Goal: Browse casually: Explore the website without a specific task or goal

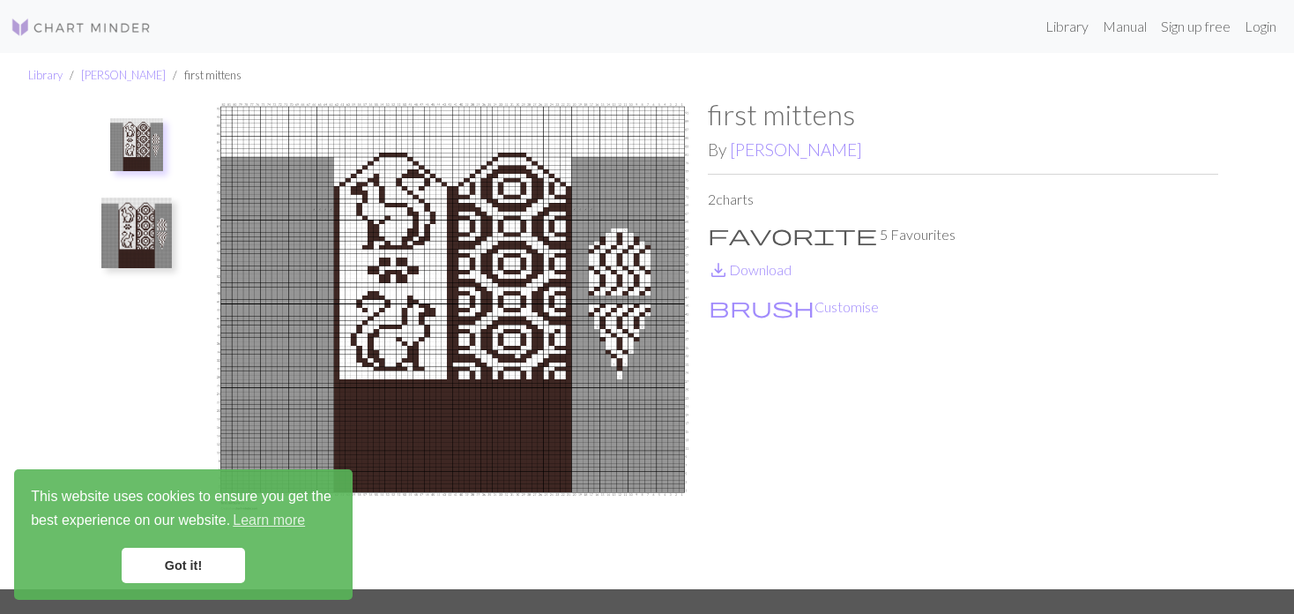
click at [128, 241] on img at bounding box center [136, 232] width 71 height 71
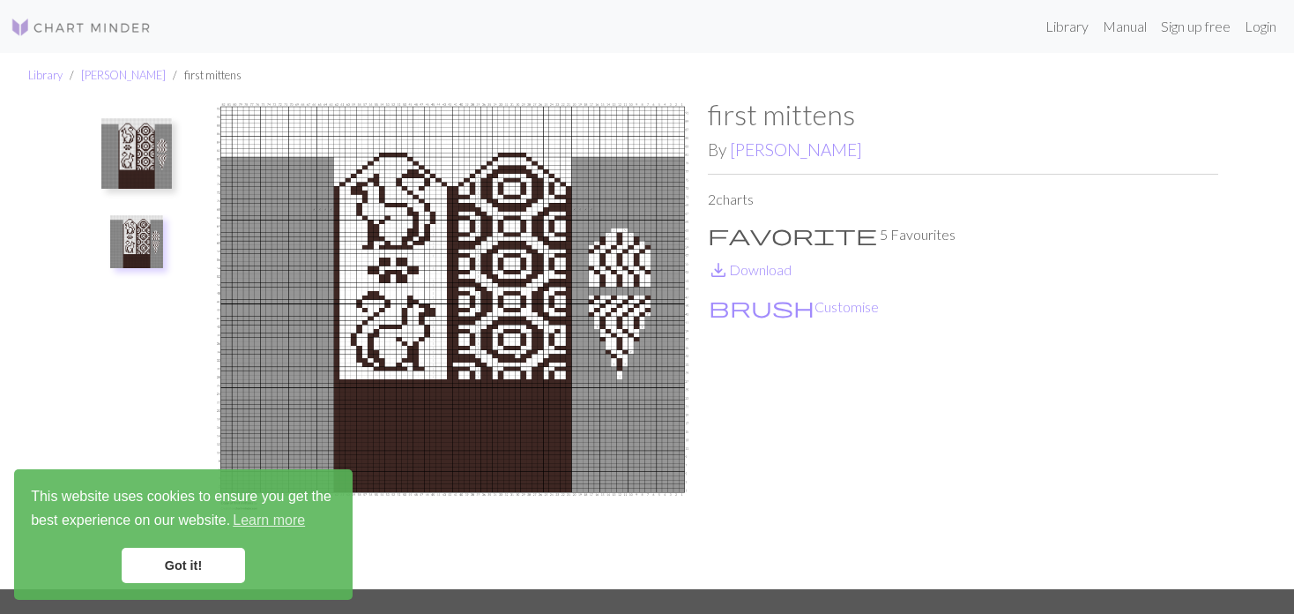
click at [99, 160] on button at bounding box center [136, 153] width 93 height 83
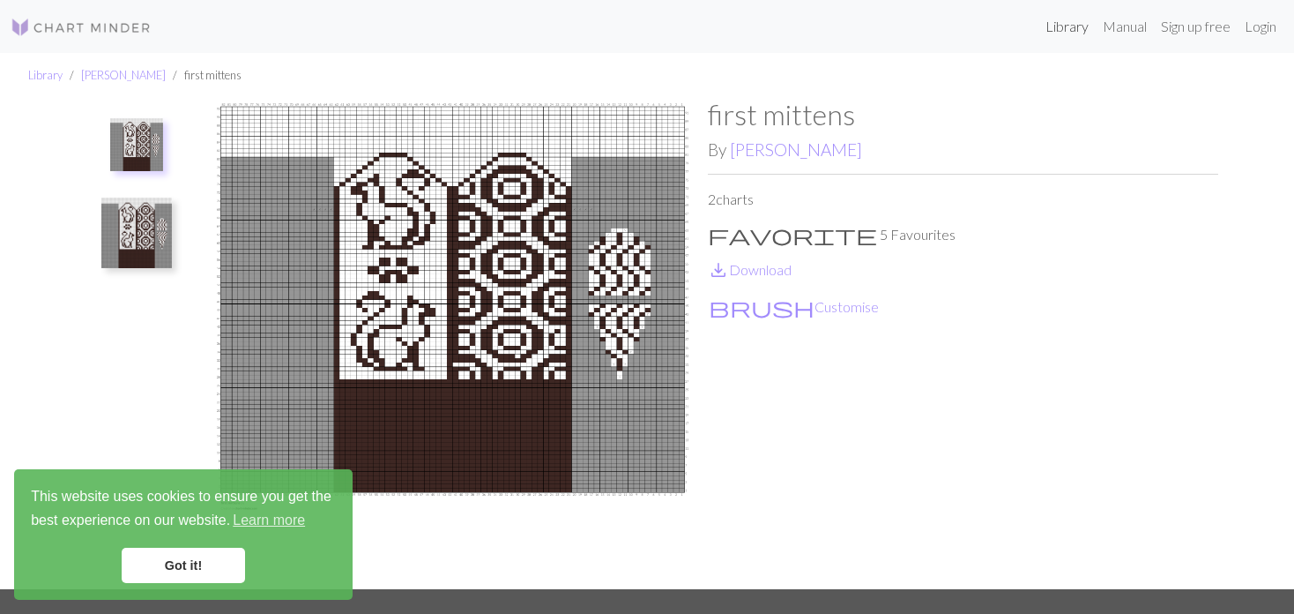
click at [1075, 26] on link "Library" at bounding box center [1066, 26] width 57 height 35
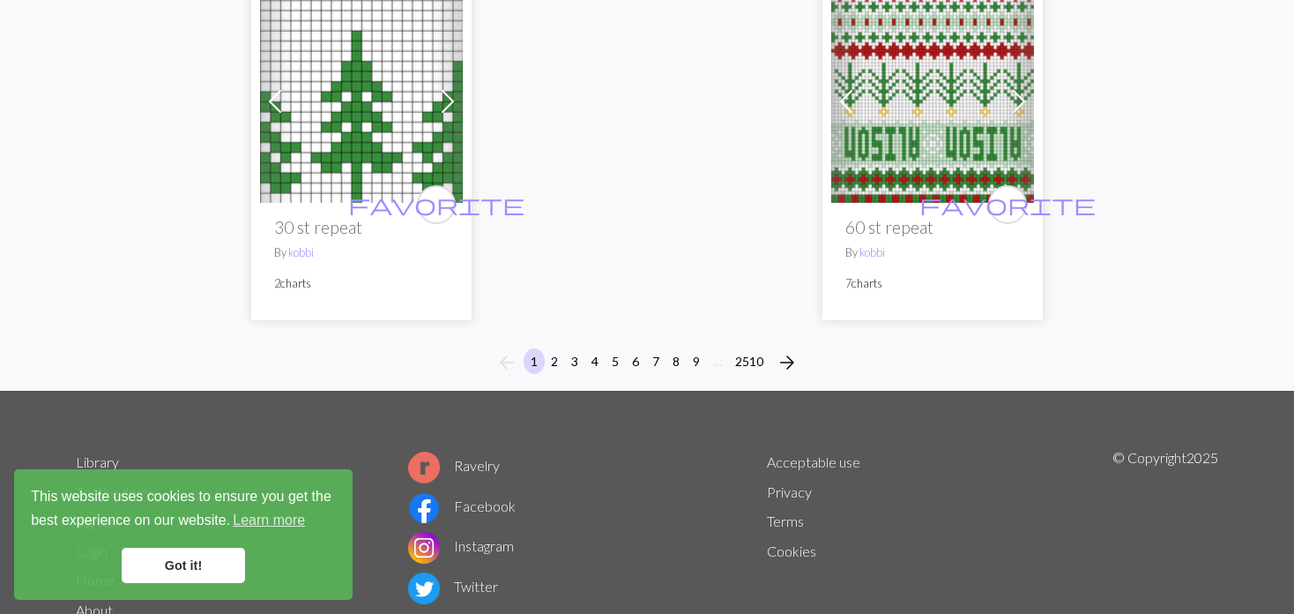
scroll to position [4584, 0]
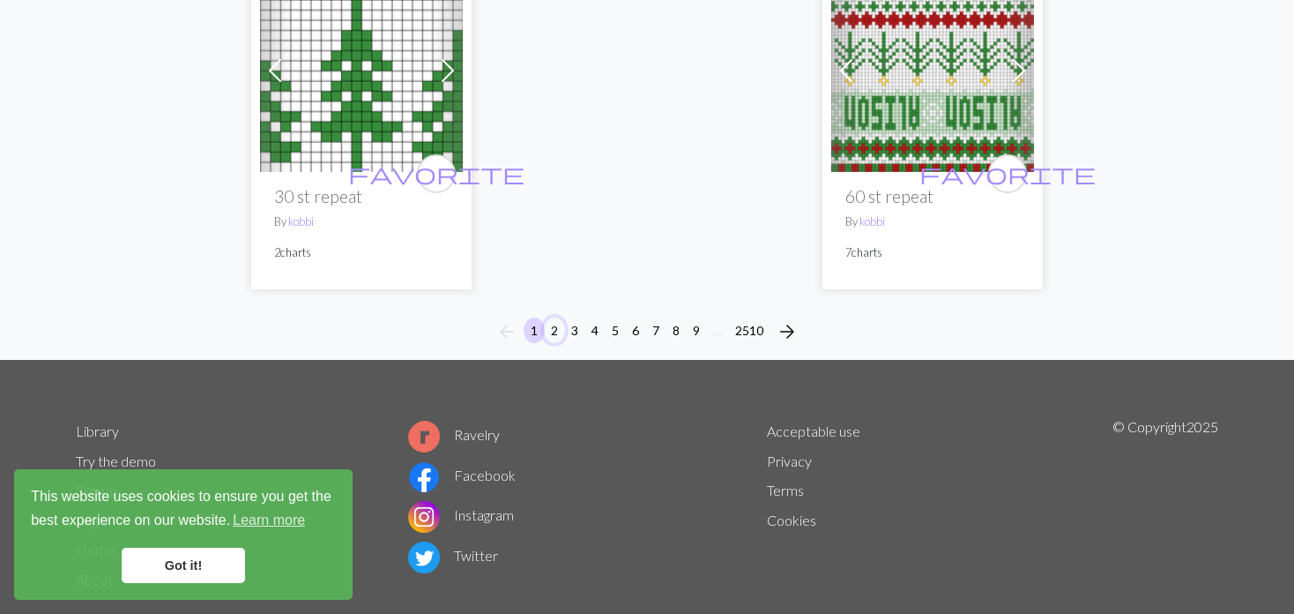
click at [547, 342] on button "2" at bounding box center [554, 330] width 21 height 26
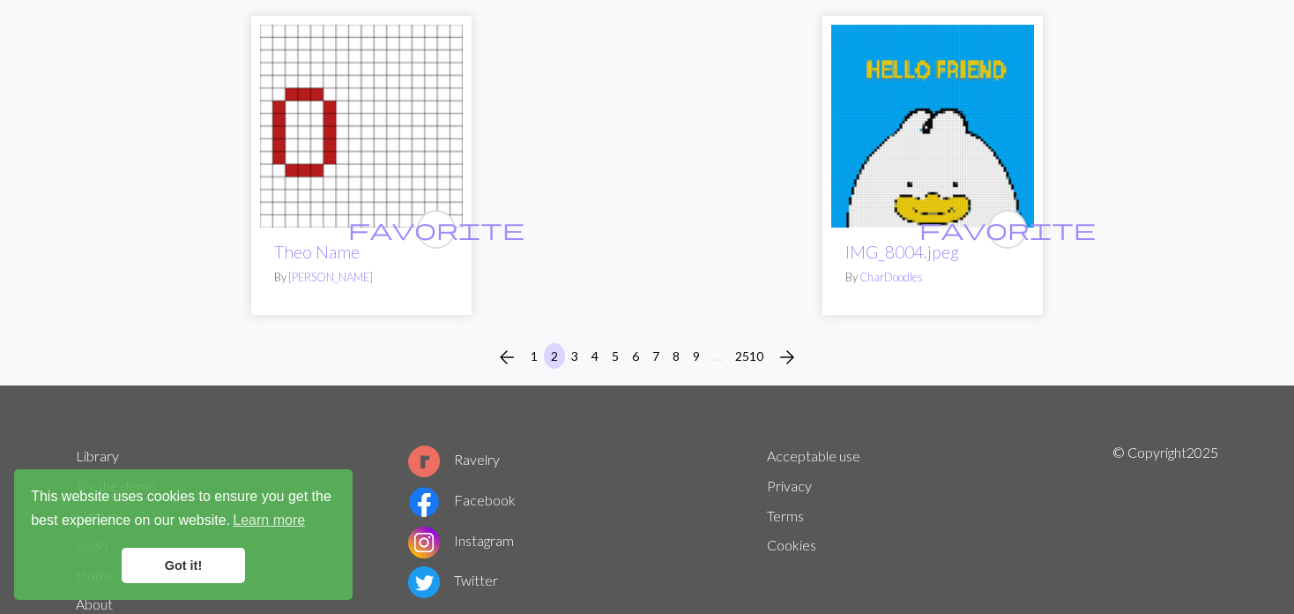
scroll to position [4562, 0]
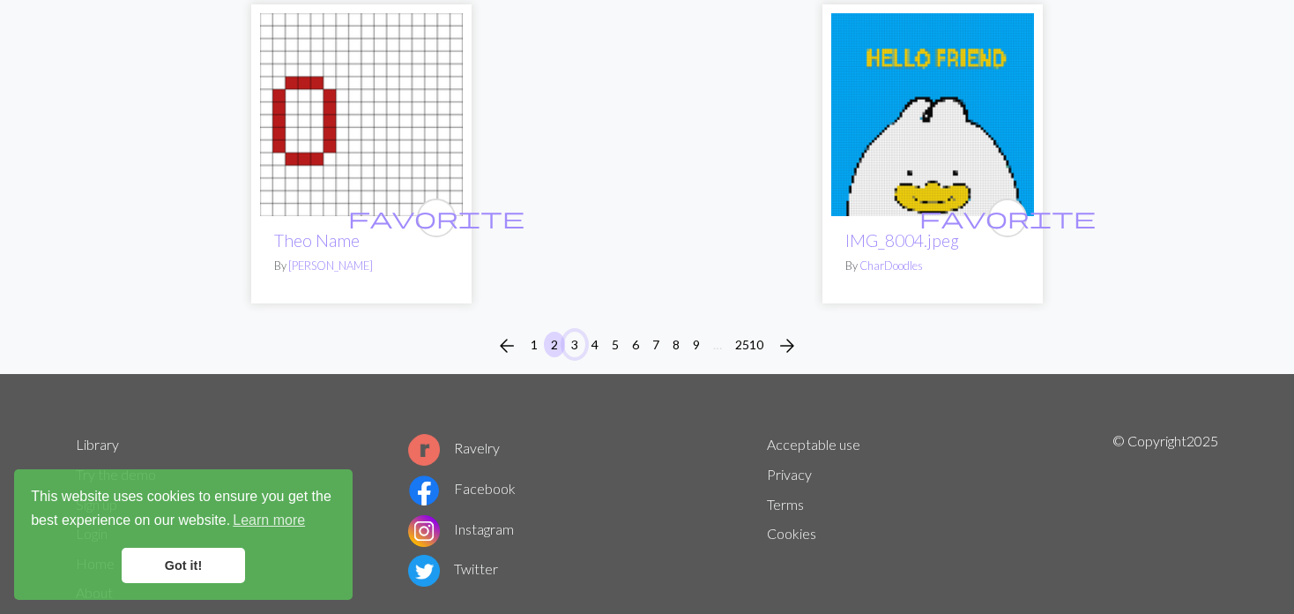
click at [575, 331] on button "3" at bounding box center [574, 344] width 21 height 26
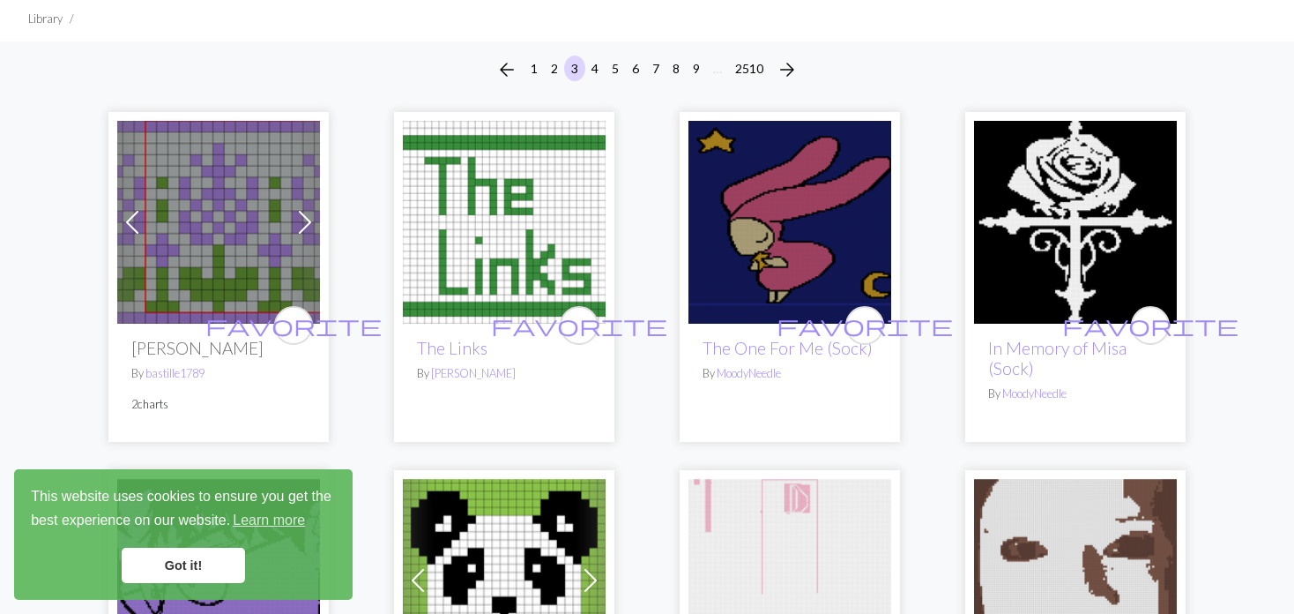
scroll to position [88, 0]
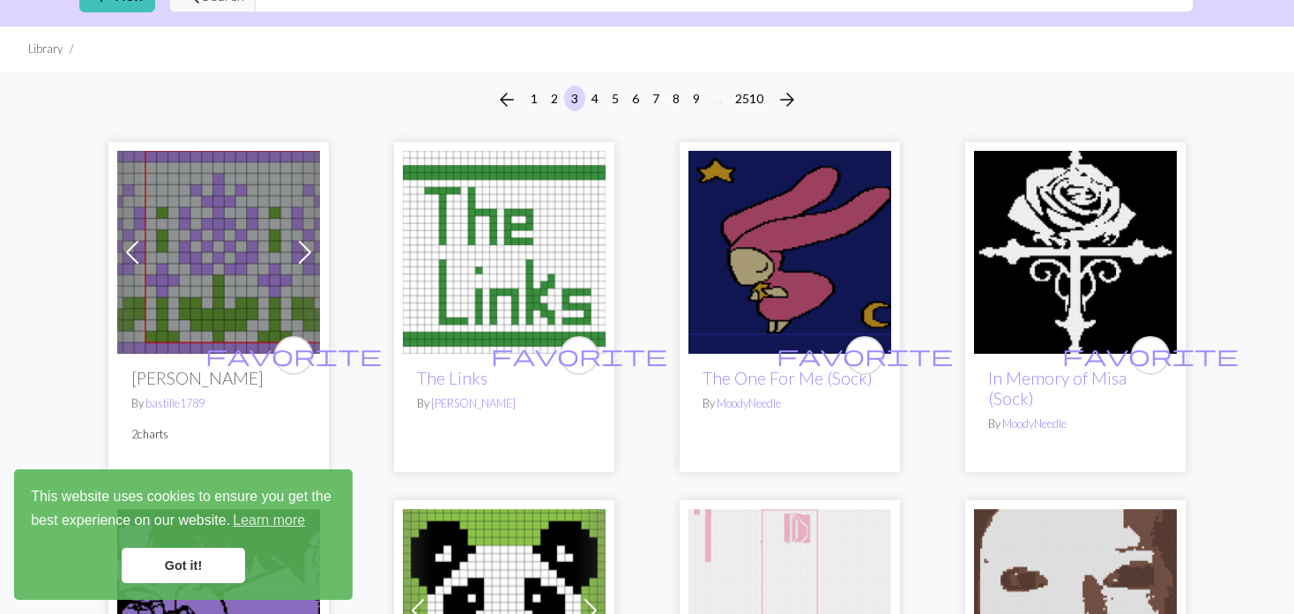
click at [194, 292] on img at bounding box center [218, 252] width 203 height 203
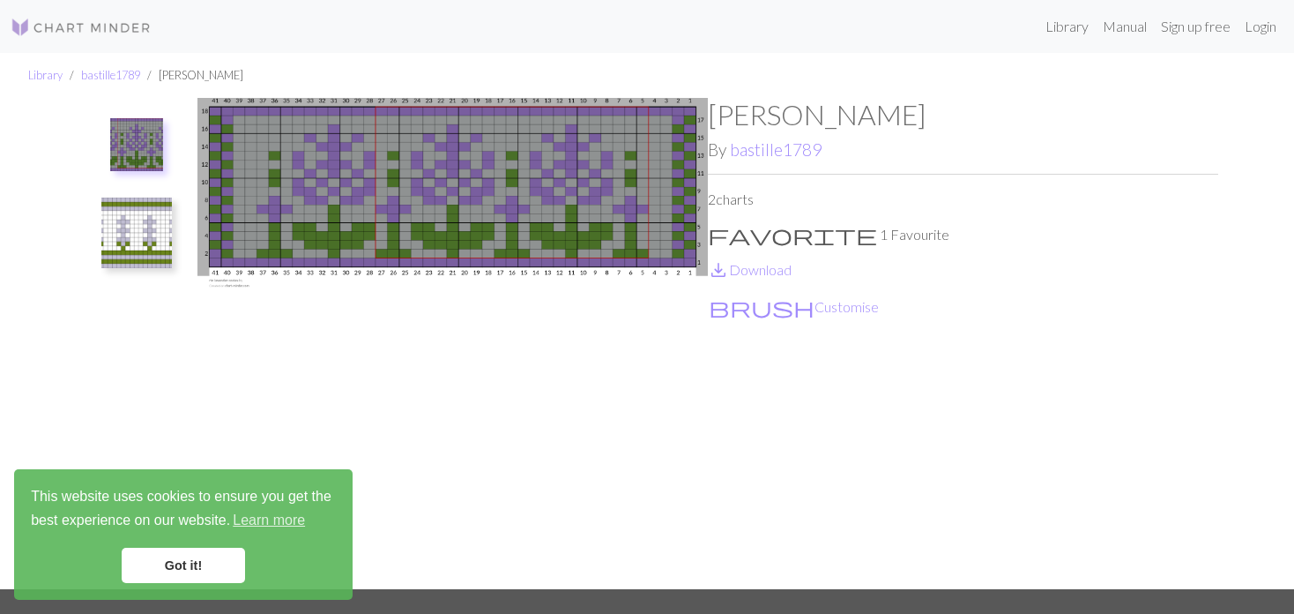
click at [137, 241] on img at bounding box center [136, 232] width 71 height 71
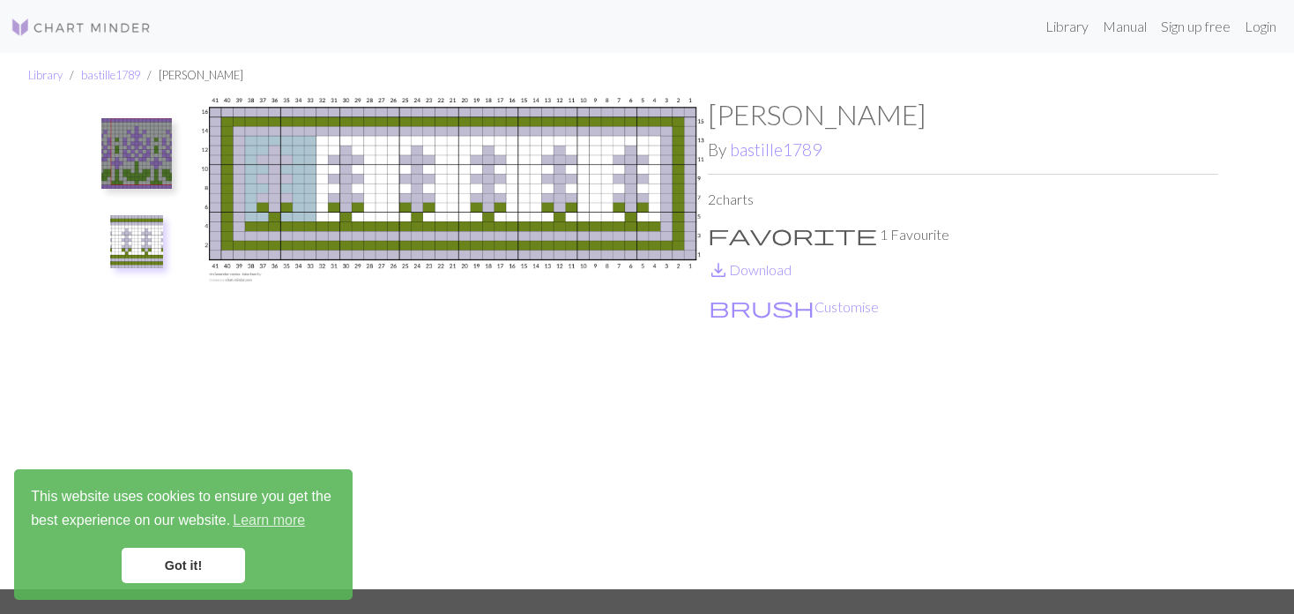
click at [108, 146] on img at bounding box center [136, 153] width 71 height 71
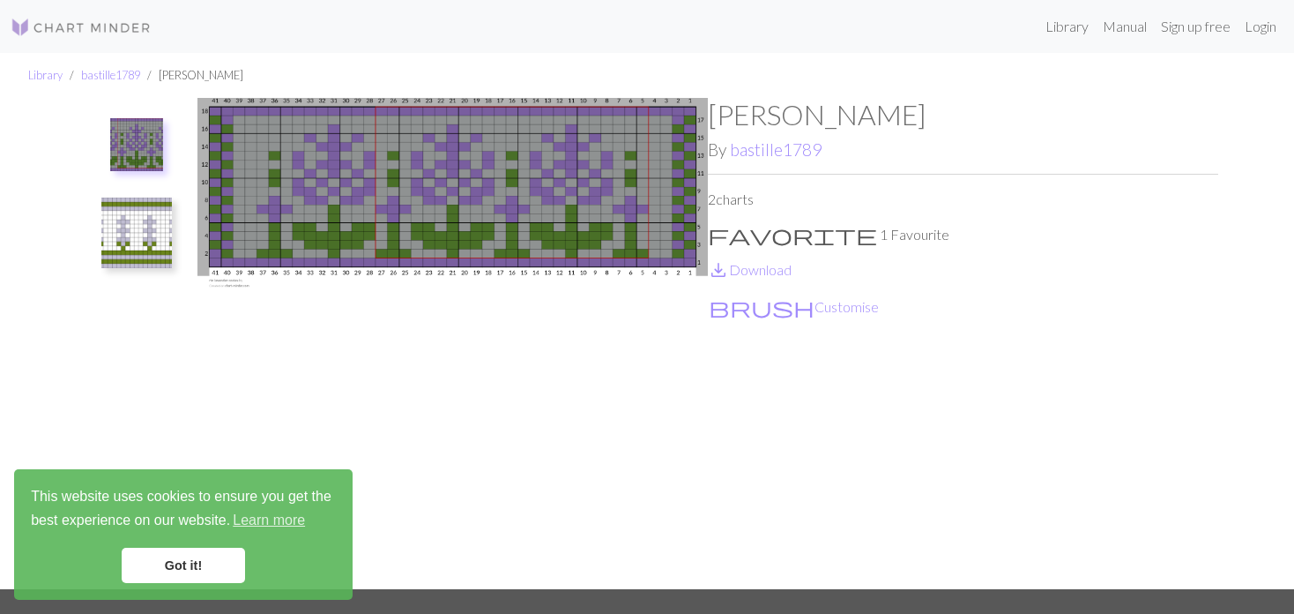
click at [127, 227] on img at bounding box center [136, 232] width 71 height 71
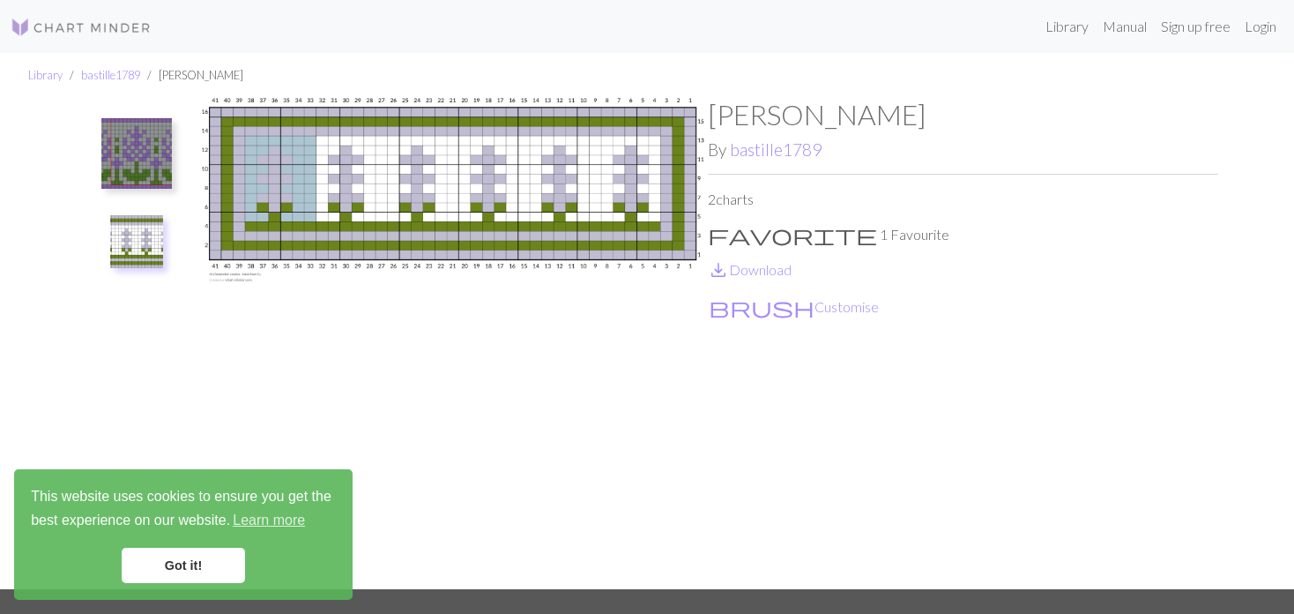
click at [133, 149] on img at bounding box center [136, 153] width 71 height 71
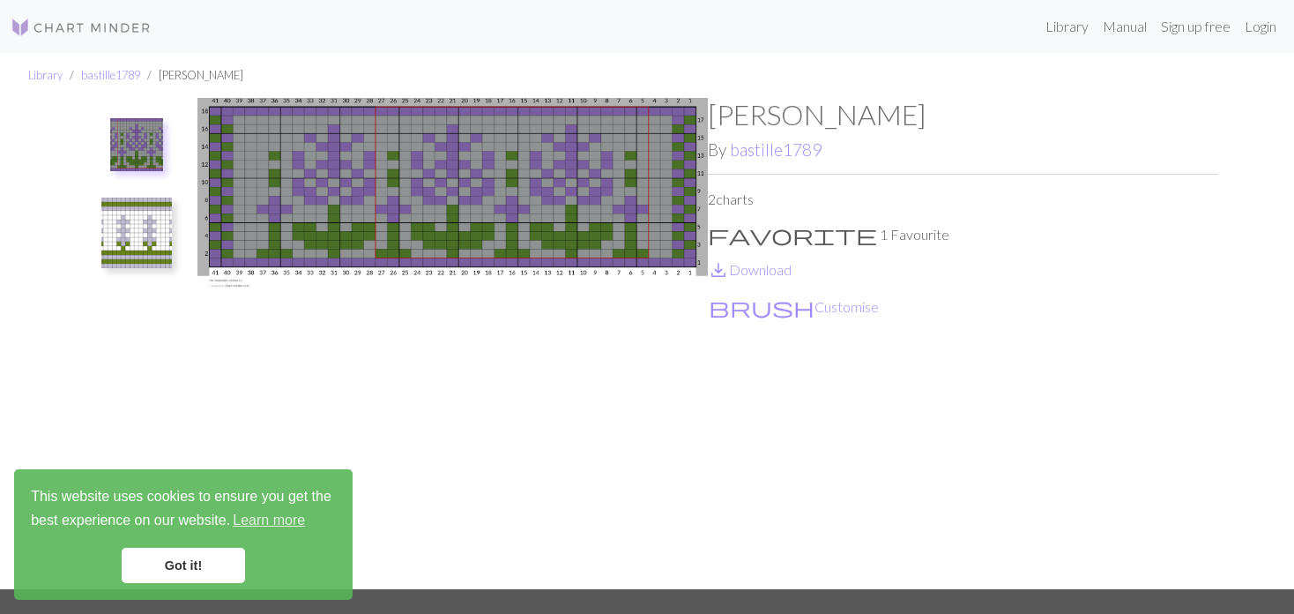
click at [155, 216] on img at bounding box center [136, 232] width 71 height 71
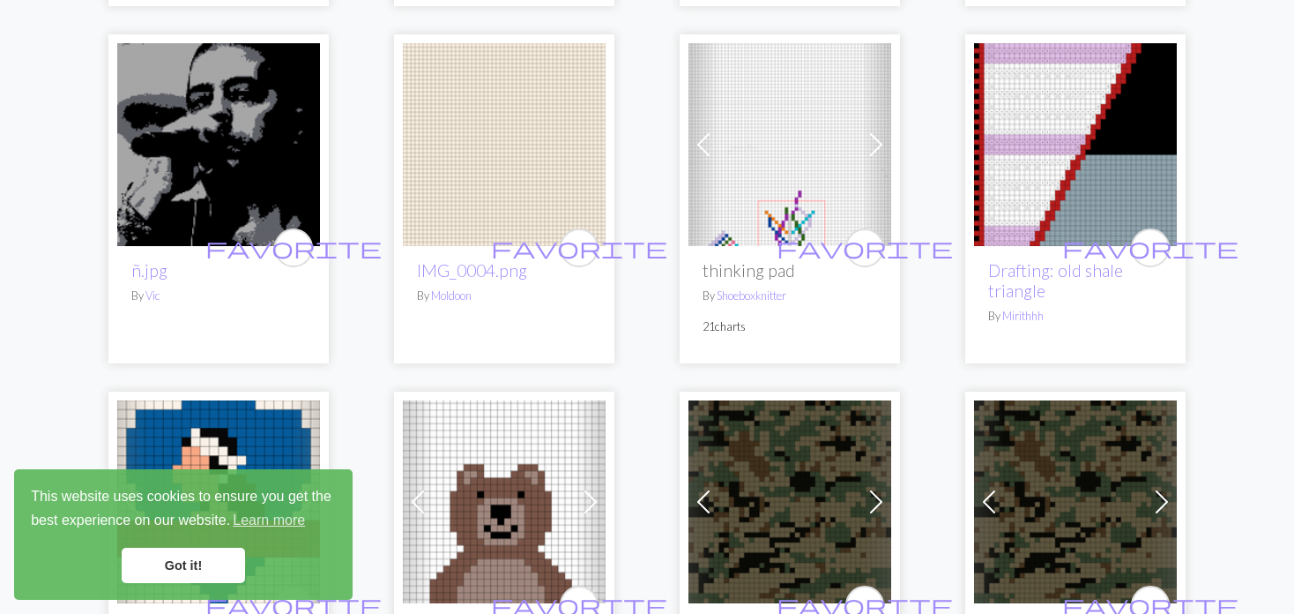
scroll to position [881, 0]
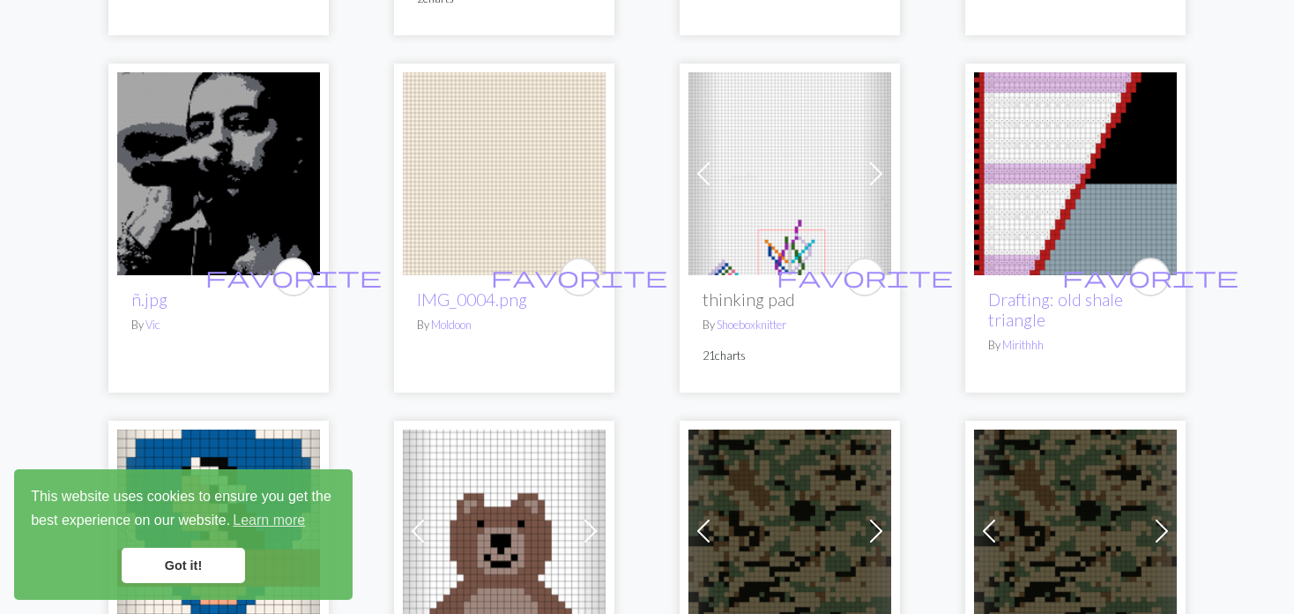
click at [880, 165] on span at bounding box center [876, 174] width 28 height 28
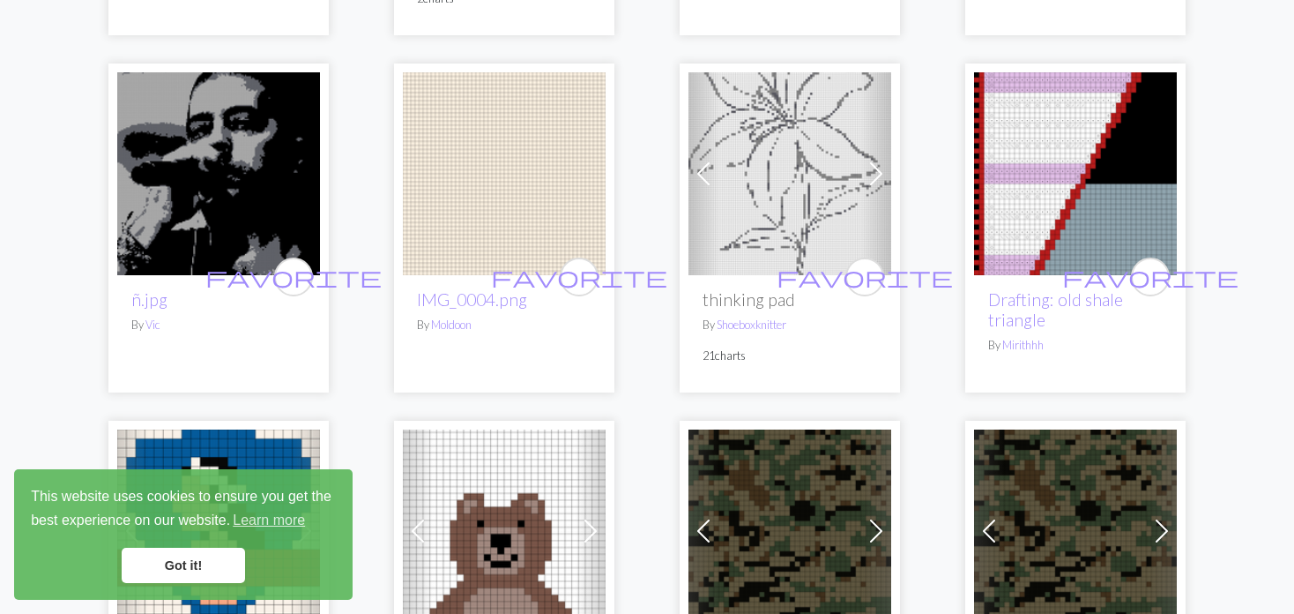
click at [881, 165] on span at bounding box center [876, 174] width 28 height 28
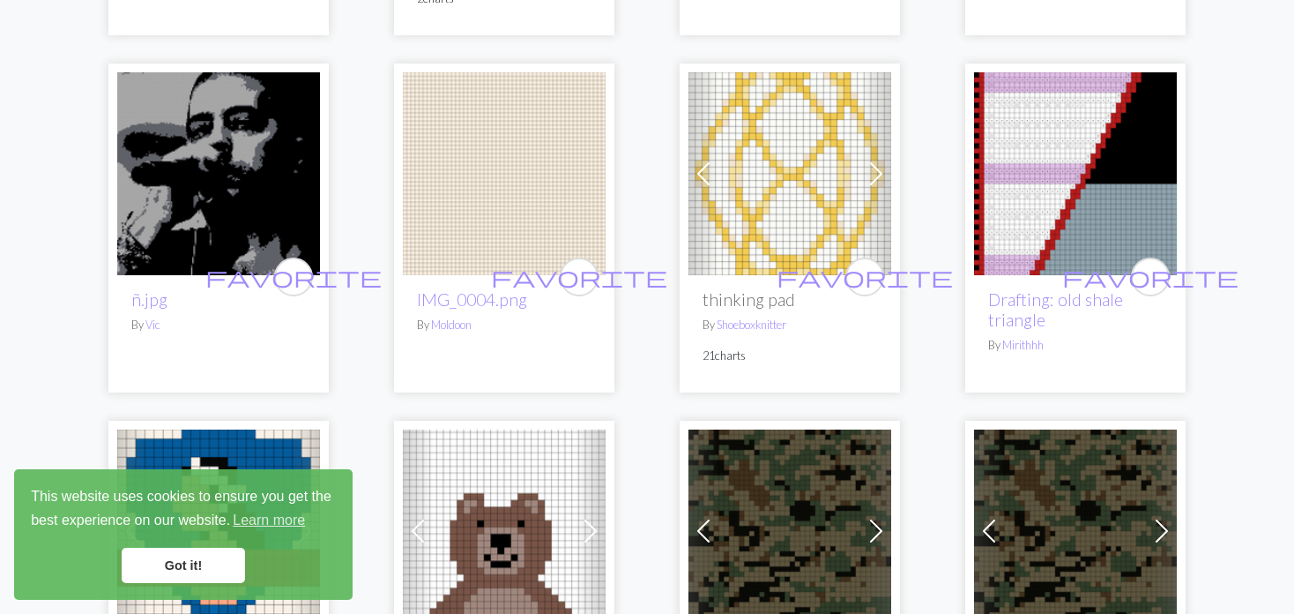
click at [881, 165] on span at bounding box center [876, 174] width 28 height 28
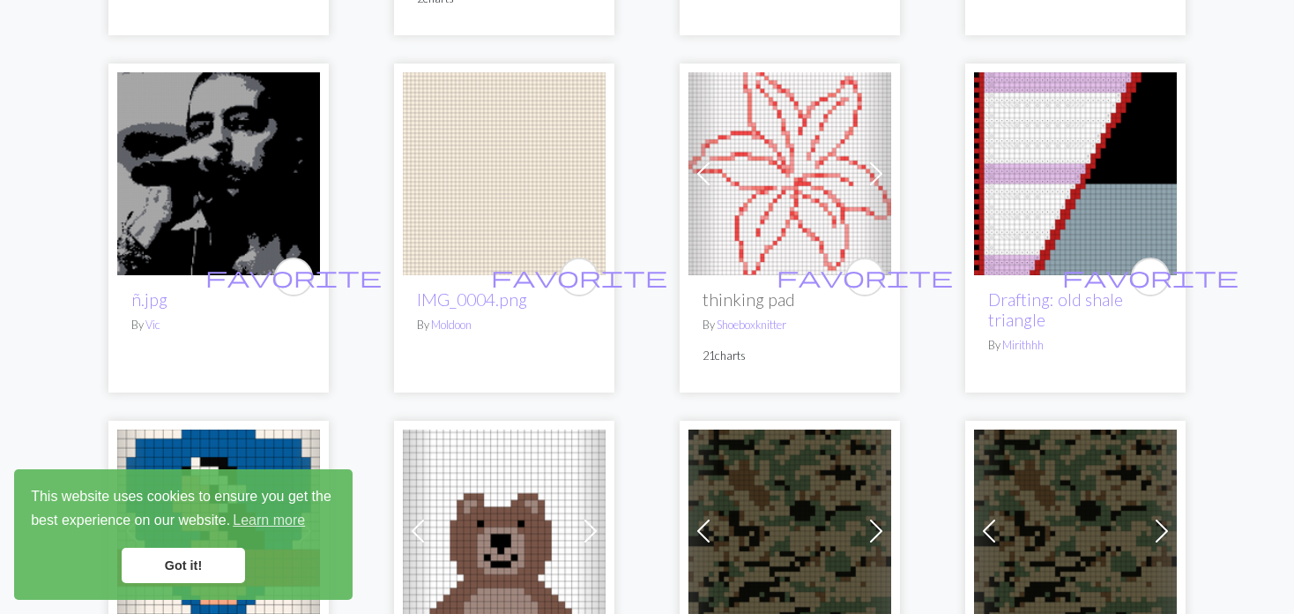
click at [881, 165] on span at bounding box center [876, 174] width 28 height 28
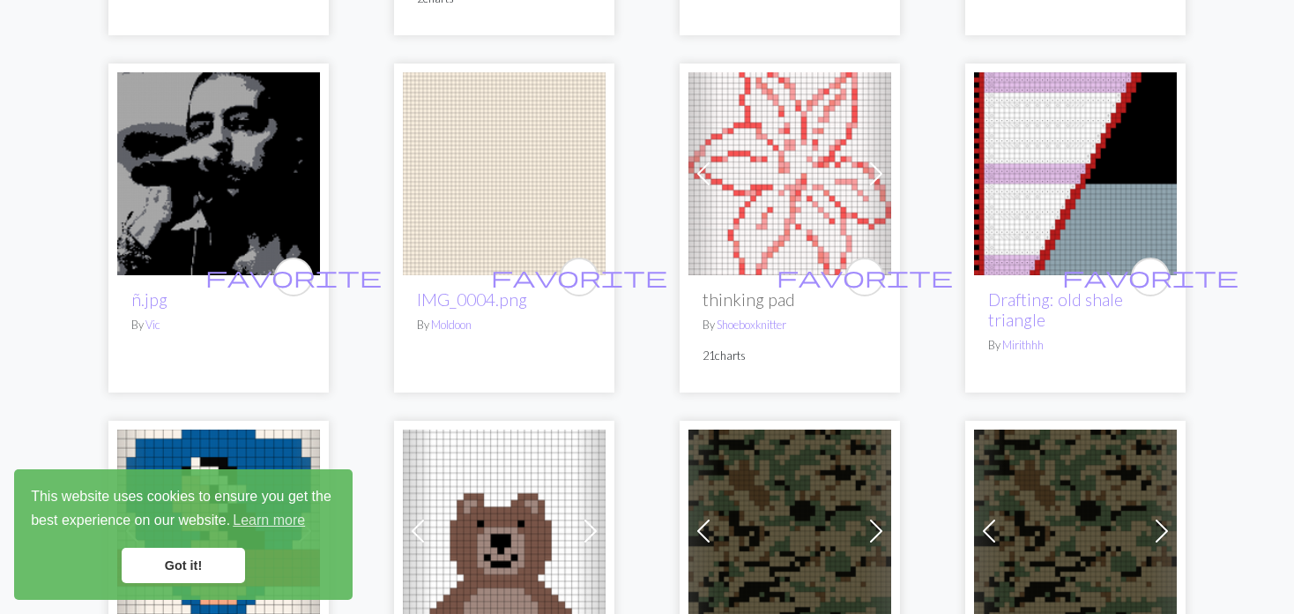
click at [881, 165] on span at bounding box center [876, 174] width 28 height 28
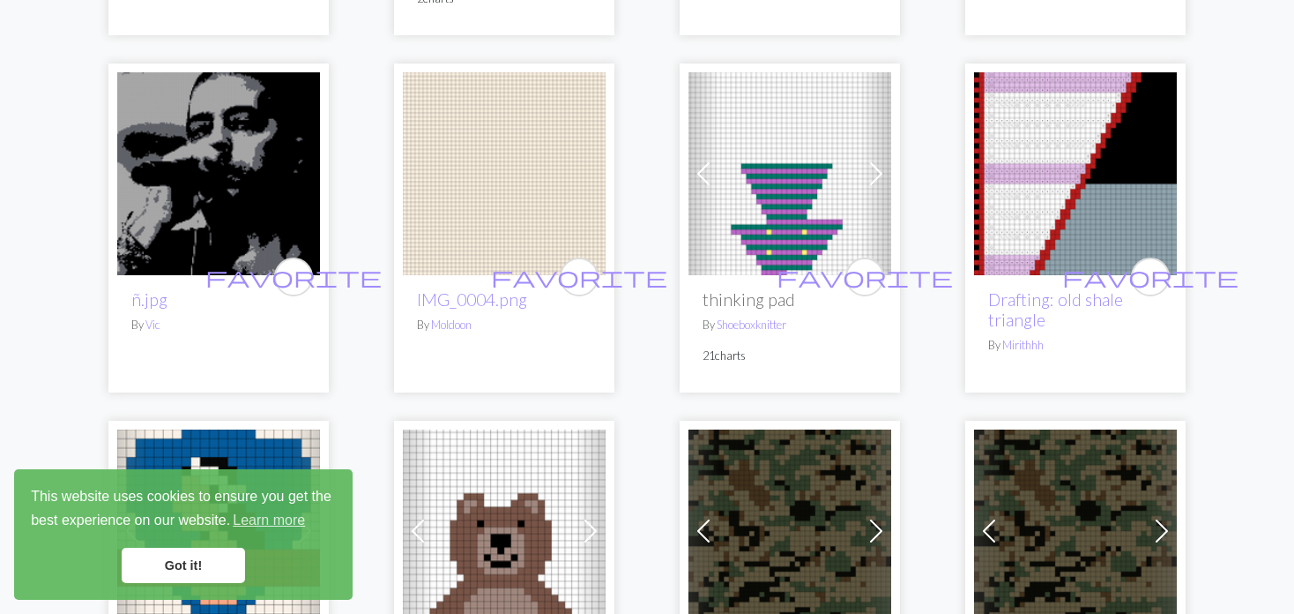
click at [881, 165] on span at bounding box center [876, 174] width 28 height 28
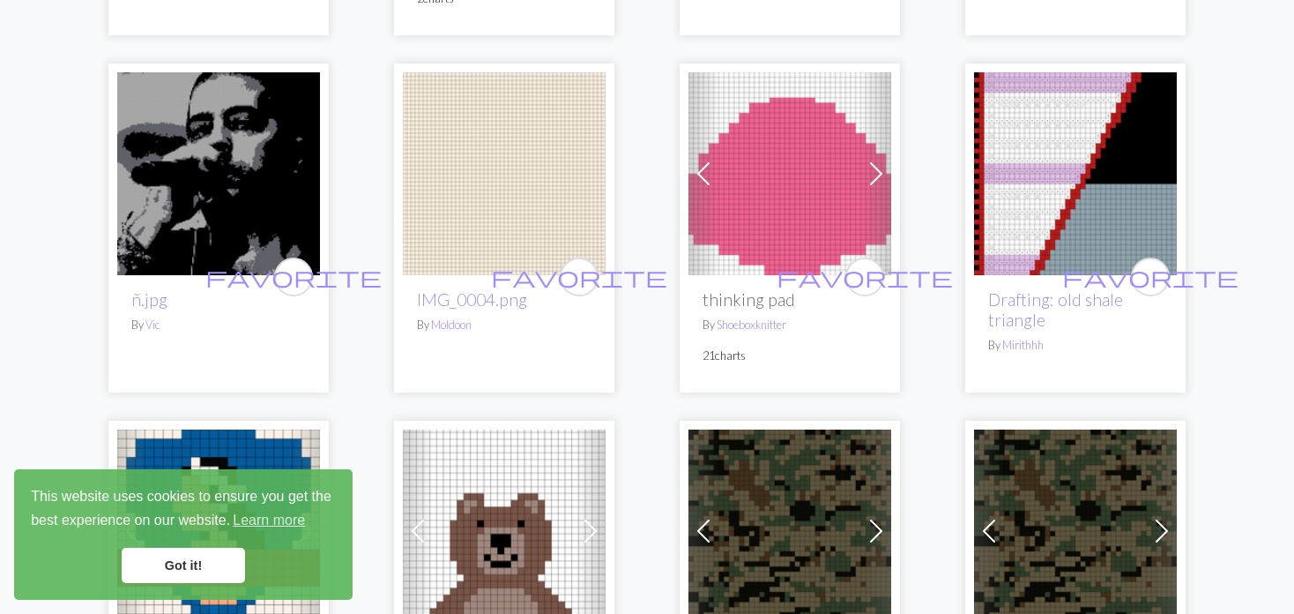
click at [881, 165] on span at bounding box center [876, 174] width 28 height 28
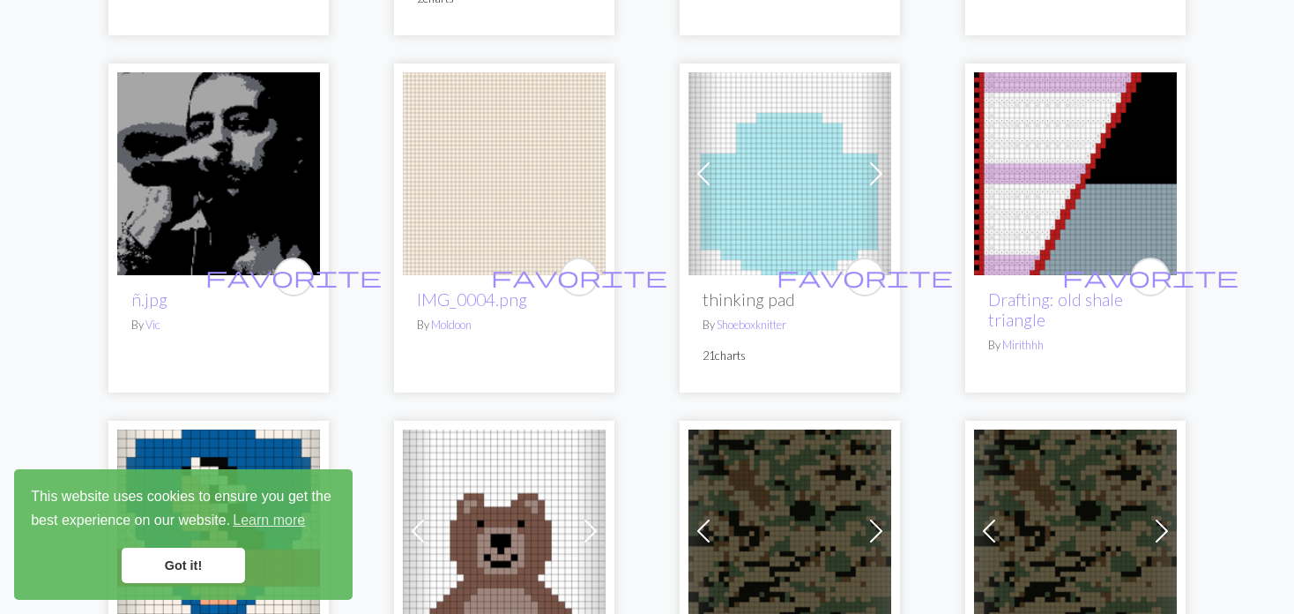
click at [881, 165] on span at bounding box center [876, 174] width 28 height 28
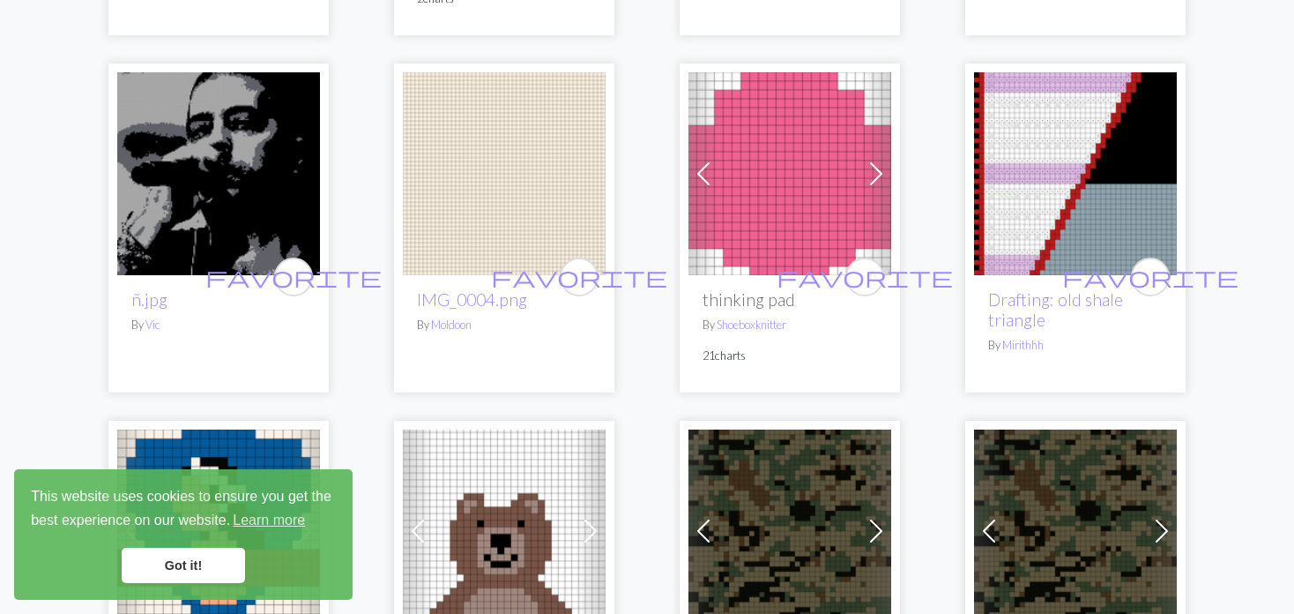
click at [881, 165] on span at bounding box center [876, 174] width 28 height 28
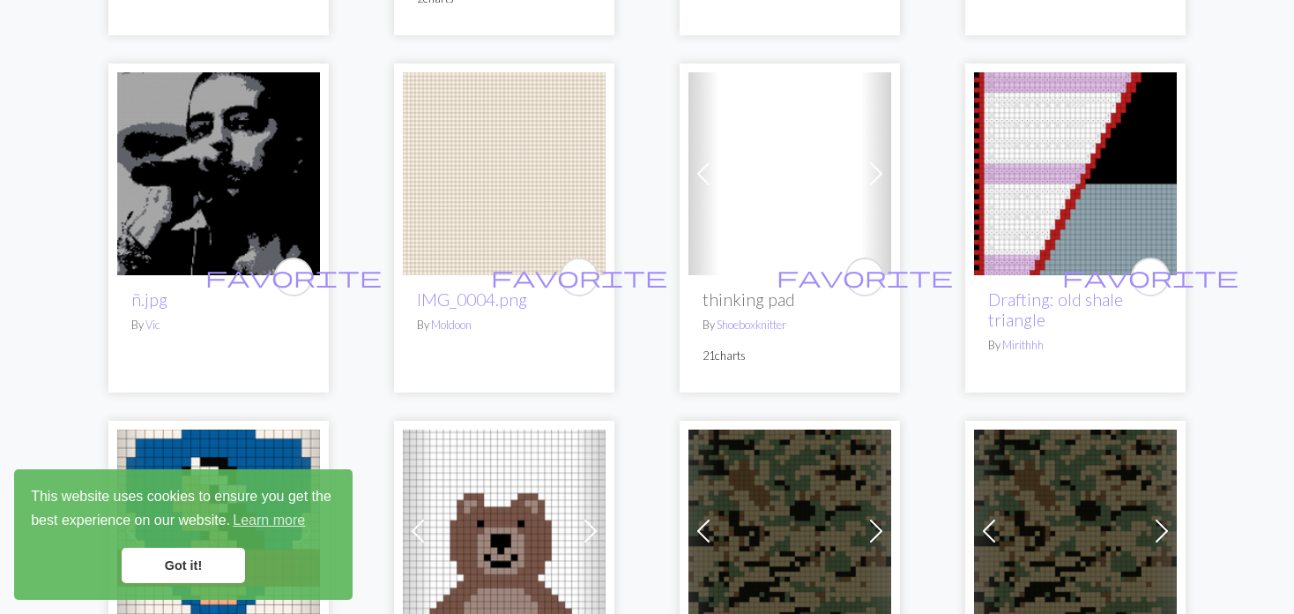
click at [881, 165] on span at bounding box center [876, 174] width 28 height 28
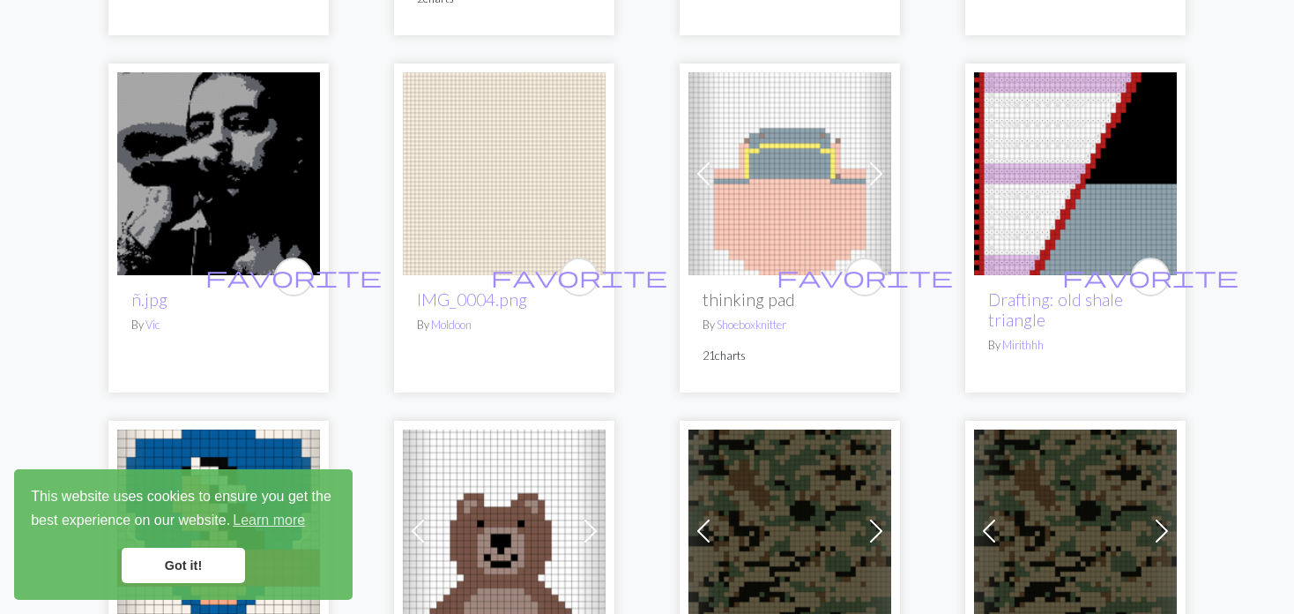
click at [881, 165] on span at bounding box center [876, 174] width 28 height 28
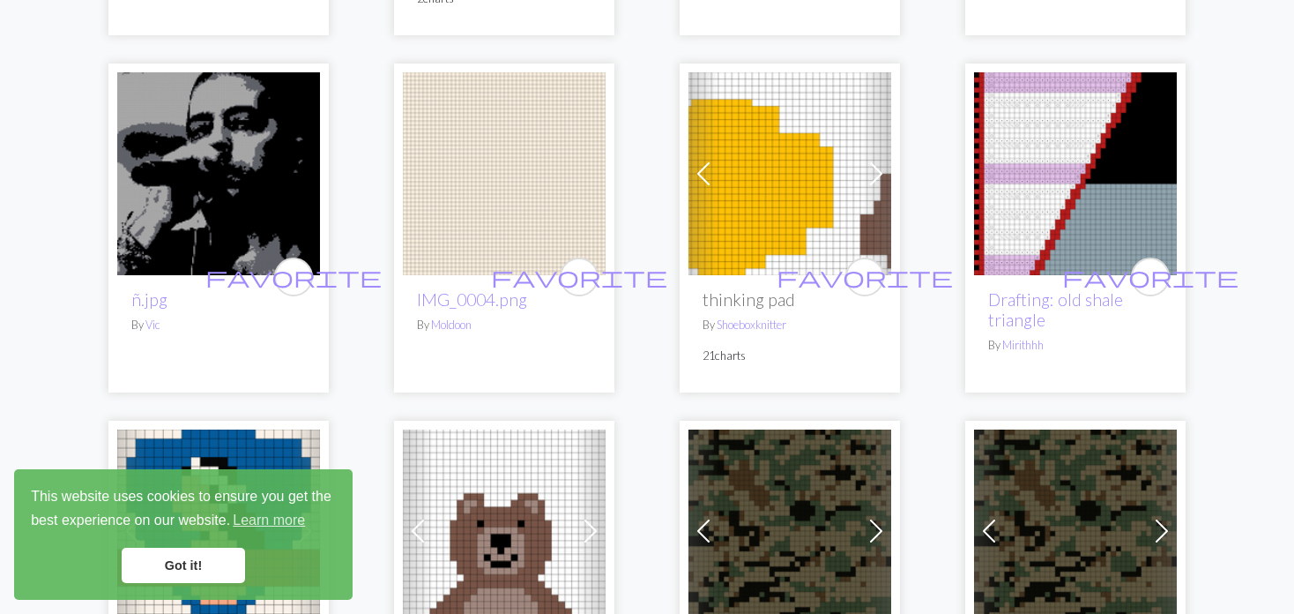
click at [881, 165] on span at bounding box center [876, 174] width 28 height 28
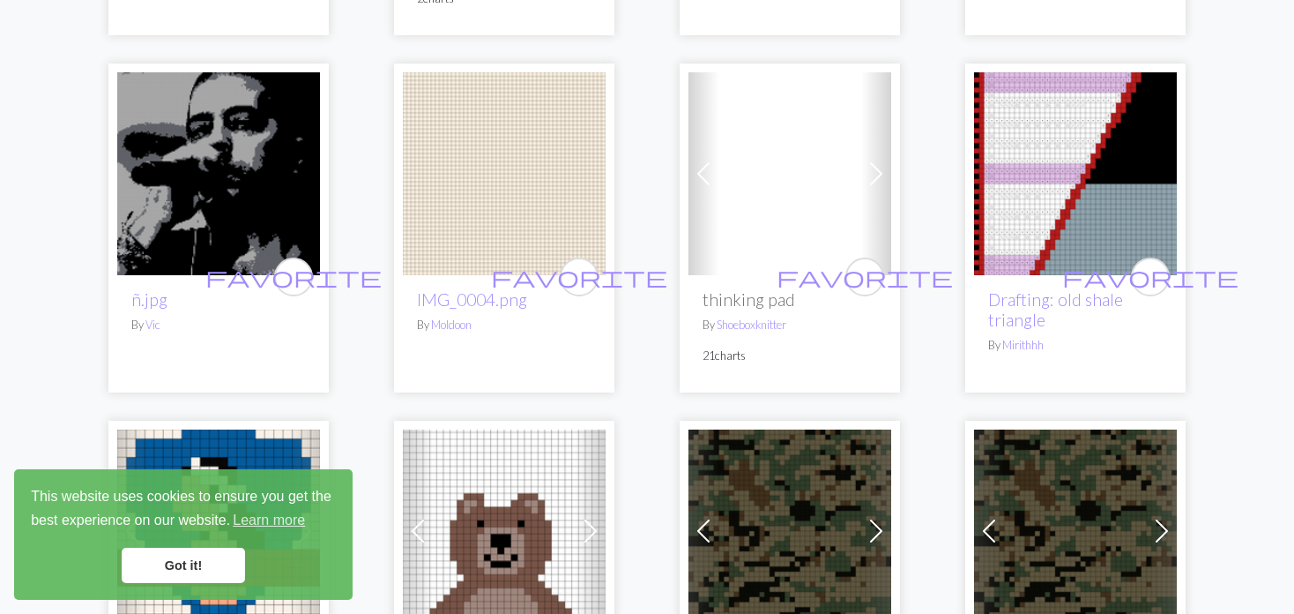
click at [881, 165] on span at bounding box center [876, 174] width 28 height 28
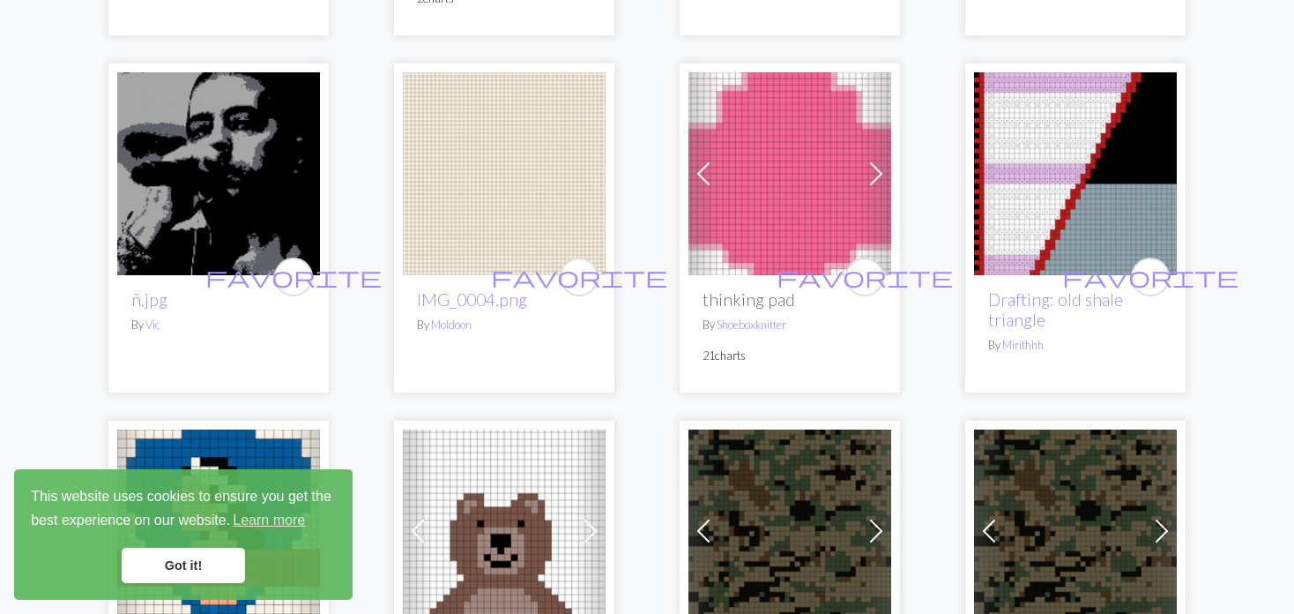
click at [881, 164] on span at bounding box center [876, 174] width 28 height 28
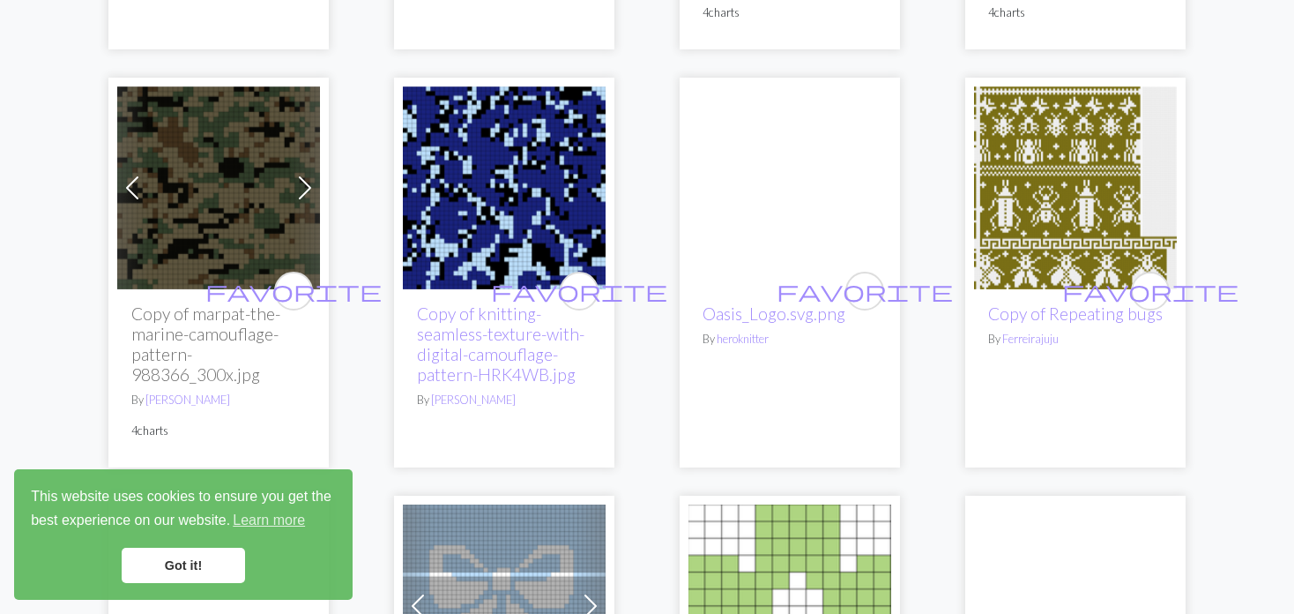
scroll to position [1675, 0]
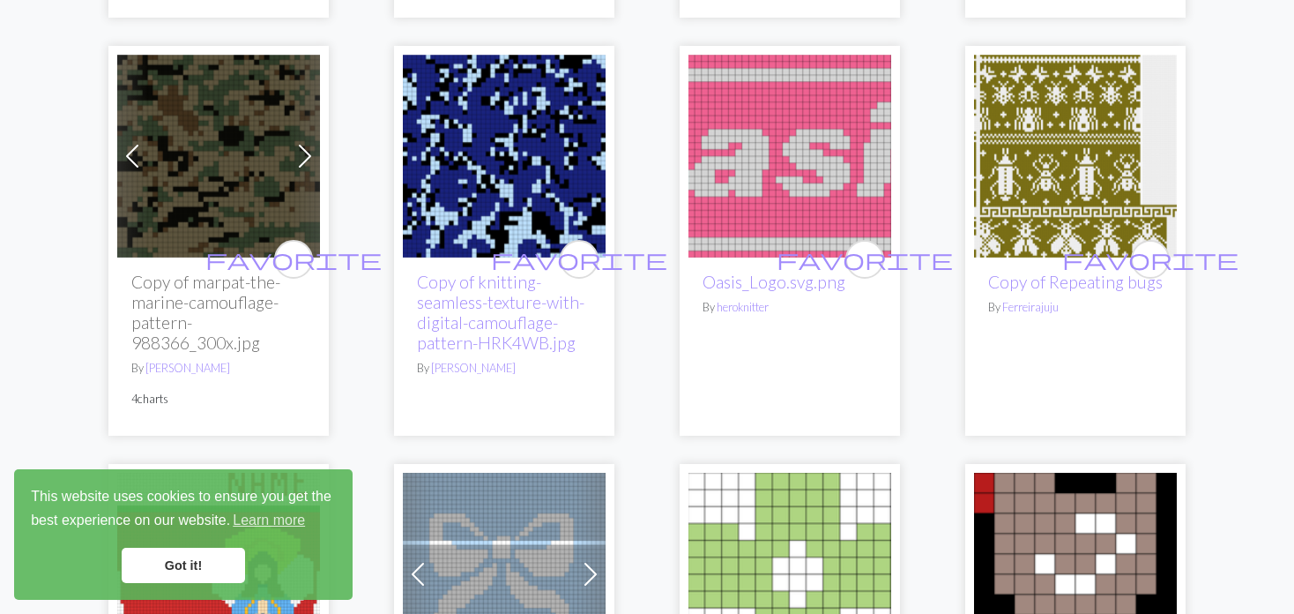
click at [123, 160] on span at bounding box center [132, 156] width 28 height 28
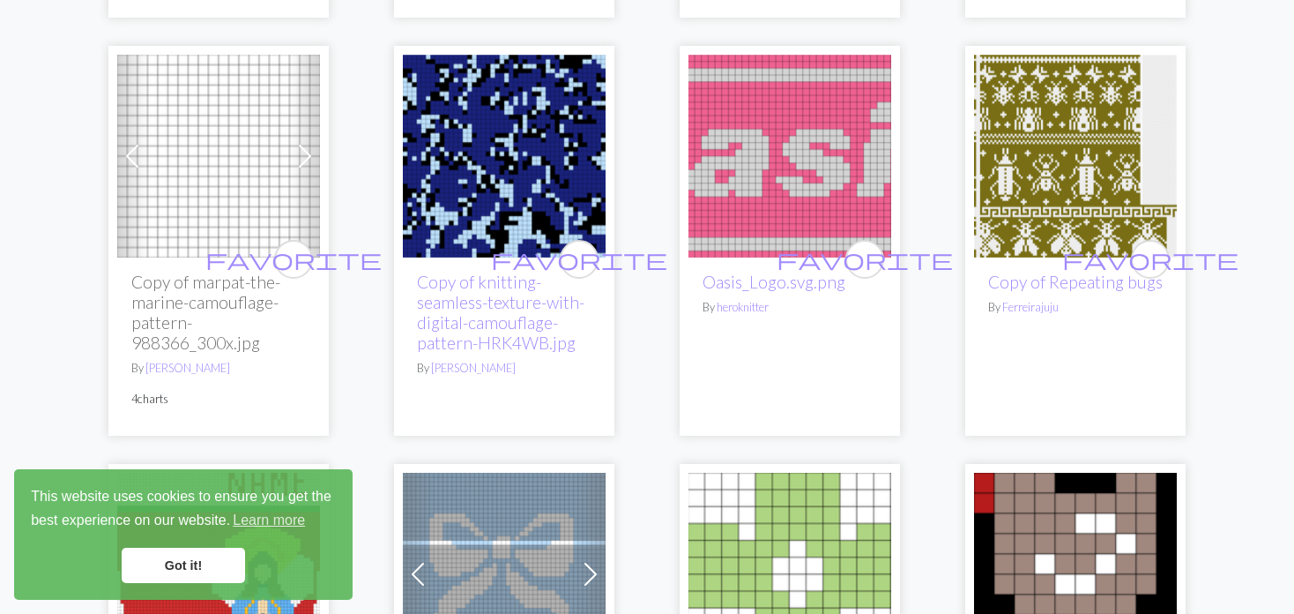
click at [123, 160] on span at bounding box center [132, 156] width 28 height 28
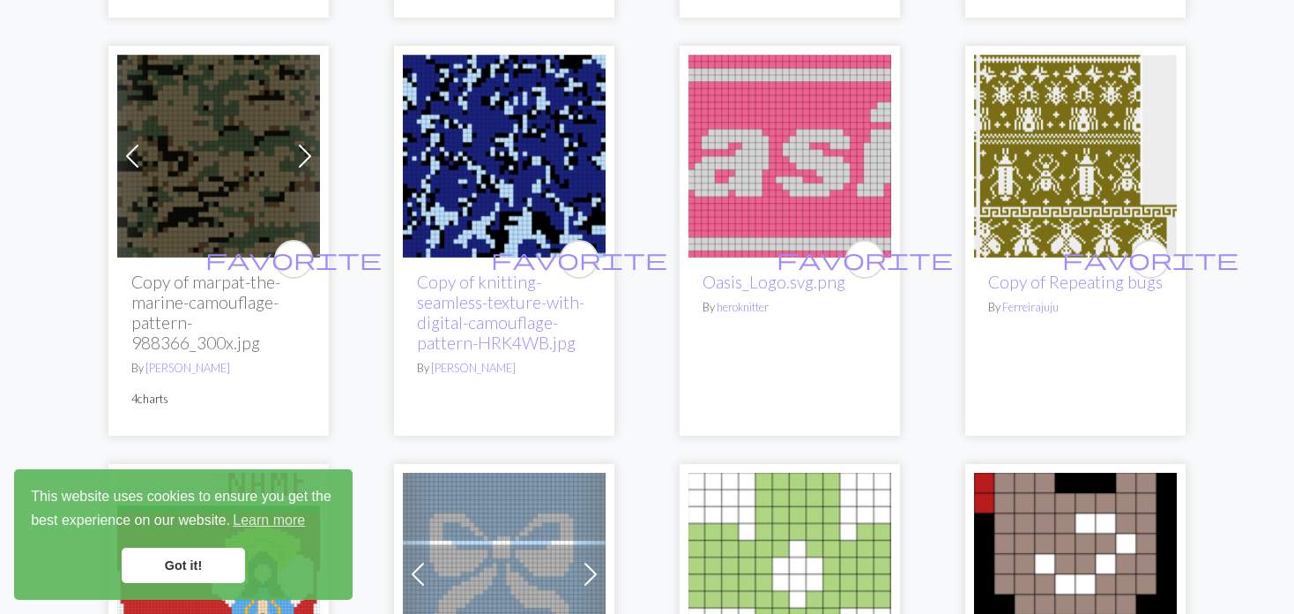
click at [123, 160] on span at bounding box center [132, 156] width 28 height 28
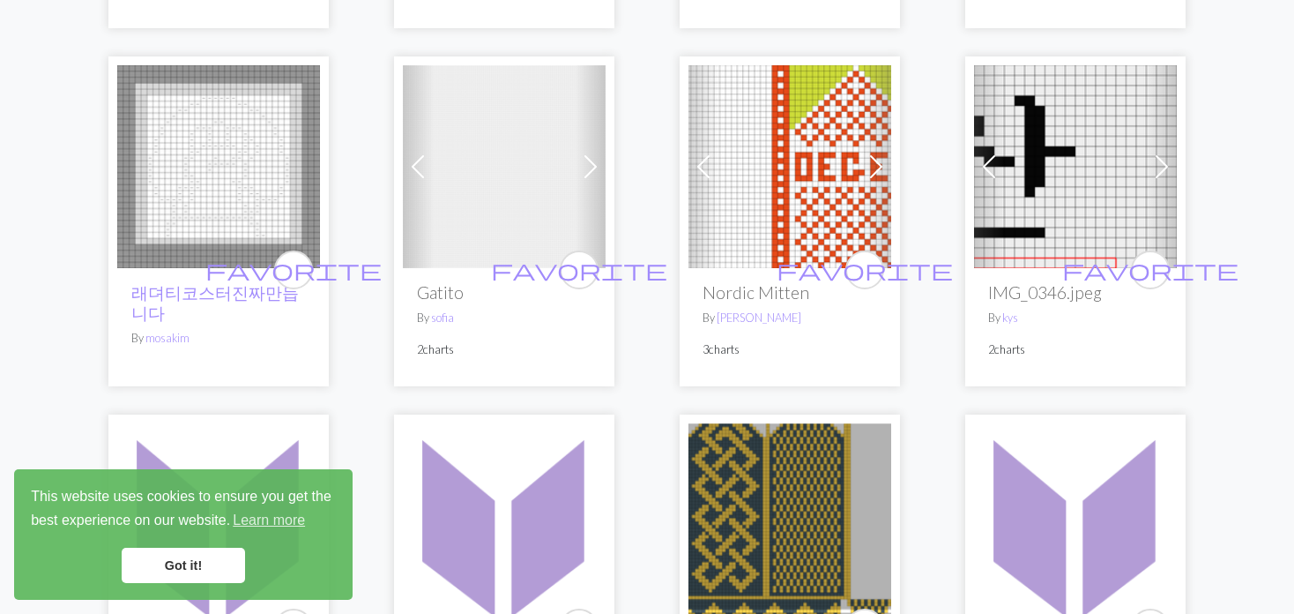
scroll to position [2909, 0]
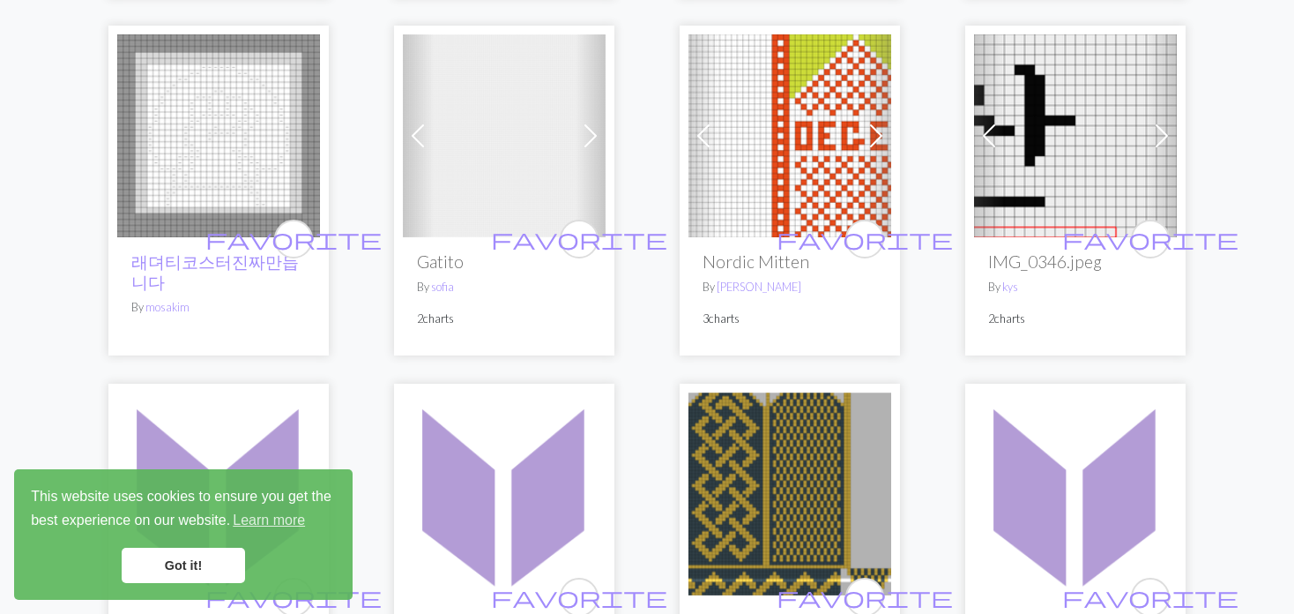
click at [426, 134] on span at bounding box center [418, 136] width 28 height 28
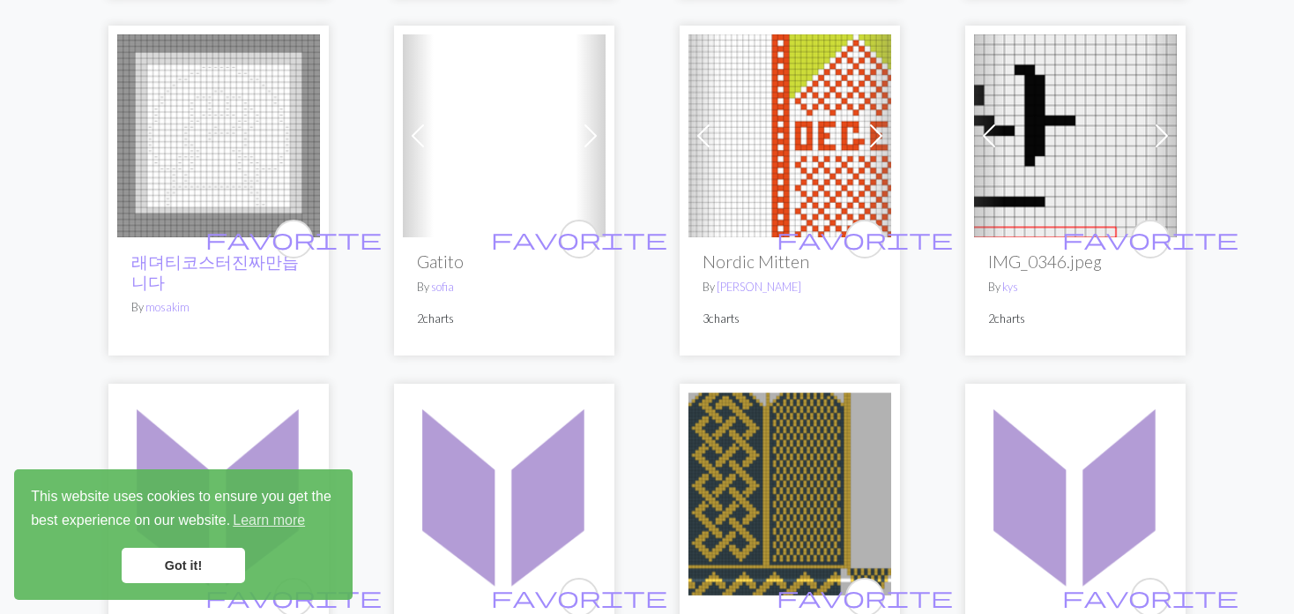
click at [423, 134] on span at bounding box center [418, 136] width 28 height 28
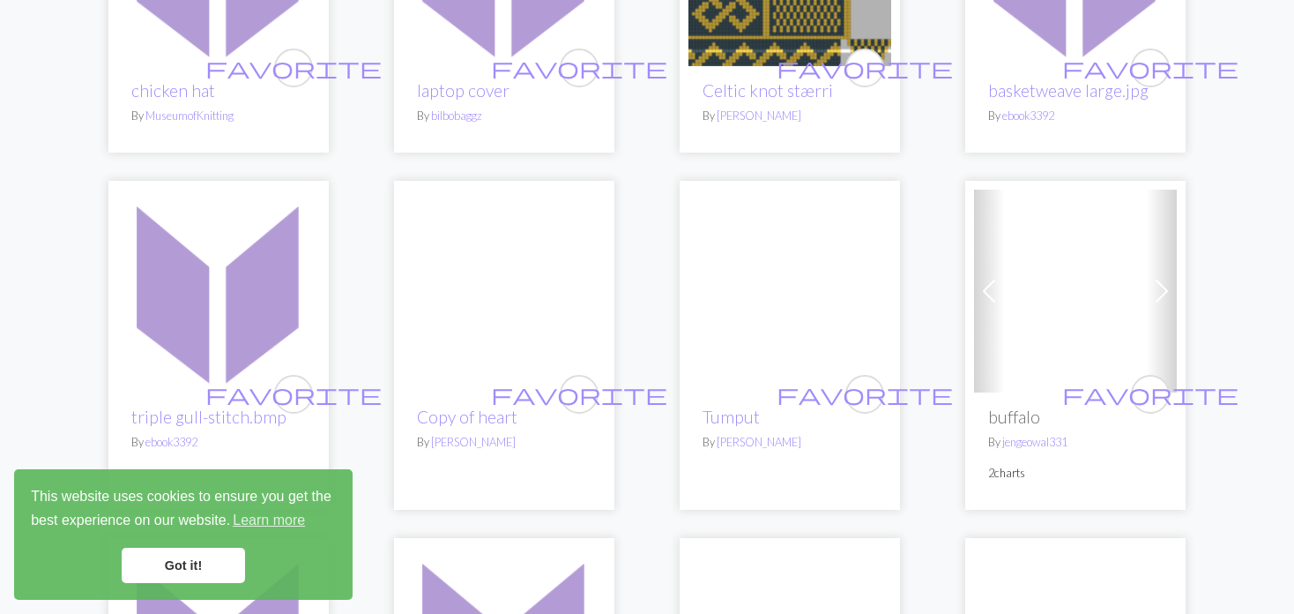
scroll to position [3526, 0]
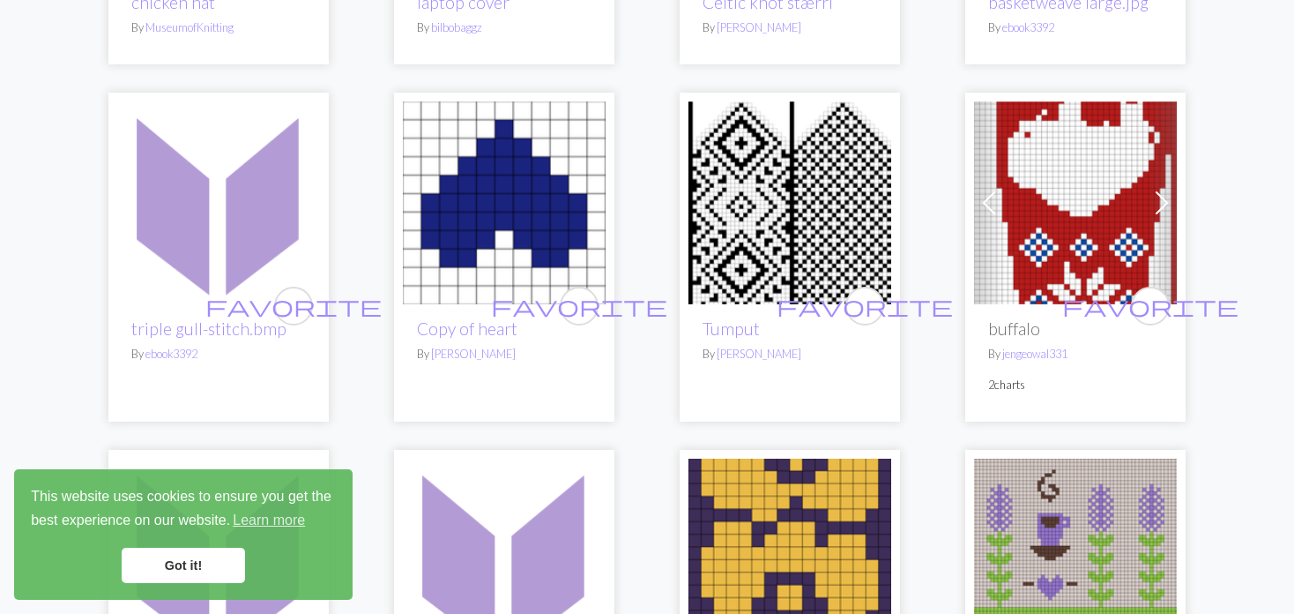
click at [1028, 201] on img at bounding box center [1075, 202] width 203 height 203
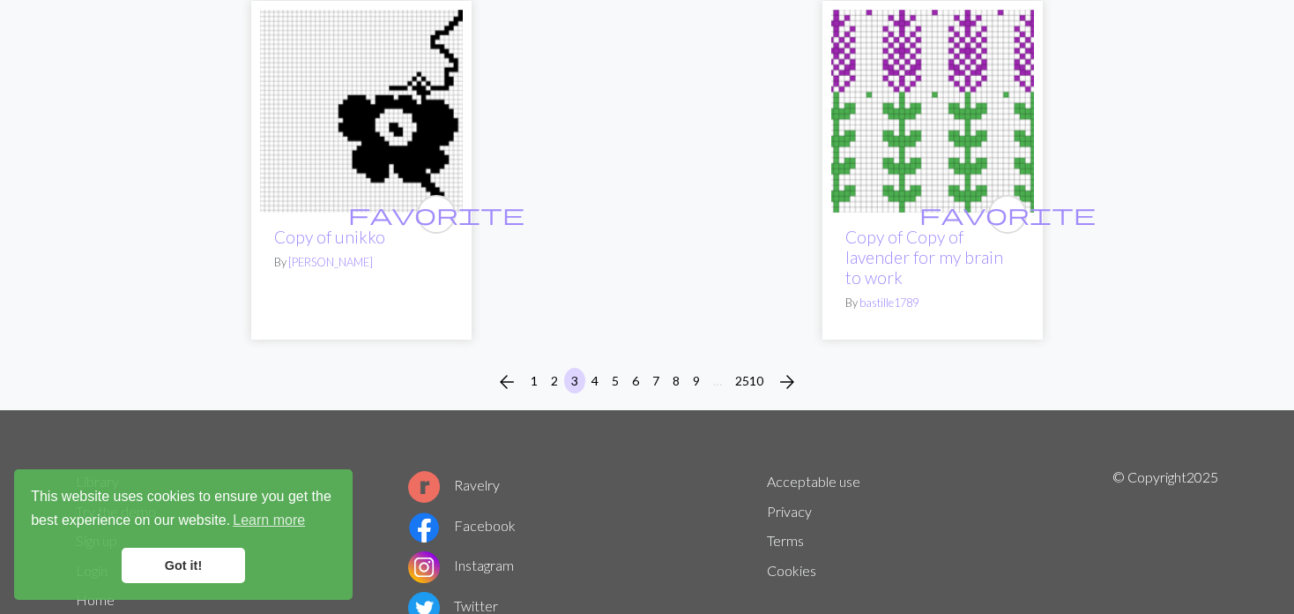
scroll to position [4760, 0]
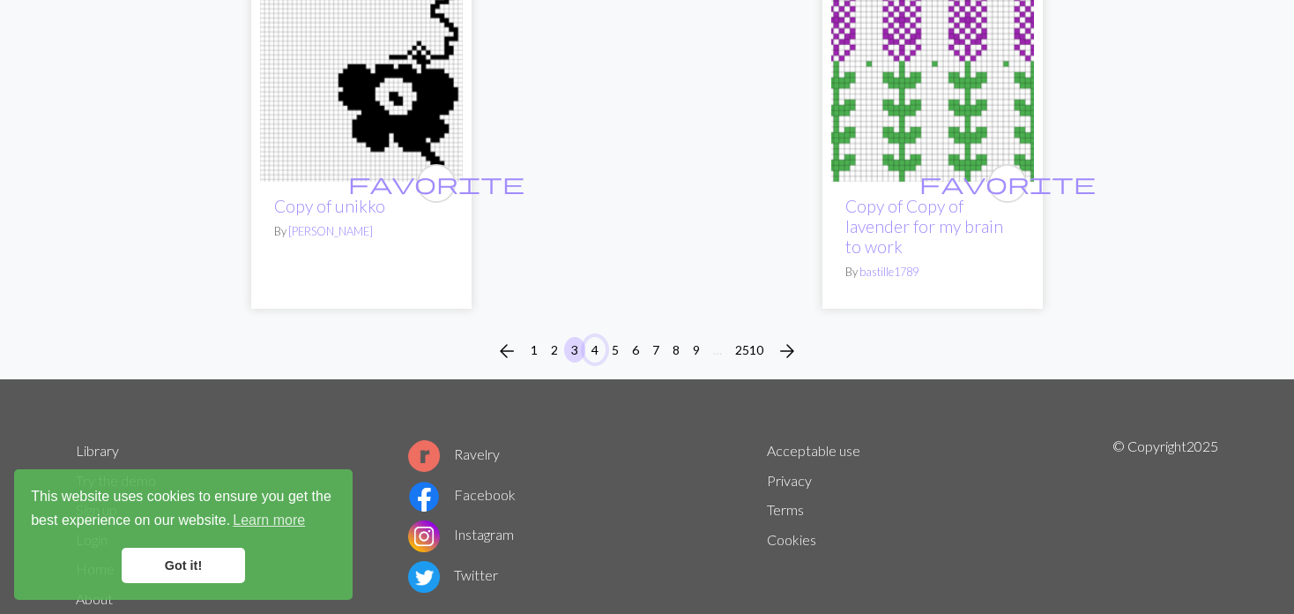
click at [593, 339] on button "4" at bounding box center [594, 350] width 21 height 26
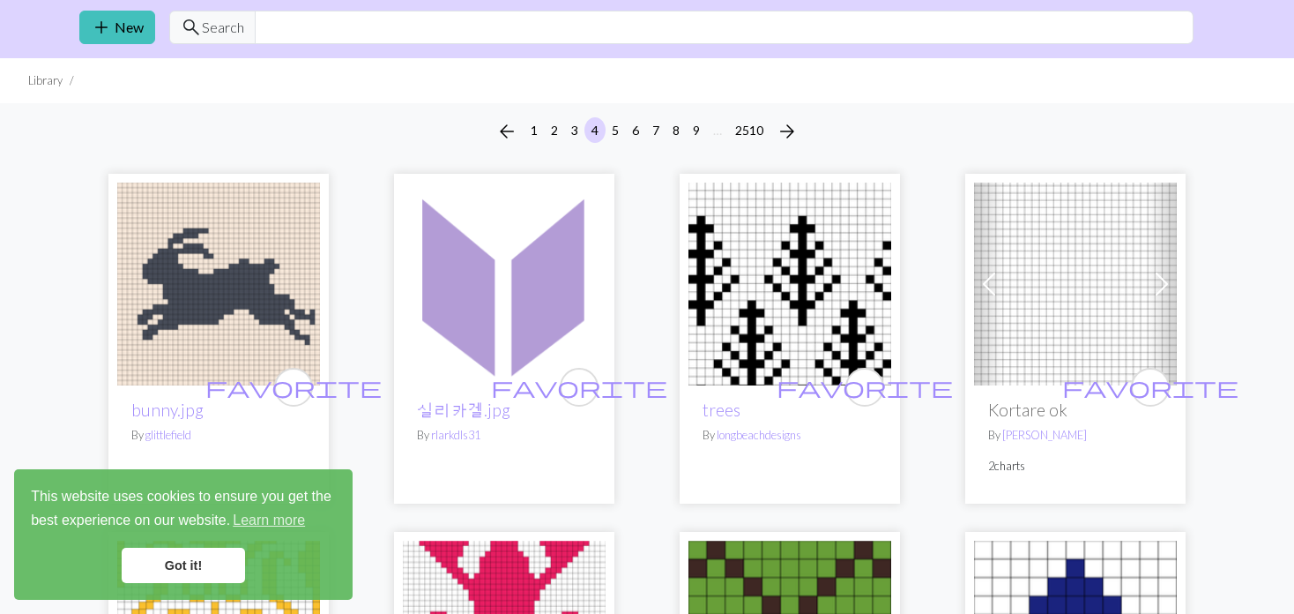
scroll to position [88, 0]
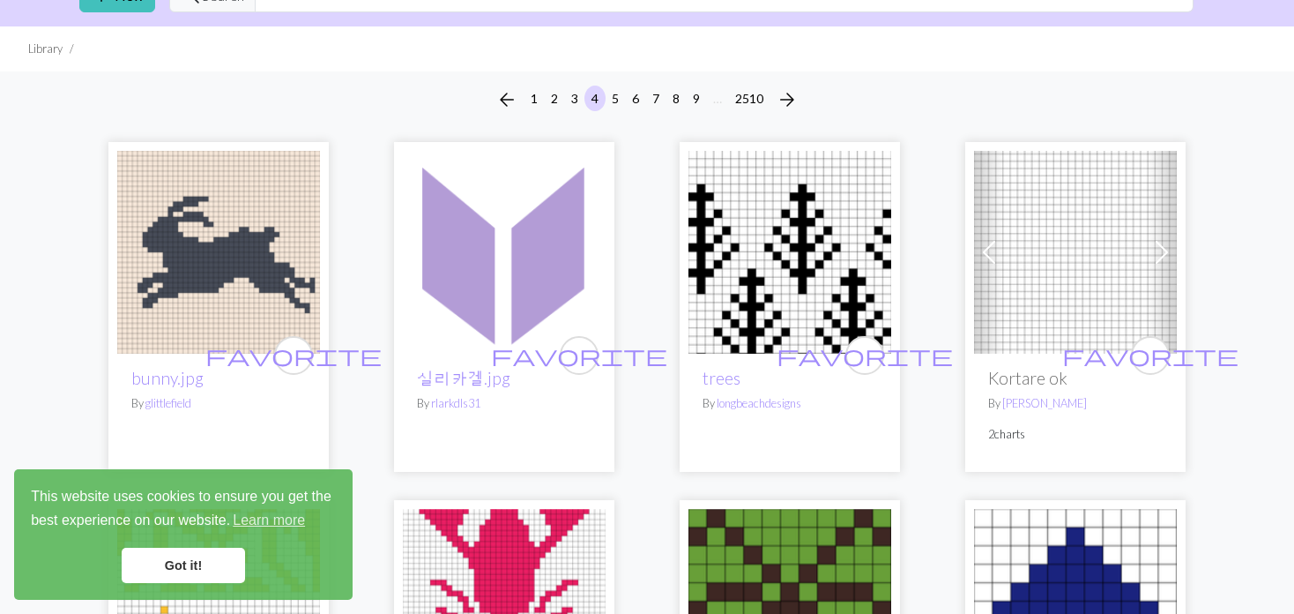
click at [982, 259] on span at bounding box center [989, 252] width 28 height 28
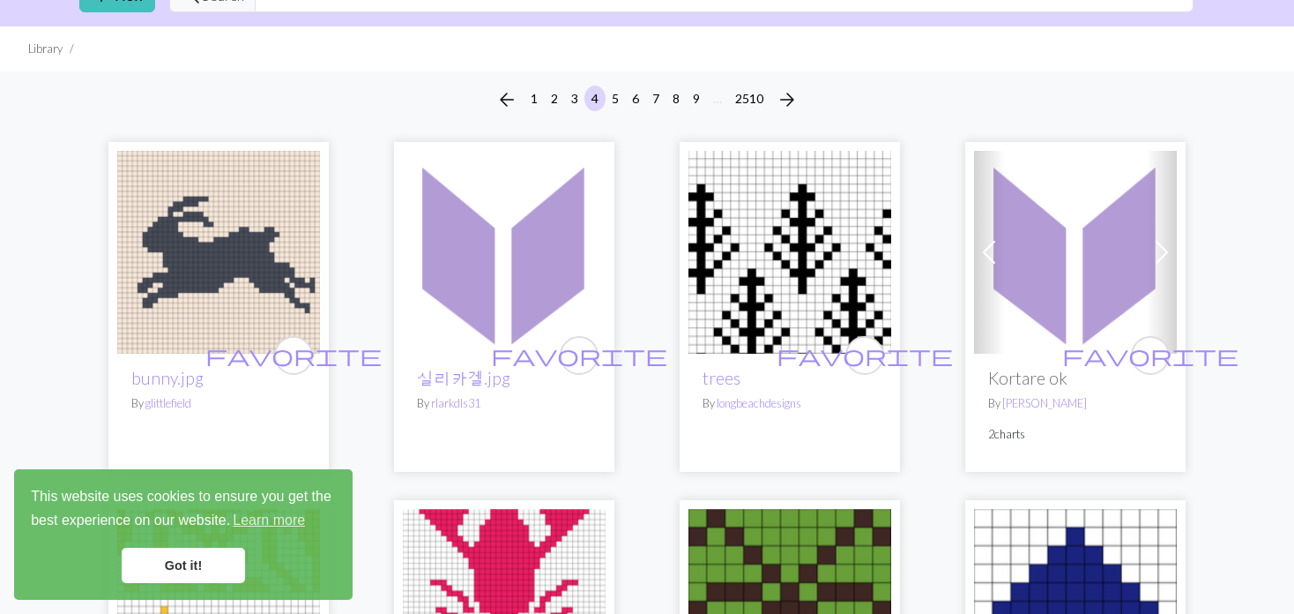
click at [982, 257] on span at bounding box center [989, 252] width 28 height 28
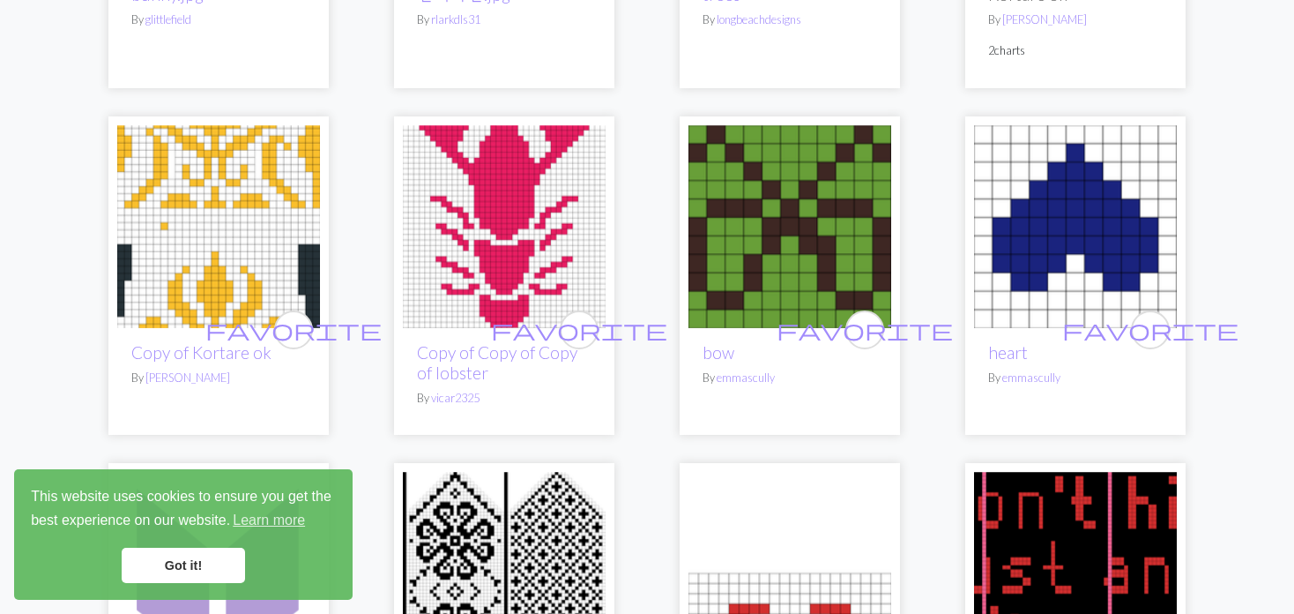
scroll to position [441, 0]
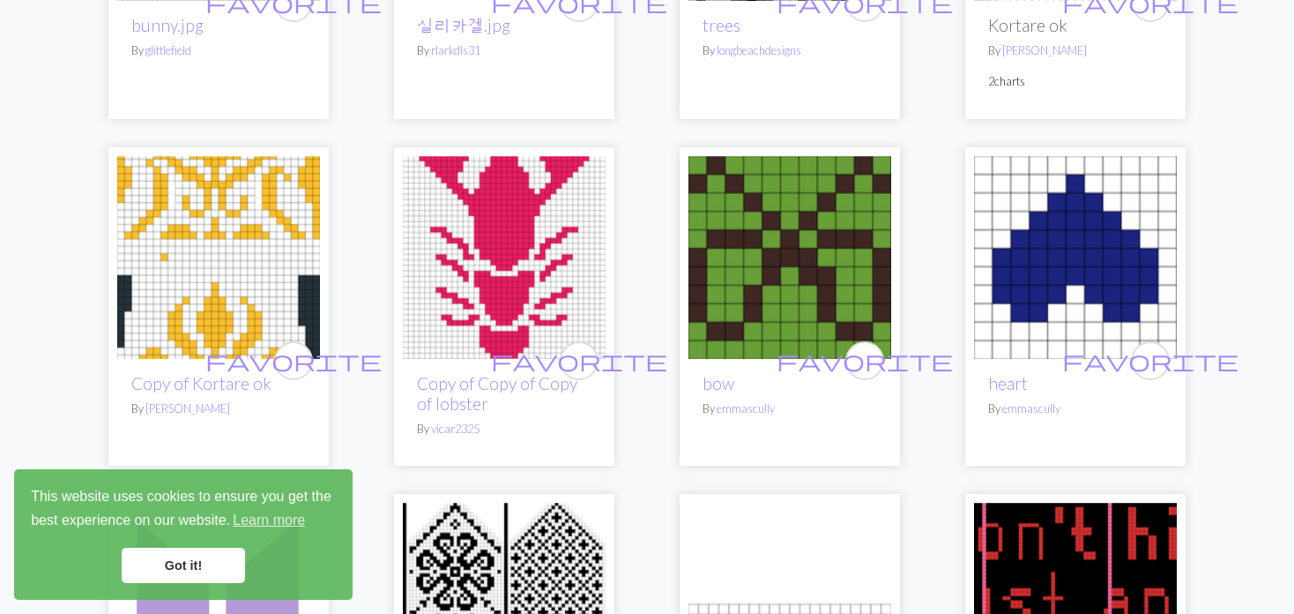
click at [163, 283] on img at bounding box center [218, 257] width 203 height 203
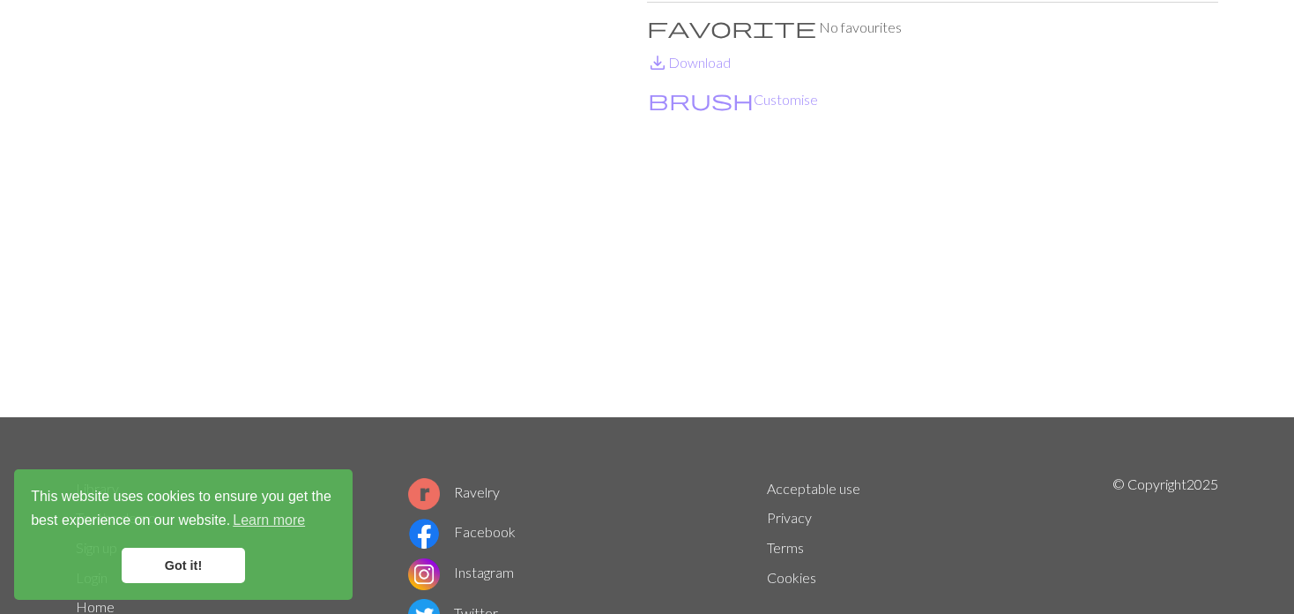
scroll to position [176, 0]
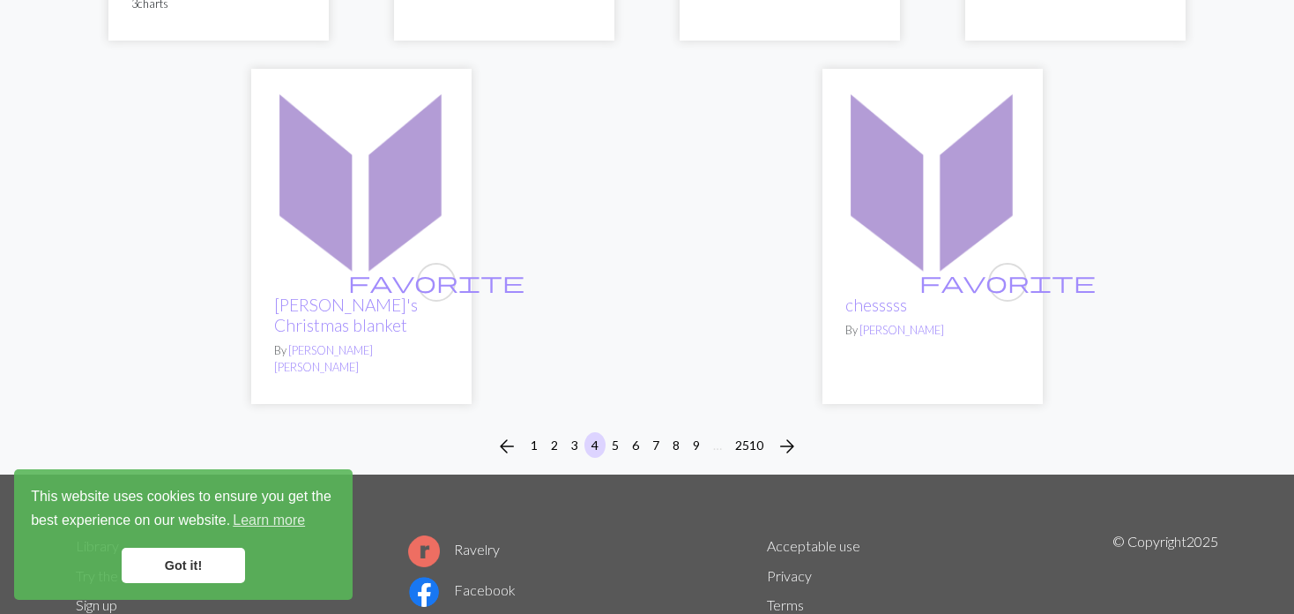
scroll to position [4653, 0]
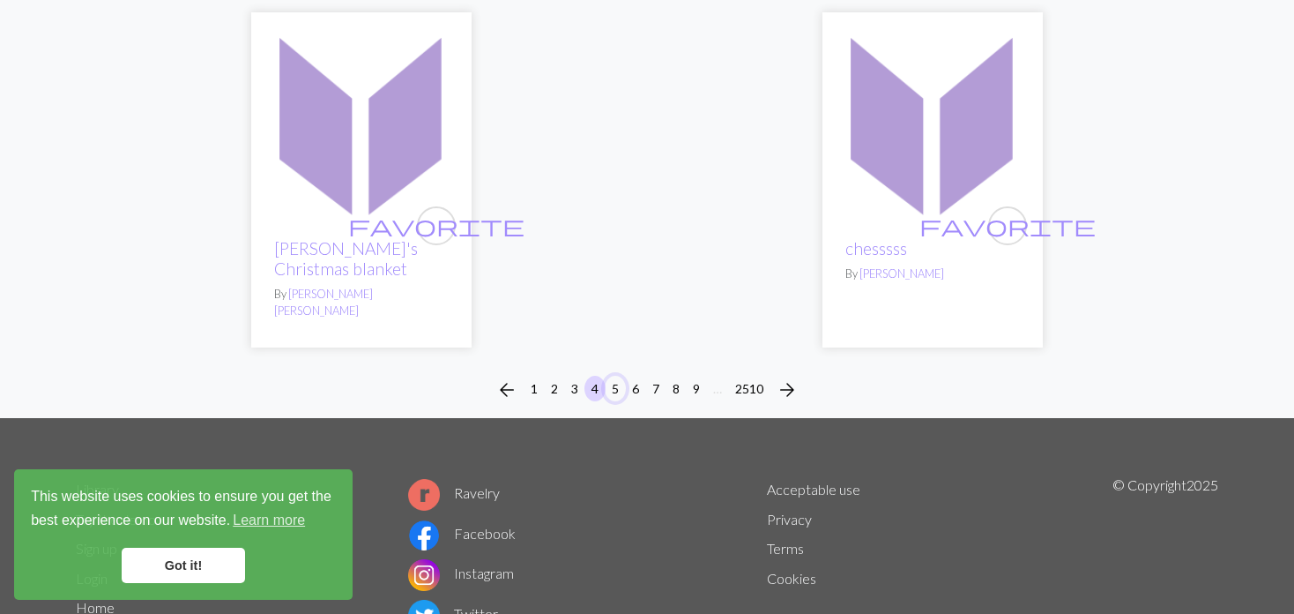
click at [609, 376] on button "5" at bounding box center [615, 389] width 21 height 26
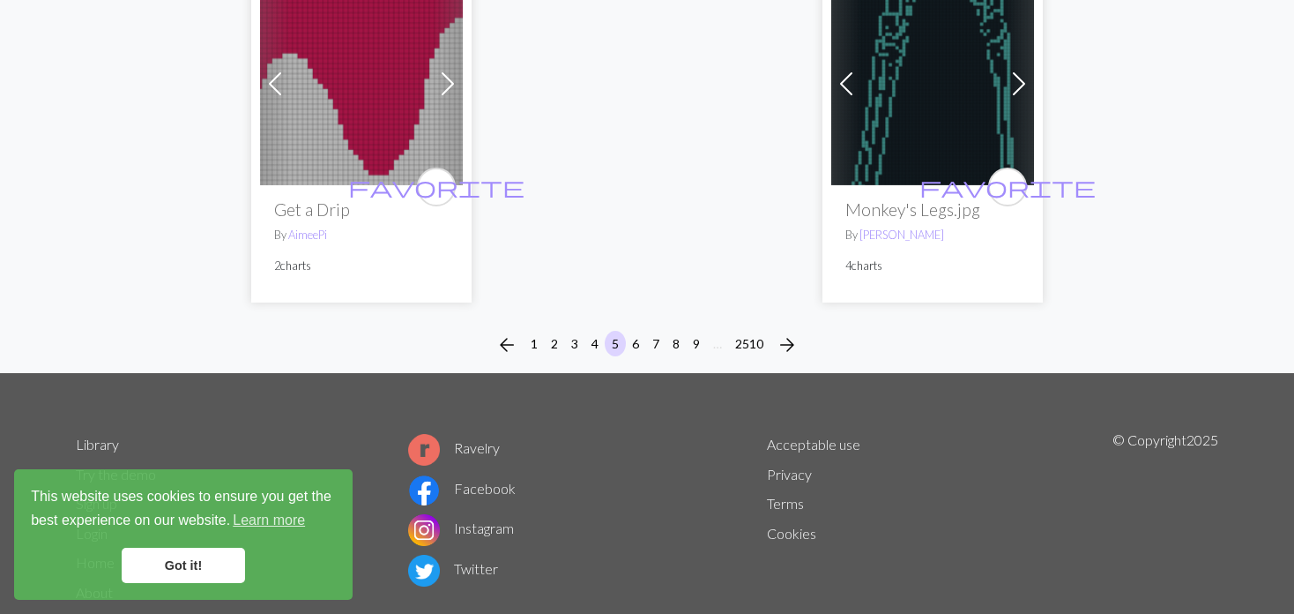
scroll to position [4672, 0]
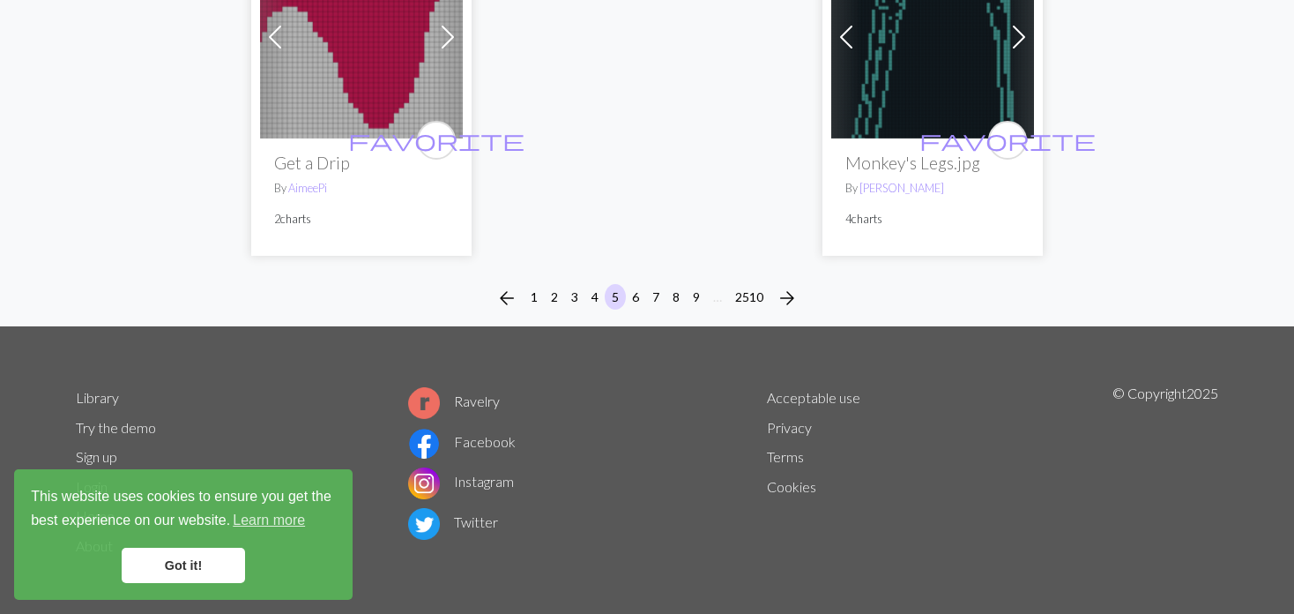
click at [630, 282] on div "arrow_back 1 2 3 4 5 6 7 8 9 … 2510 arrow_forward" at bounding box center [647, 298] width 1294 height 56
click at [636, 297] on button "6" at bounding box center [635, 297] width 21 height 26
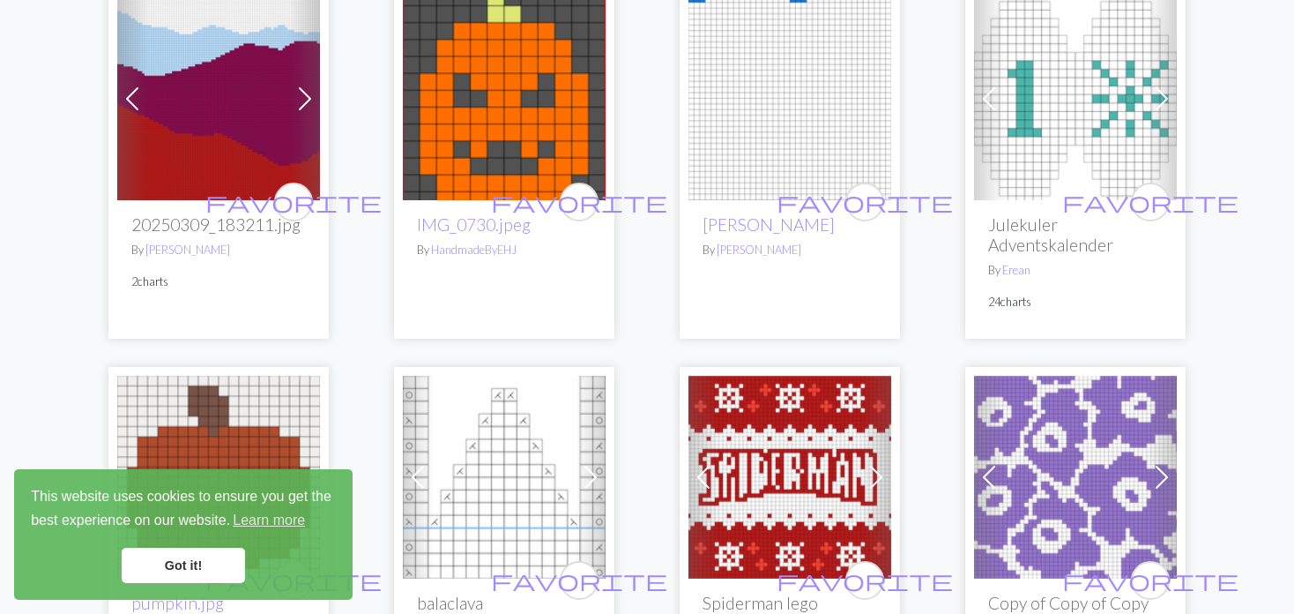
scroll to position [1234, 0]
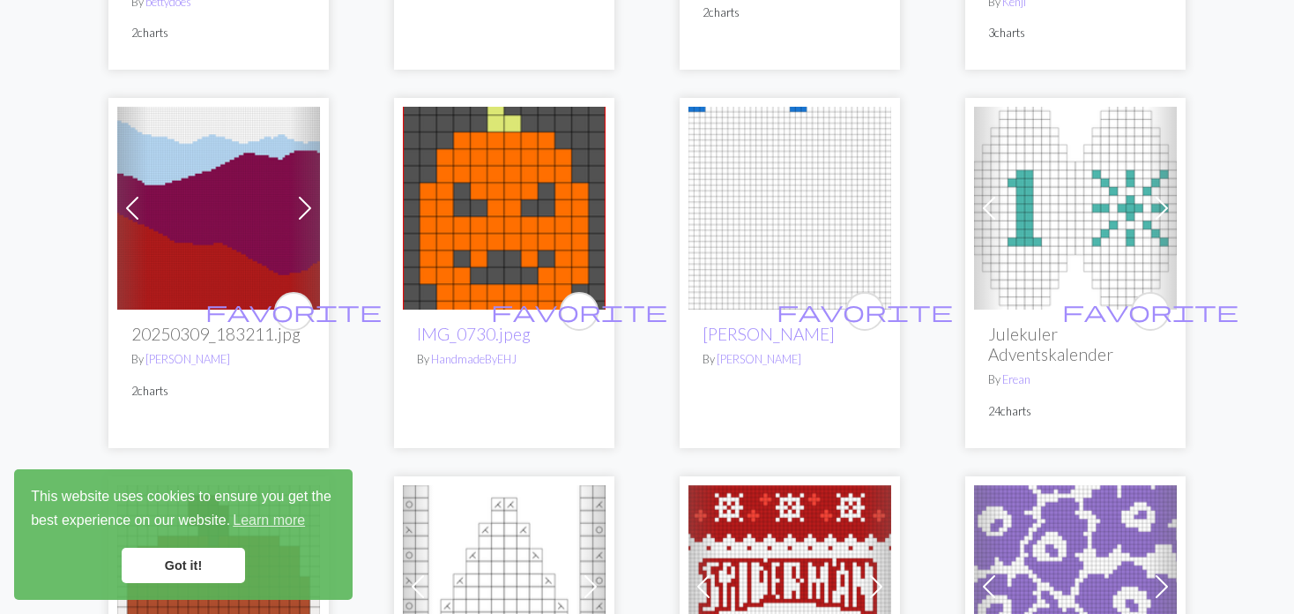
click at [704, 208] on img at bounding box center [789, 208] width 203 height 203
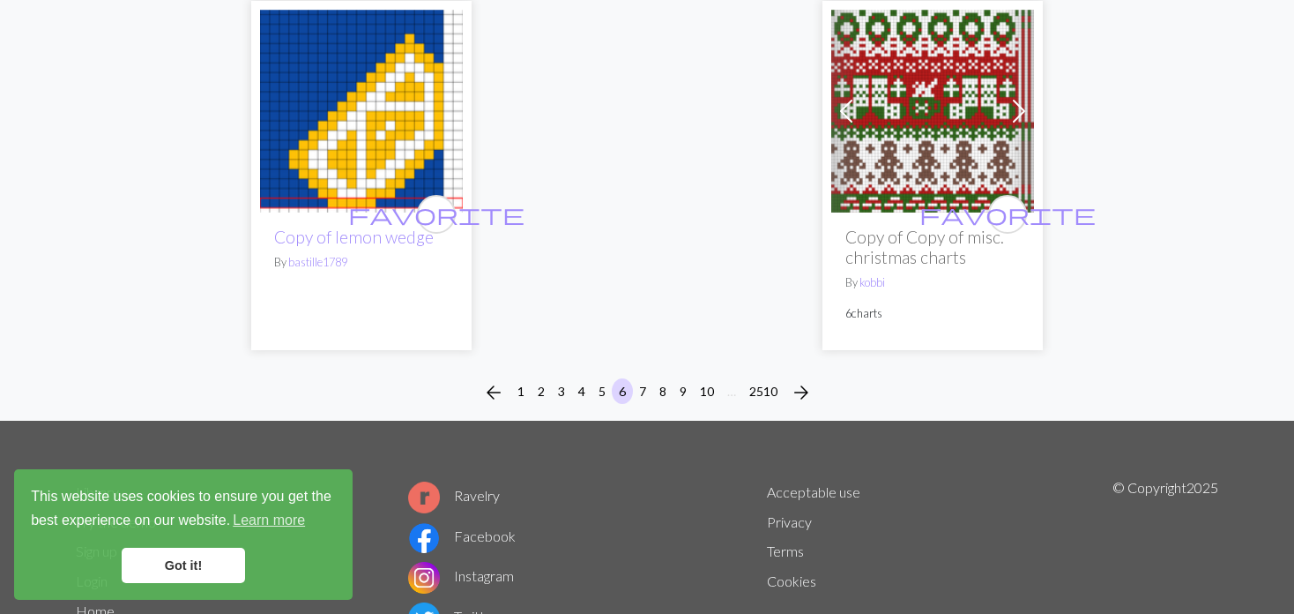
scroll to position [4806, 0]
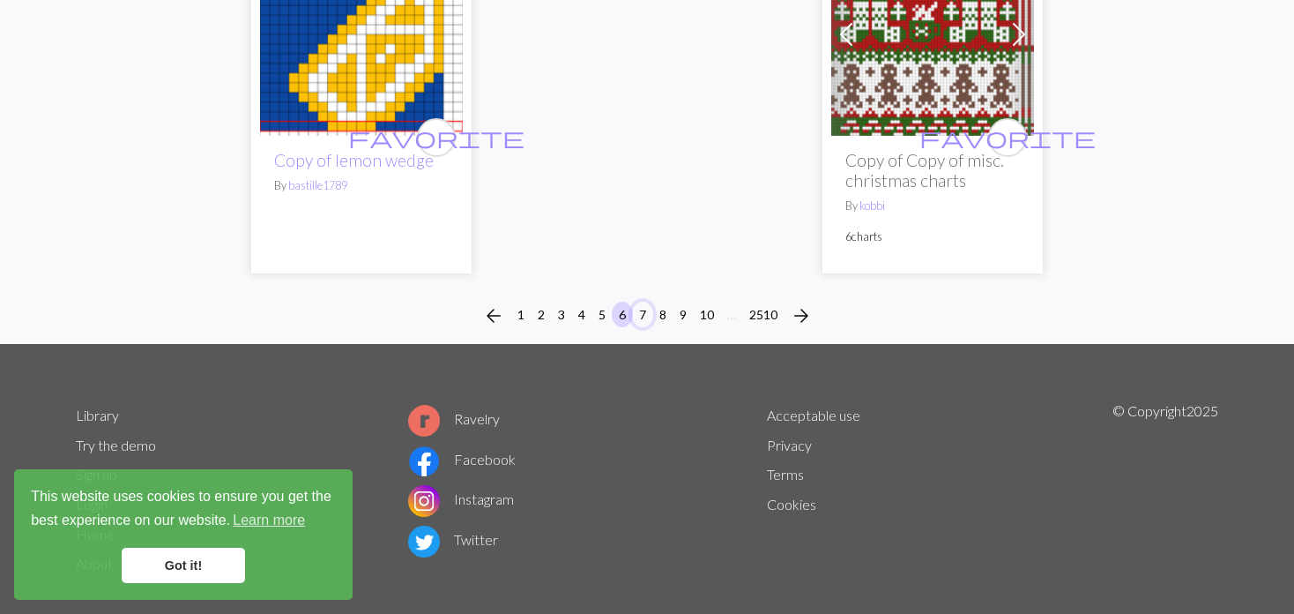
click at [644, 301] on button "7" at bounding box center [642, 314] width 21 height 26
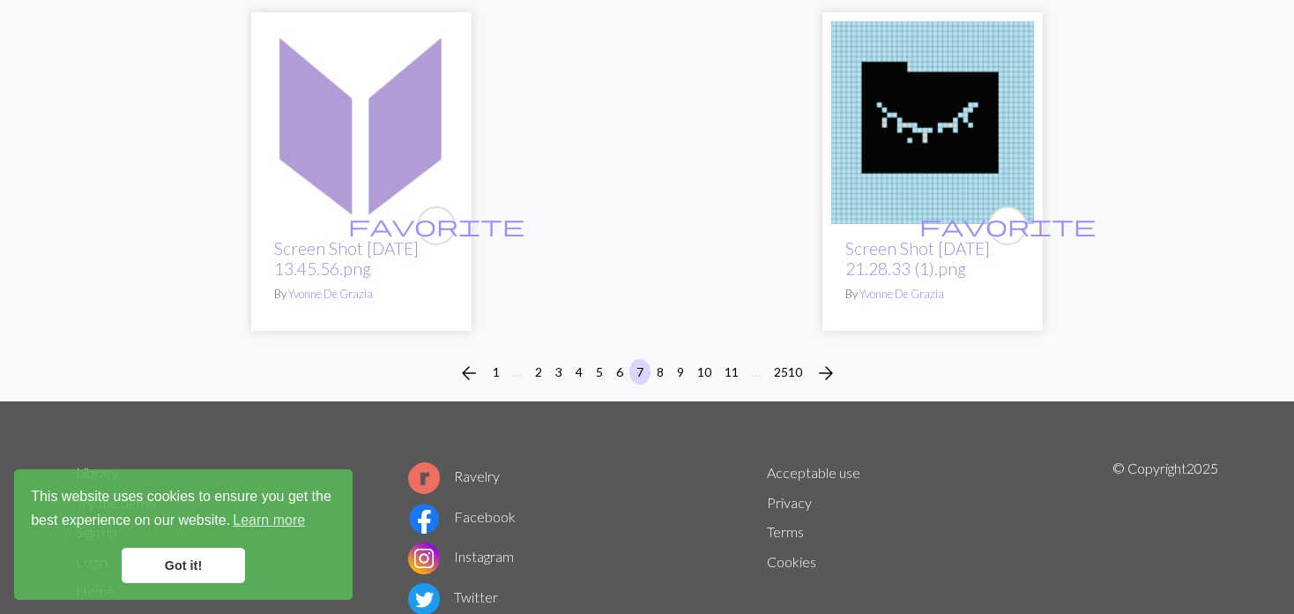
scroll to position [4673, 0]
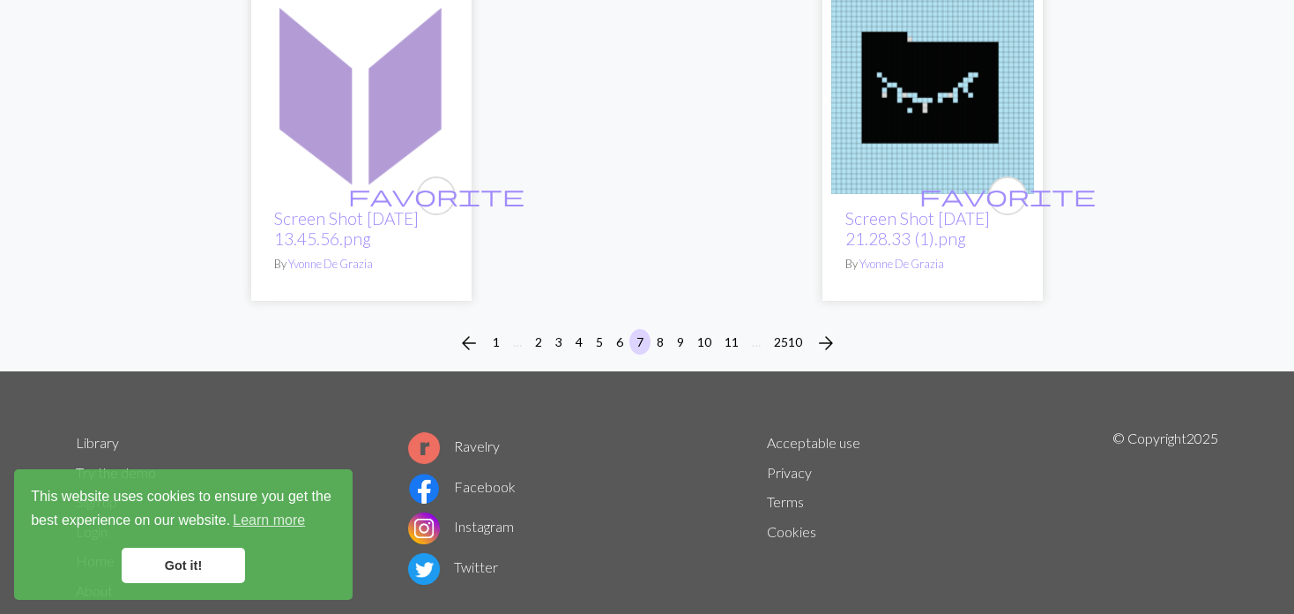
click at [662, 315] on div "arrow_back 1 … 2 3 4 5 6 7 8 9 10 11 … 2510 arrow_forward" at bounding box center [647, 343] width 1294 height 56
click at [658, 329] on button "8" at bounding box center [660, 342] width 21 height 26
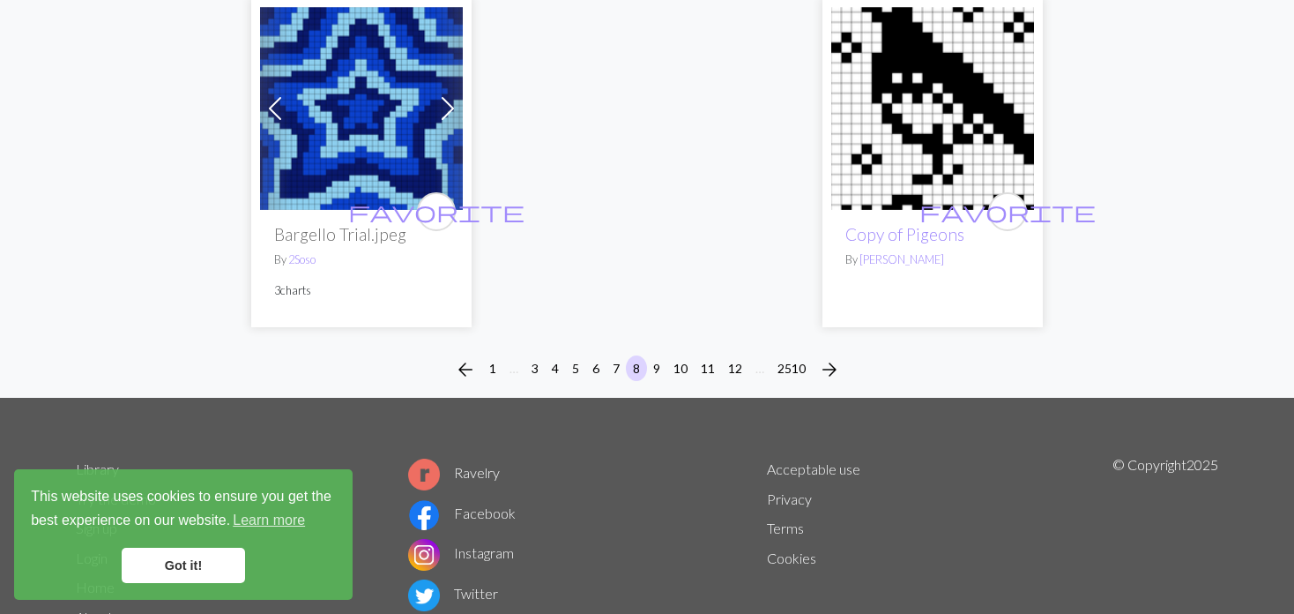
scroll to position [4672, 0]
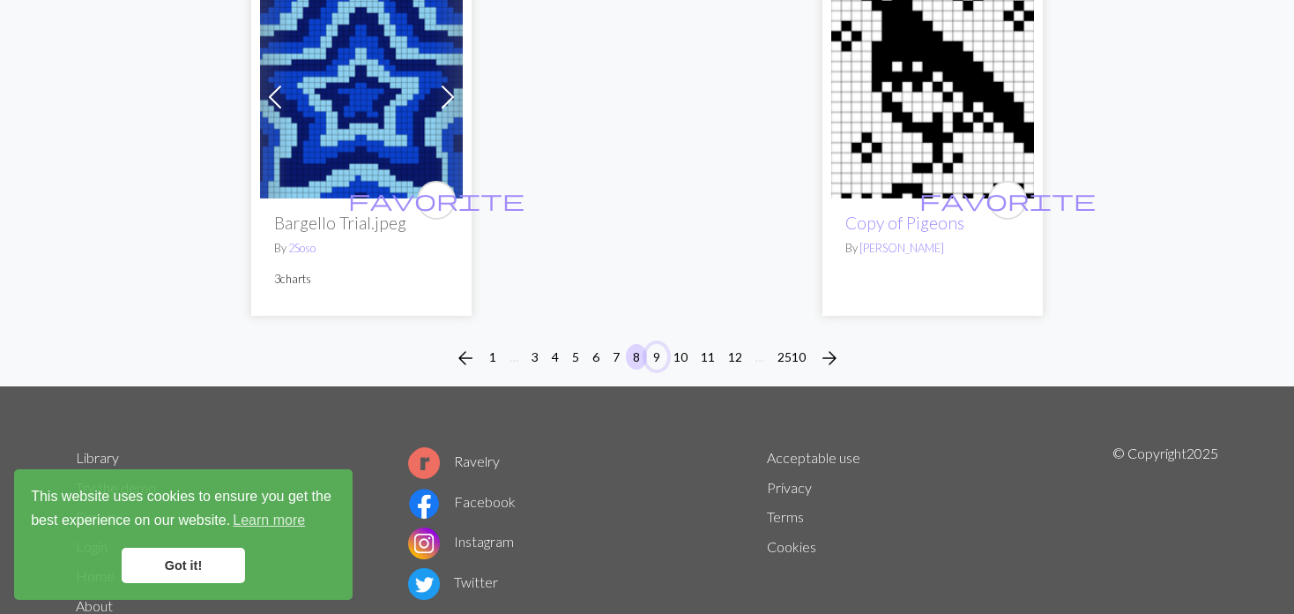
click at [651, 344] on button "9" at bounding box center [656, 357] width 21 height 26
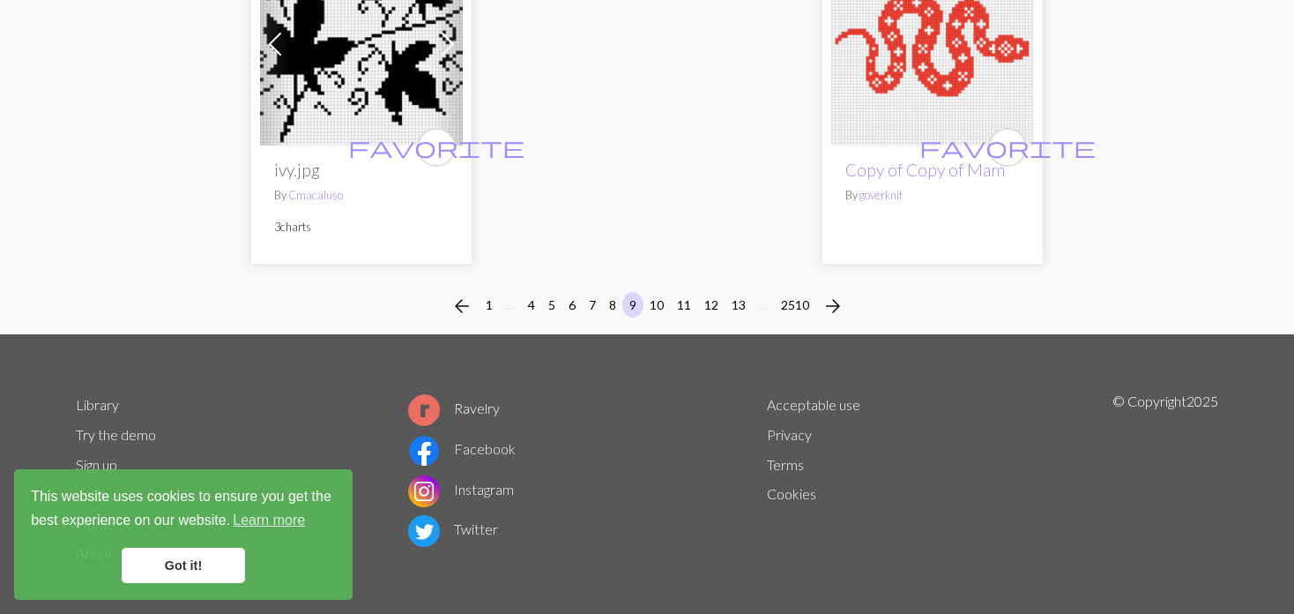
scroll to position [4723, 0]
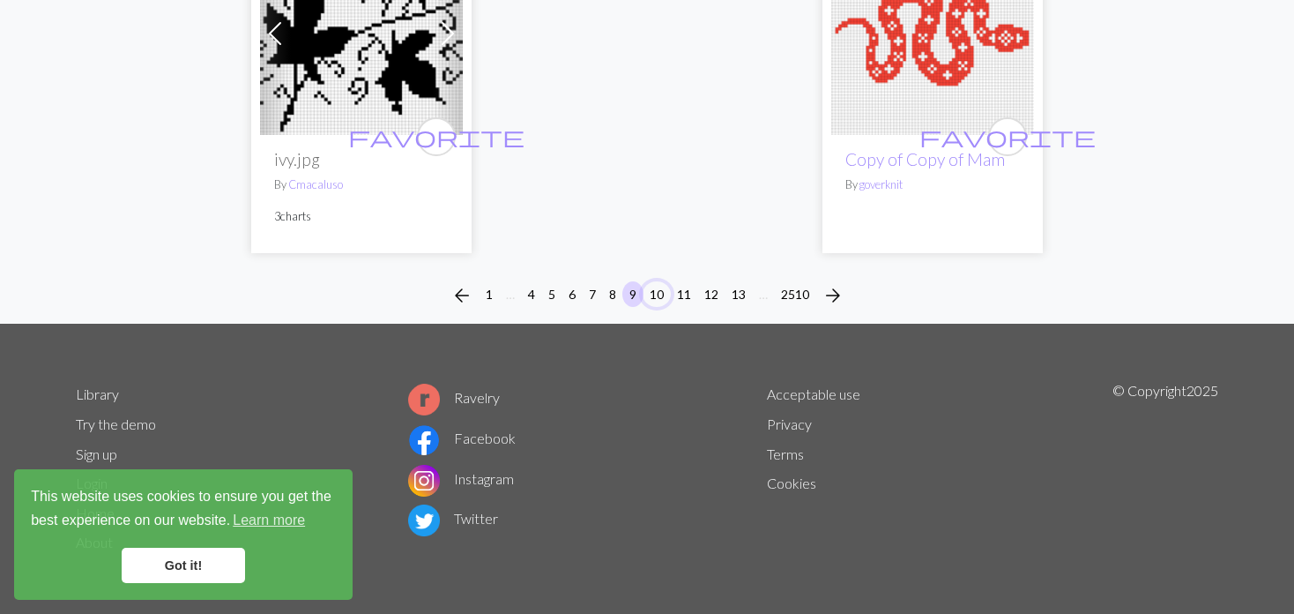
click at [652, 290] on button "10" at bounding box center [657, 294] width 28 height 26
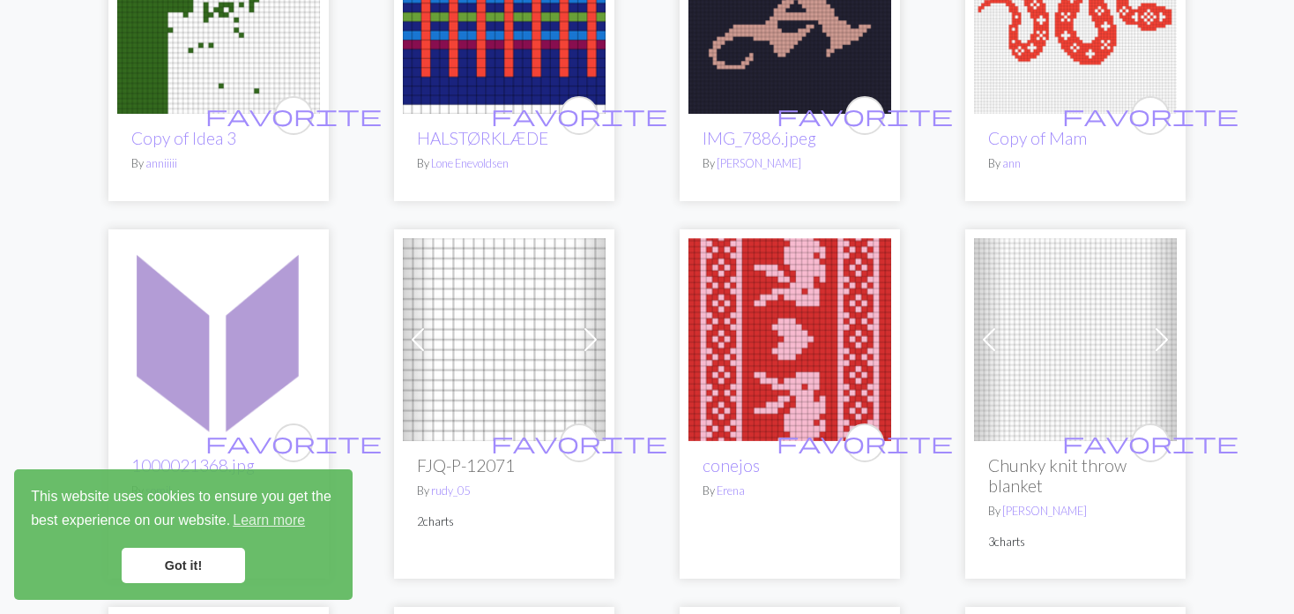
scroll to position [1499, 0]
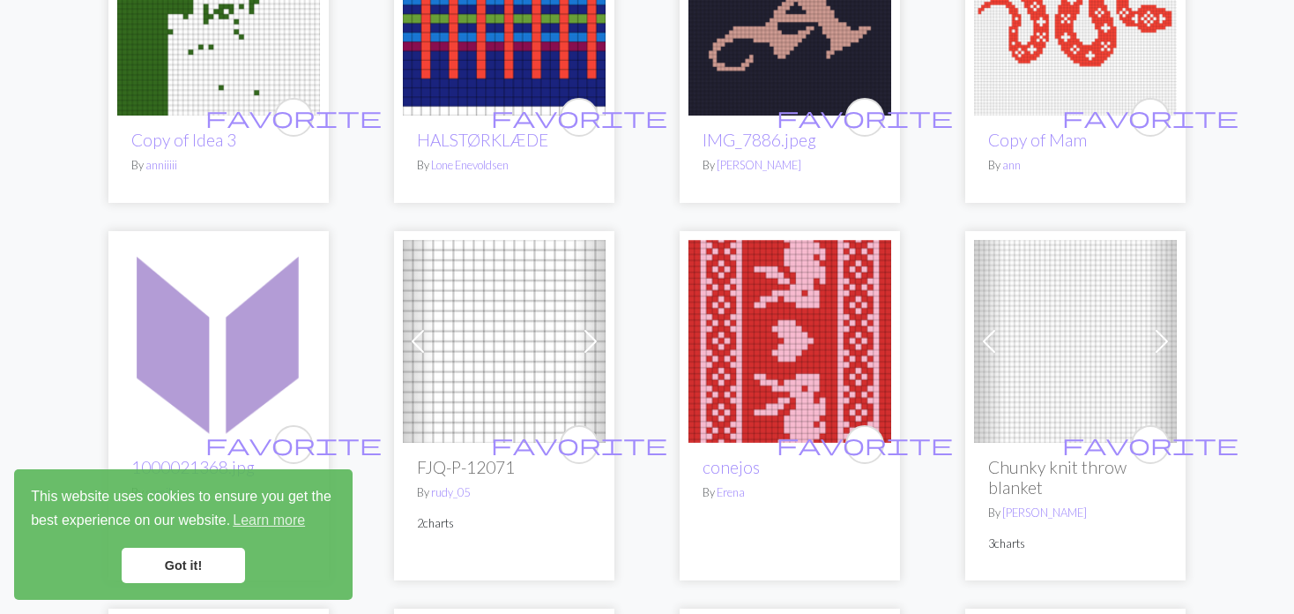
click at [413, 331] on span at bounding box center [418, 341] width 28 height 28
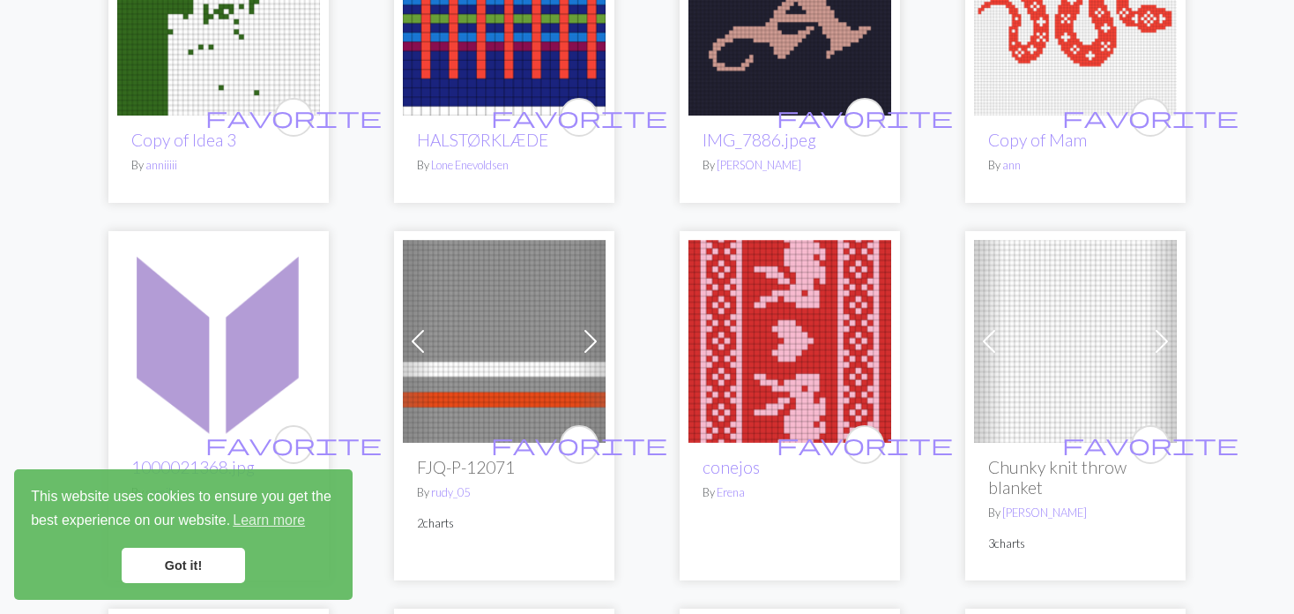
click at [412, 328] on span at bounding box center [418, 341] width 28 height 28
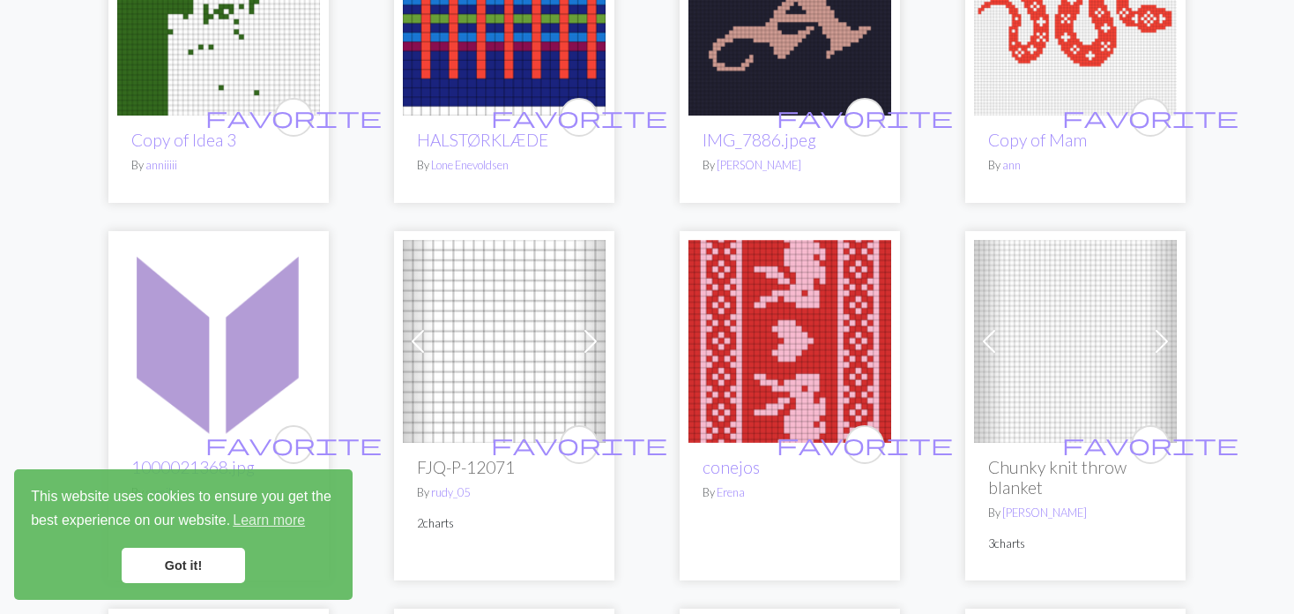
click at [976, 327] on span at bounding box center [989, 341] width 28 height 28
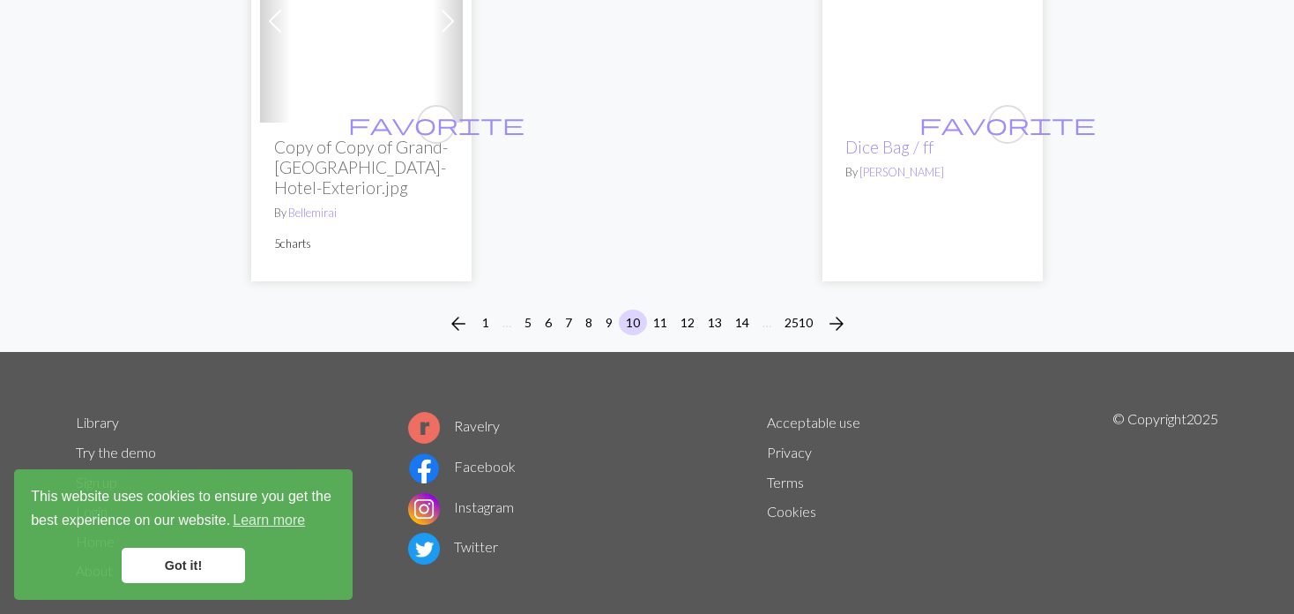
scroll to position [4662, 0]
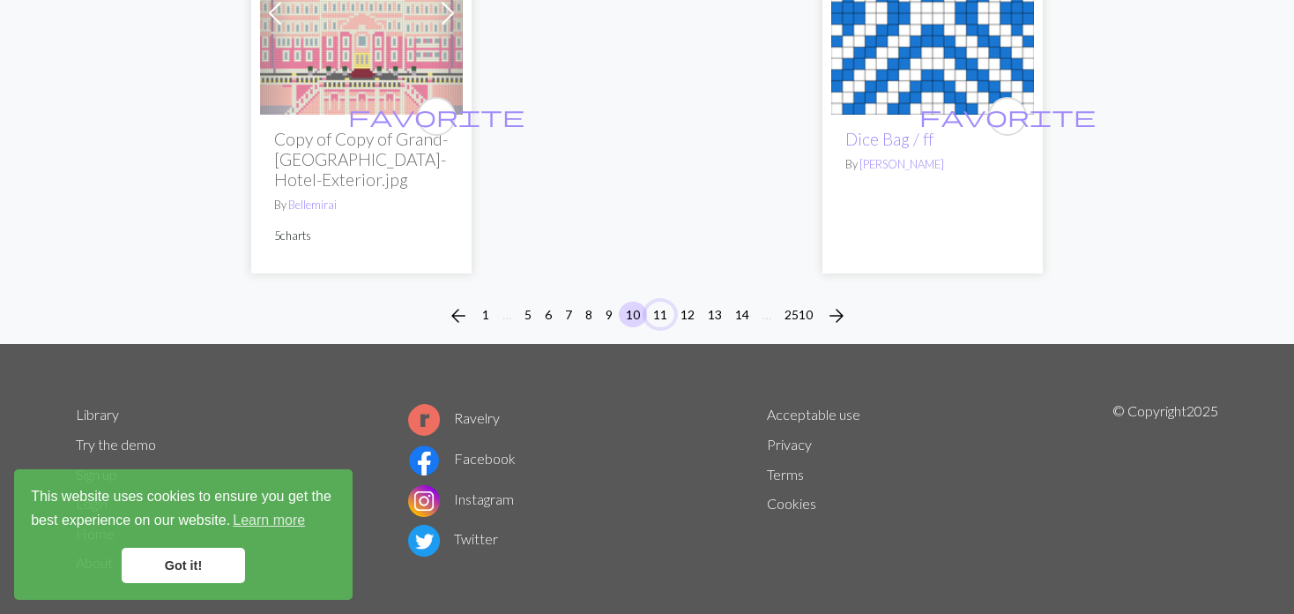
click at [655, 301] on button "11" at bounding box center [660, 314] width 28 height 26
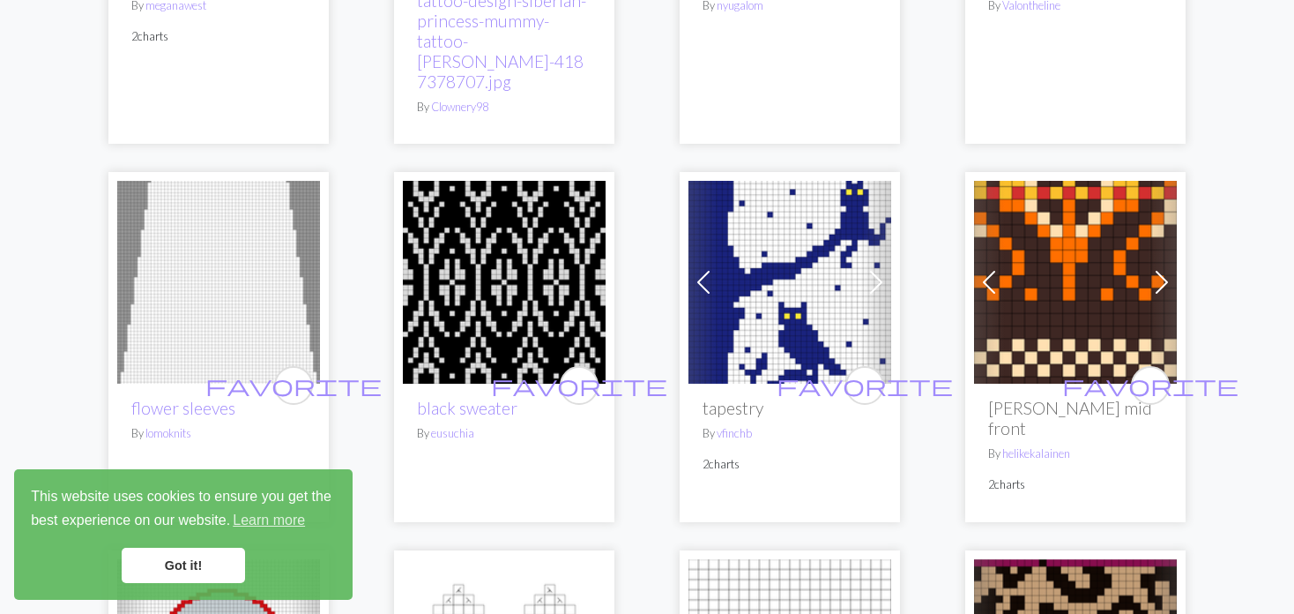
scroll to position [1939, 0]
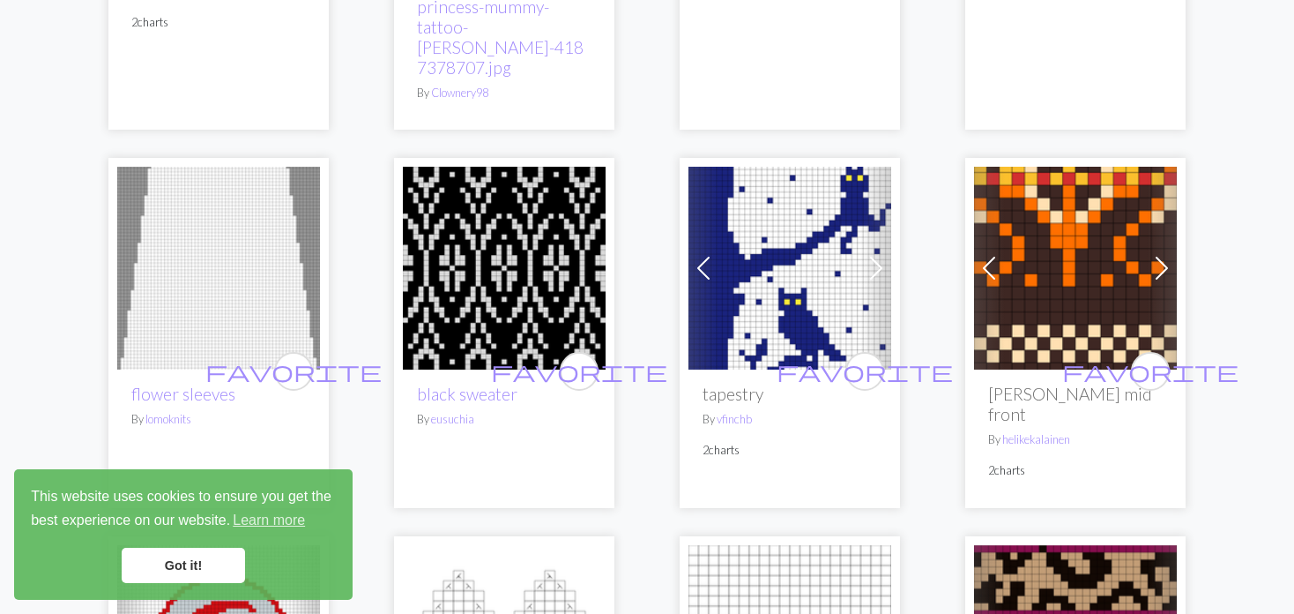
click at [705, 255] on span at bounding box center [703, 268] width 28 height 28
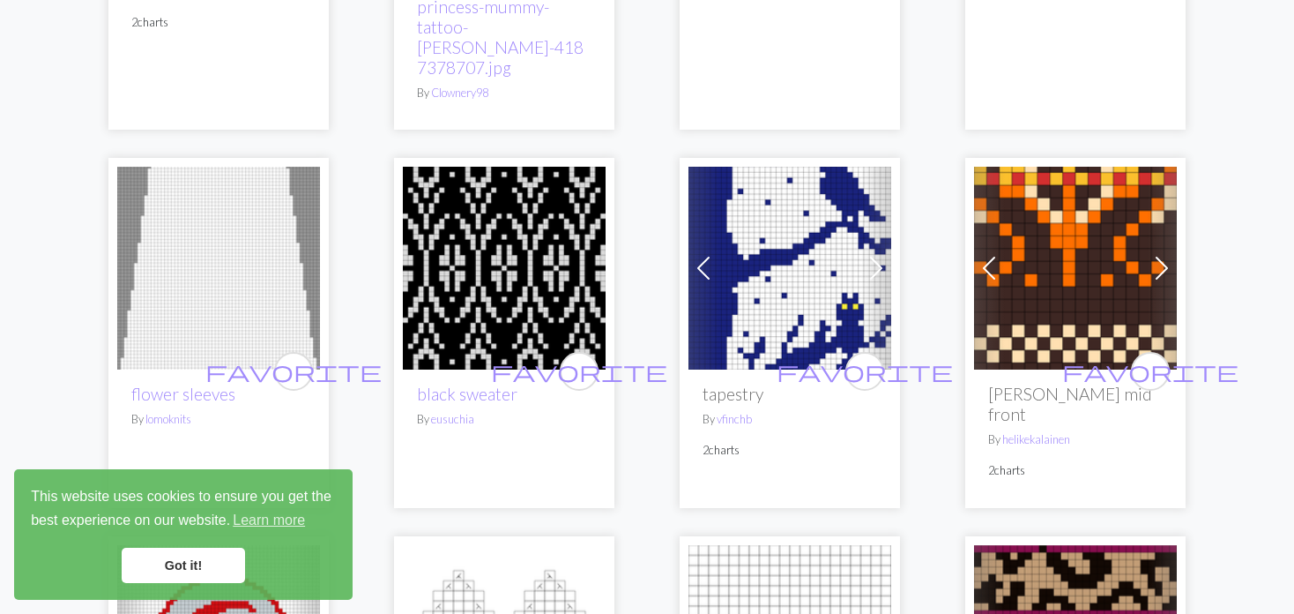
click at [704, 255] on span at bounding box center [703, 268] width 28 height 28
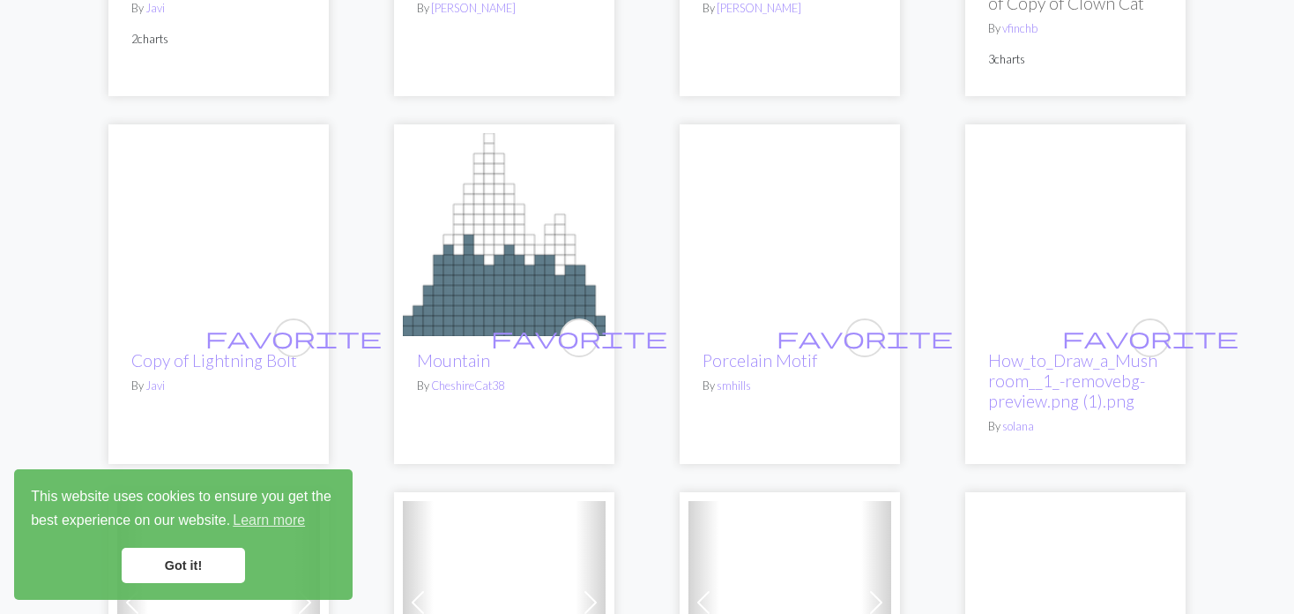
scroll to position [0, 0]
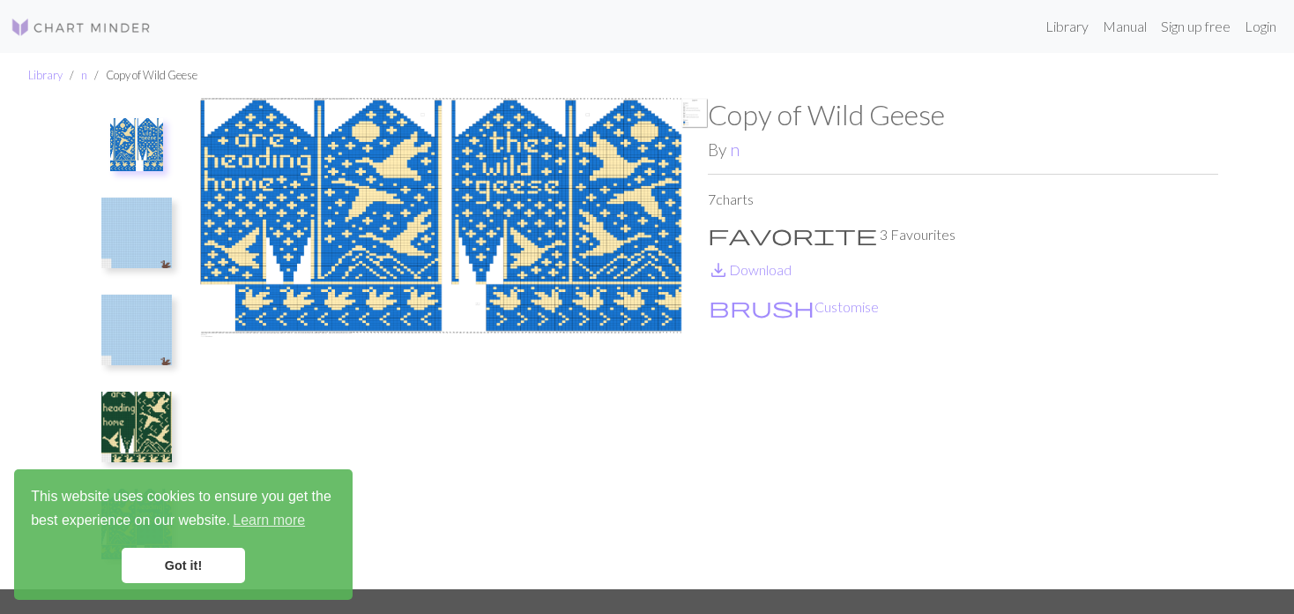
click at [1064, 5] on nav "Library Manual Sign up free Login" at bounding box center [647, 26] width 1294 height 53
click at [1011, 9] on div "Library Manual Sign up free Login" at bounding box center [725, 26] width 1118 height 35
click at [1009, 4] on nav "Library Manual Sign up free Login" at bounding box center [647, 26] width 1294 height 53
click at [1124, 20] on link "Manual" at bounding box center [1125, 26] width 58 height 35
click at [1023, 29] on div "Library Manual Sign up free Login" at bounding box center [725, 26] width 1118 height 35
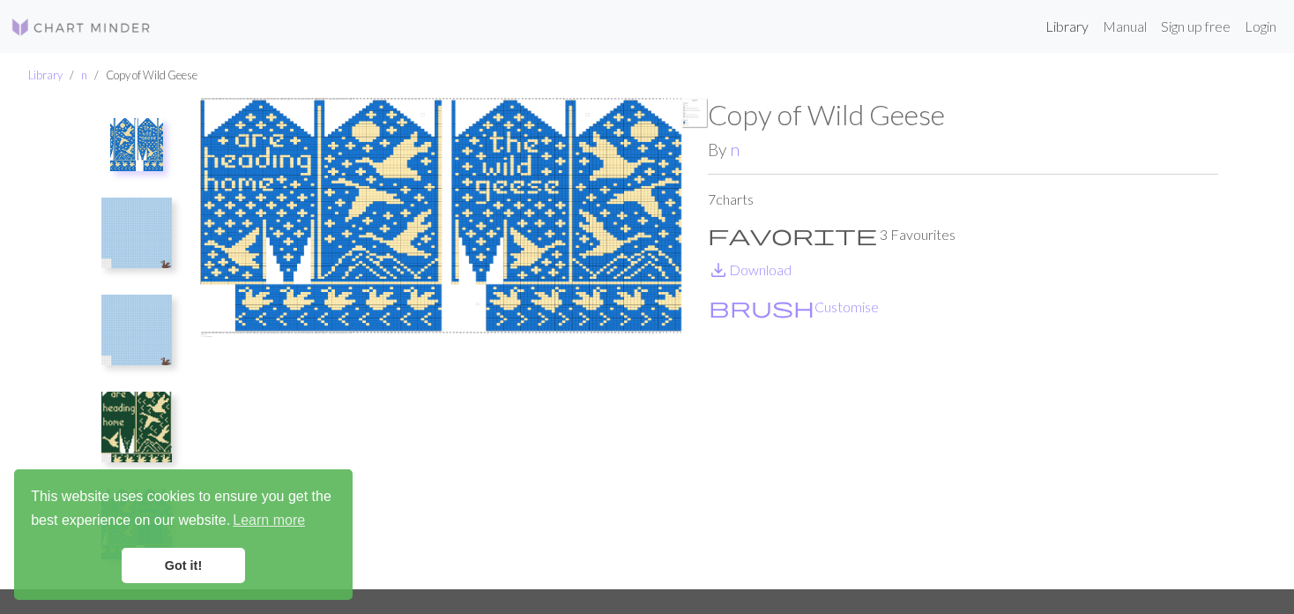
click at [1060, 24] on link "Library" at bounding box center [1066, 26] width 57 height 35
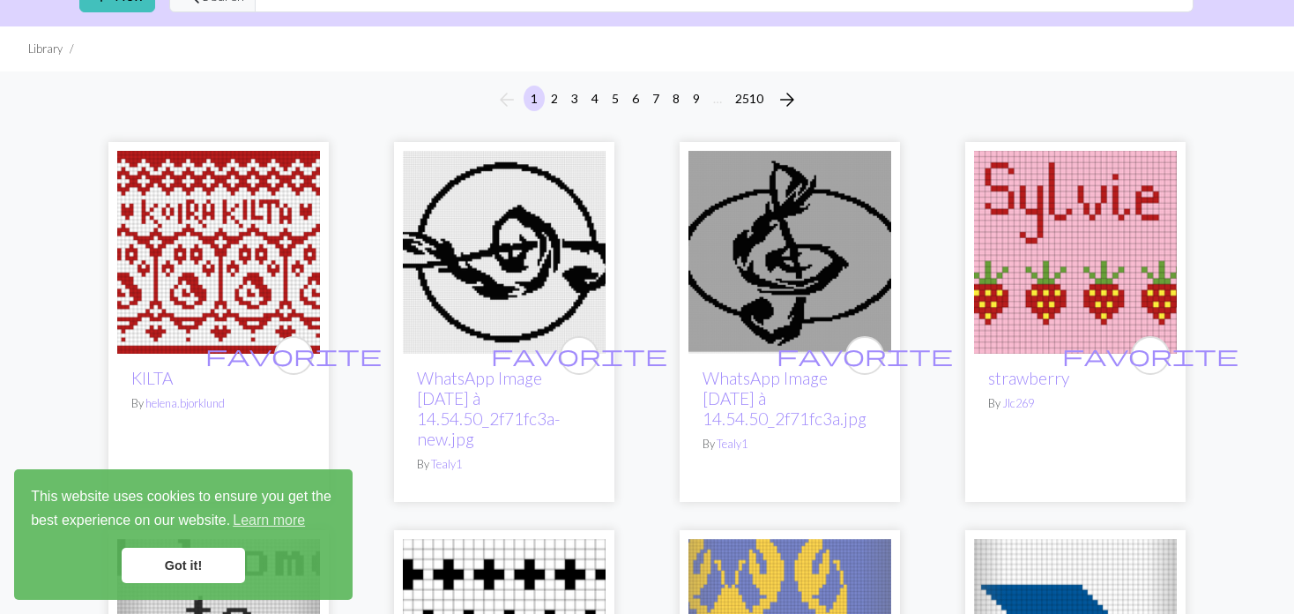
scroll to position [176, 0]
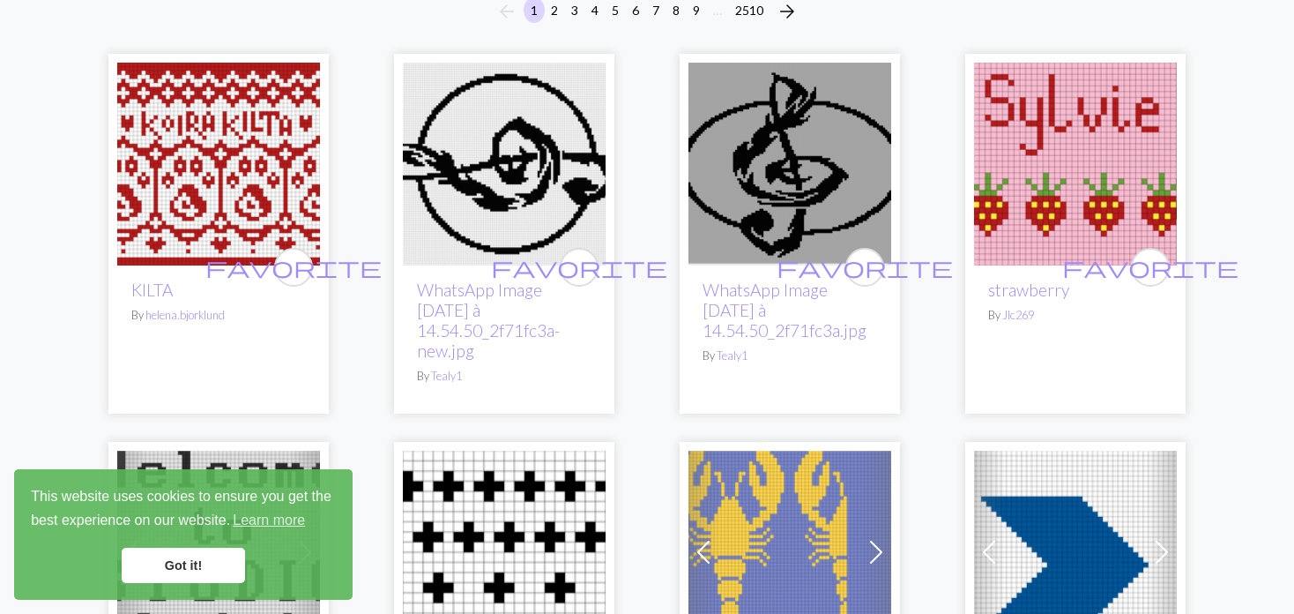
click at [169, 185] on img at bounding box center [218, 164] width 203 height 203
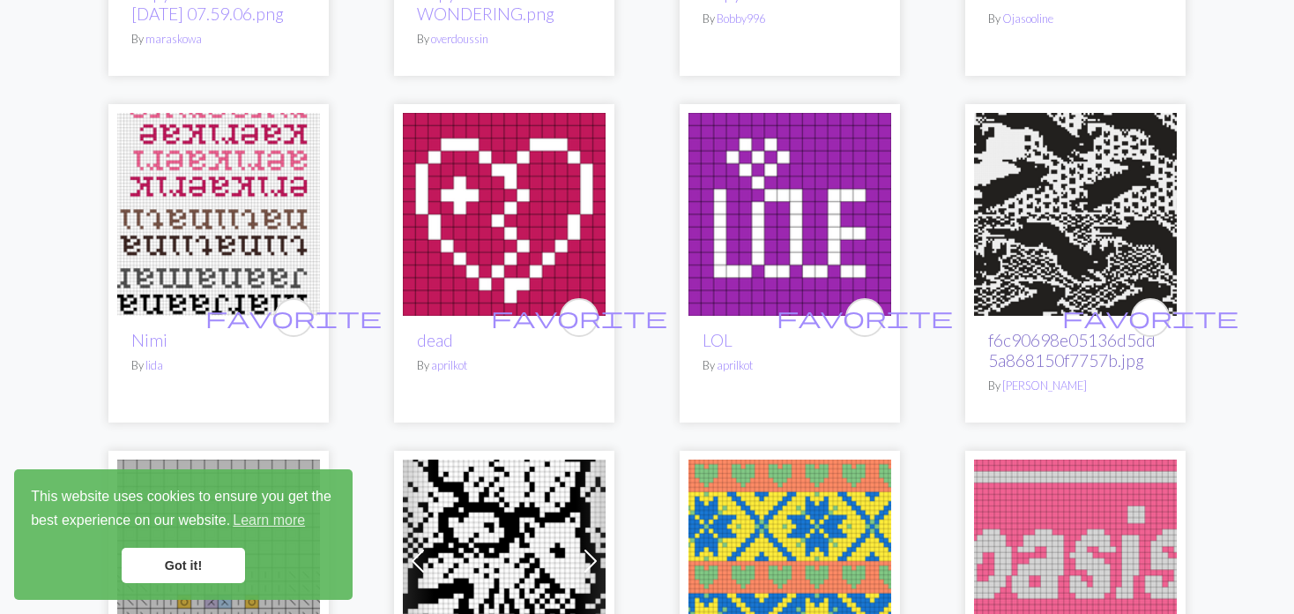
scroll to position [1234, 0]
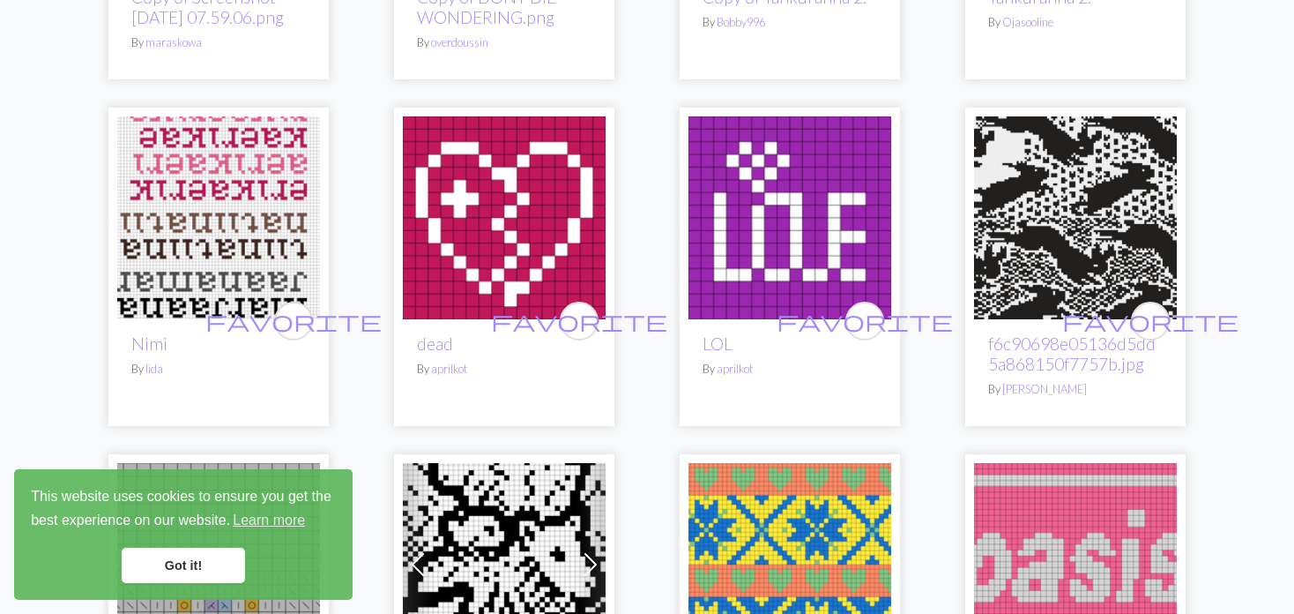
click at [1043, 226] on img at bounding box center [1075, 217] width 203 height 203
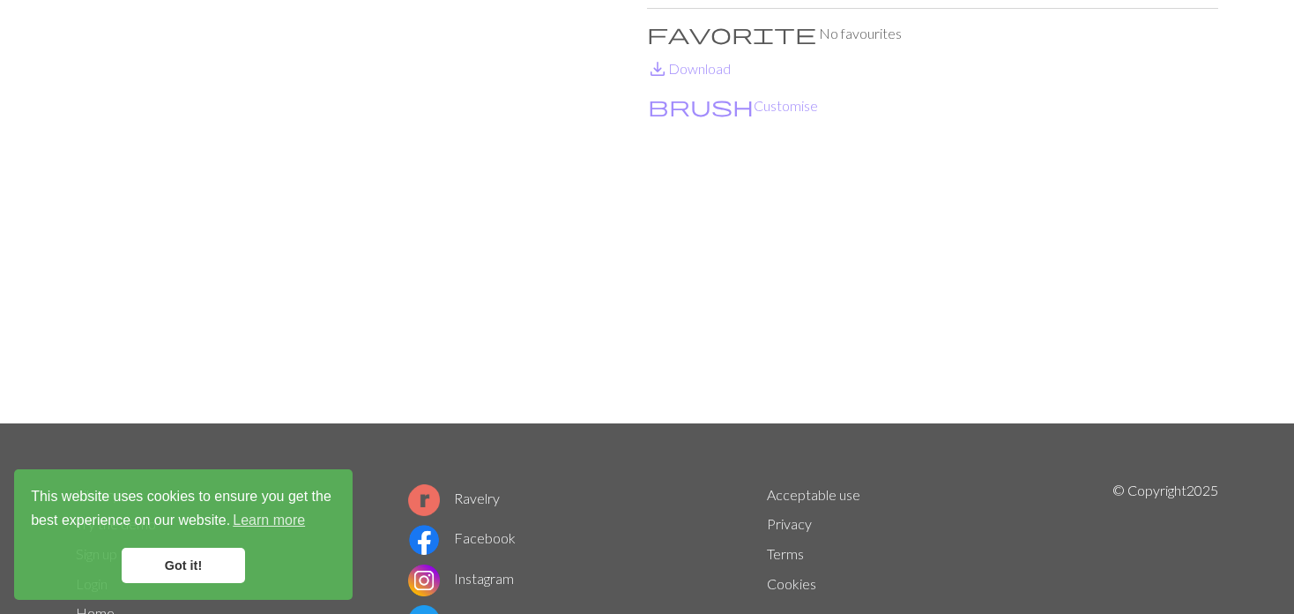
scroll to position [176, 0]
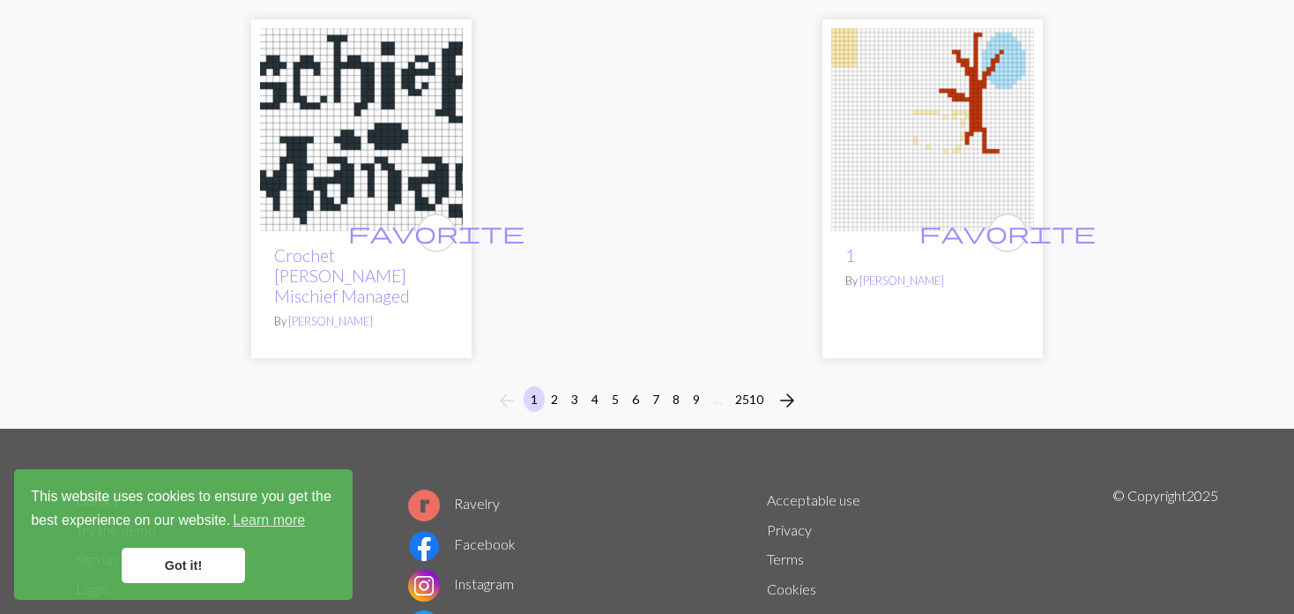
scroll to position [4661, 0]
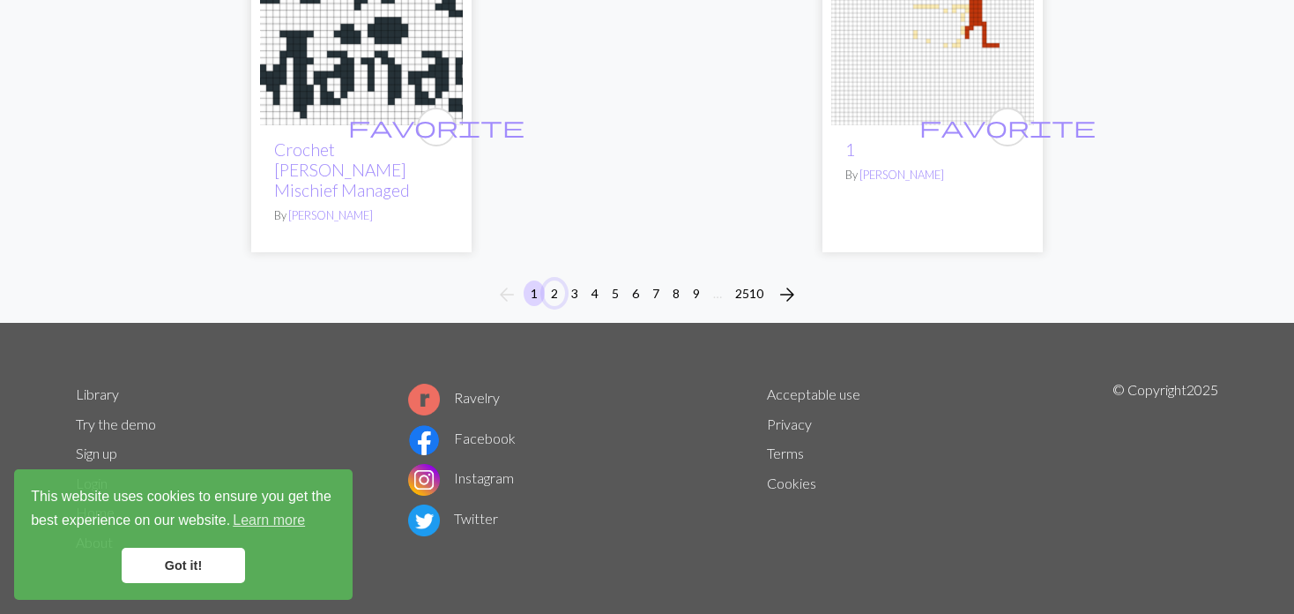
click at [547, 290] on button "2" at bounding box center [554, 293] width 21 height 26
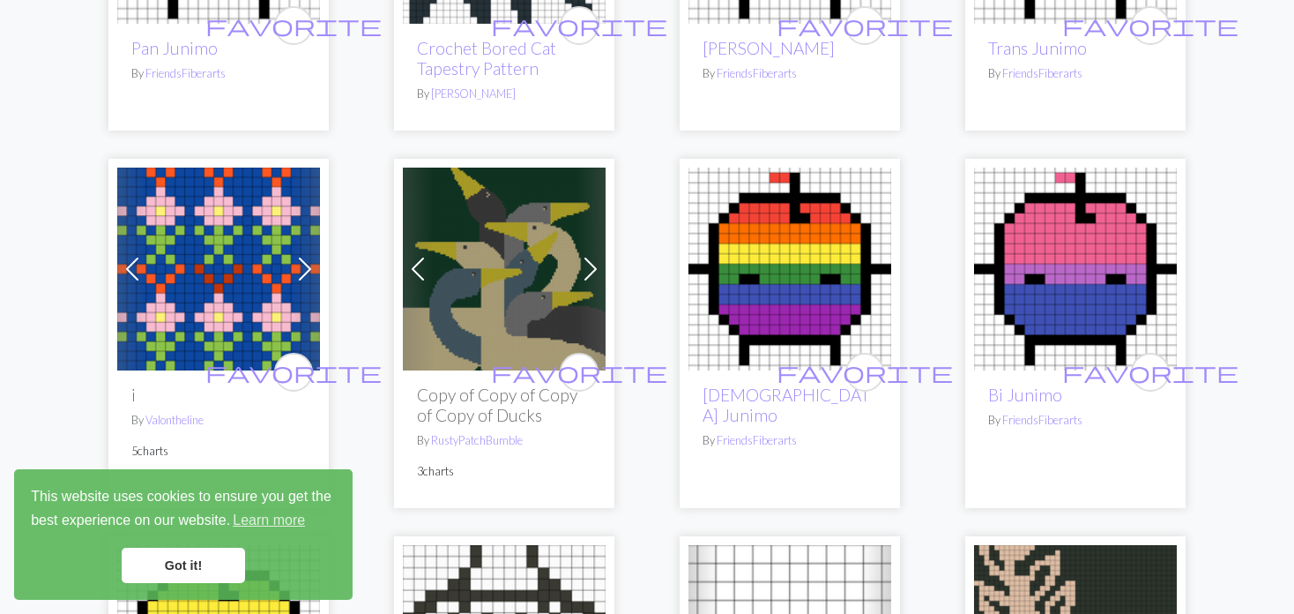
scroll to position [2909, 0]
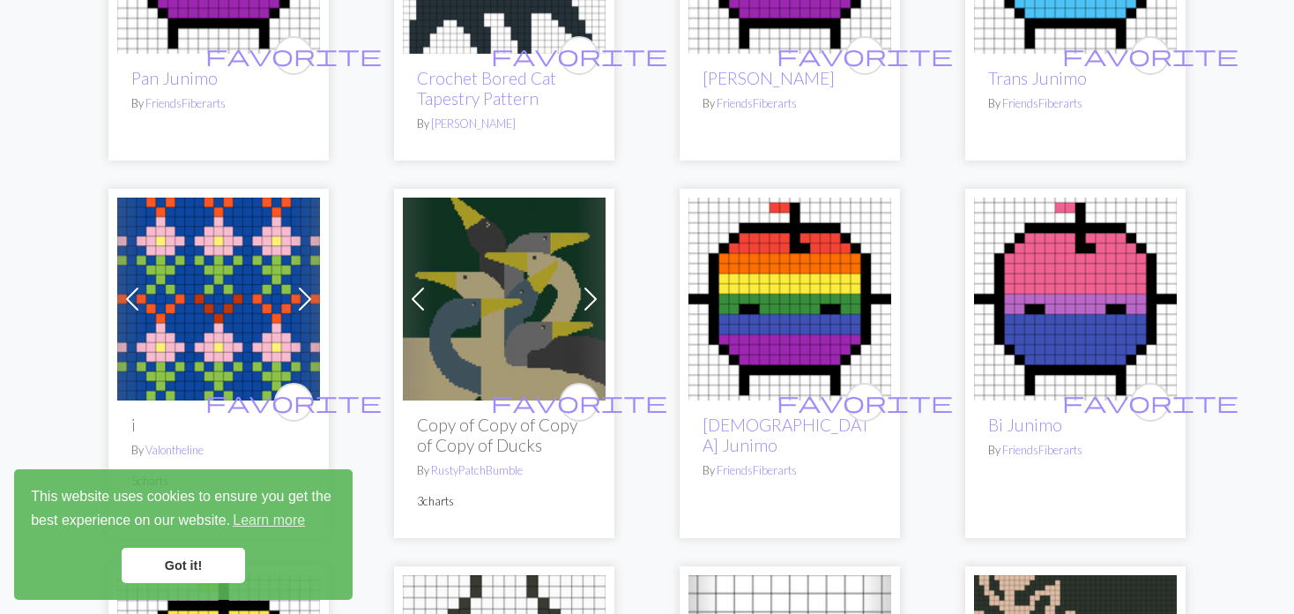
click at [309, 285] on span at bounding box center [305, 299] width 28 height 28
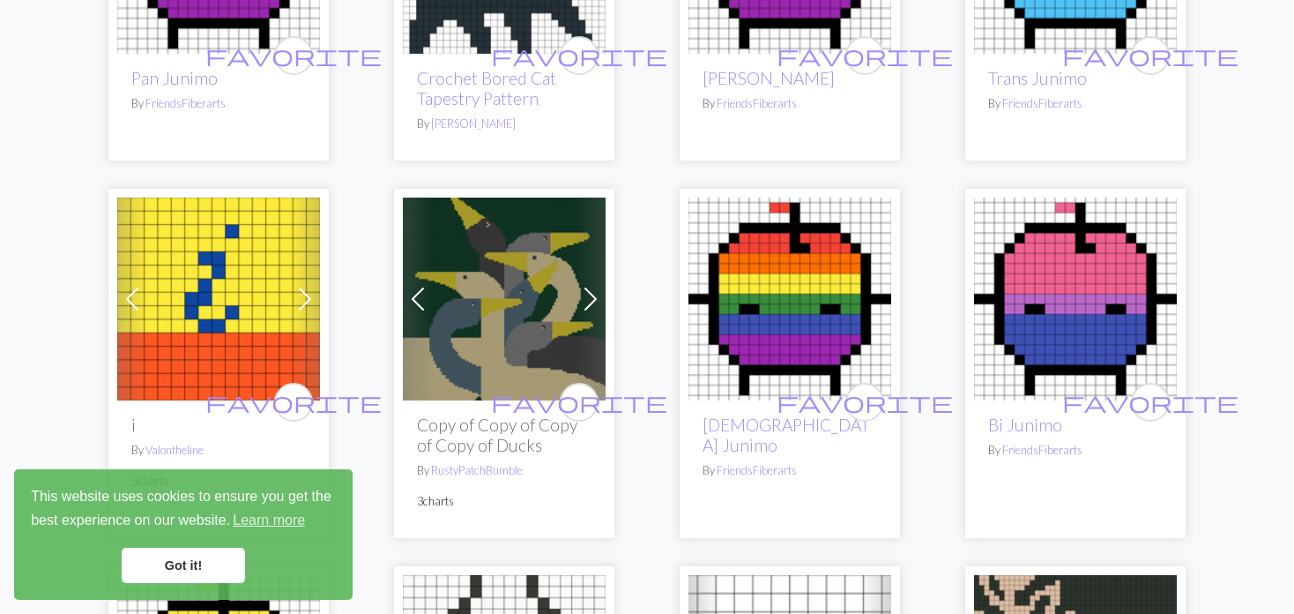
click at [309, 285] on span at bounding box center [305, 299] width 28 height 28
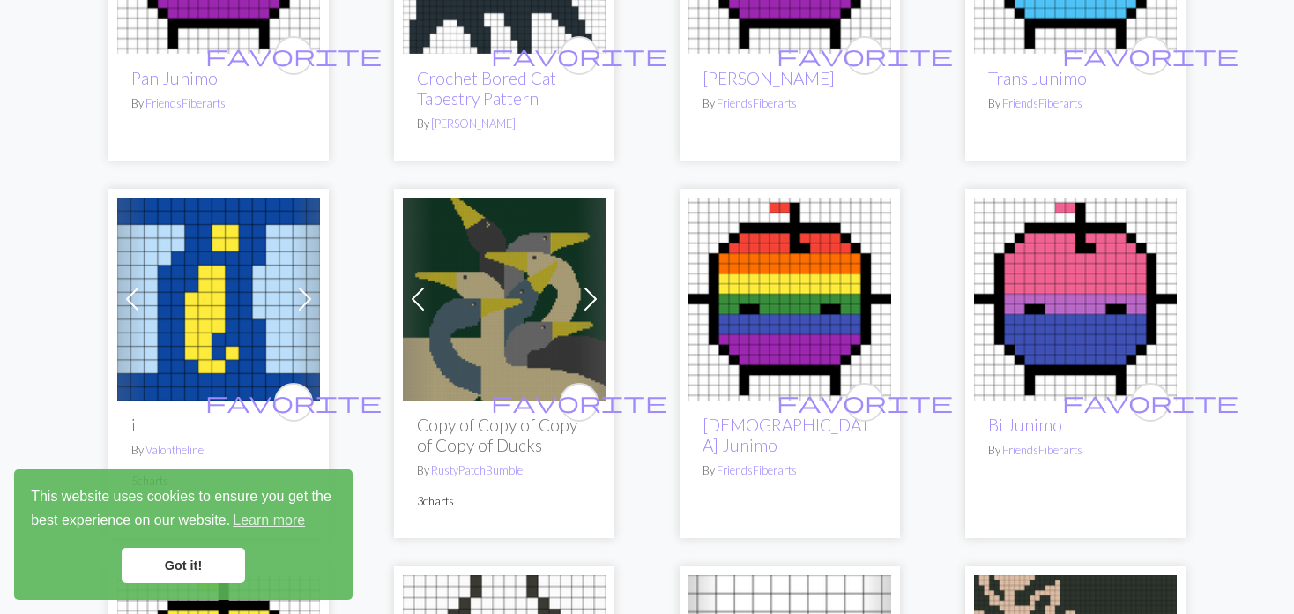
click at [309, 285] on span at bounding box center [305, 299] width 28 height 28
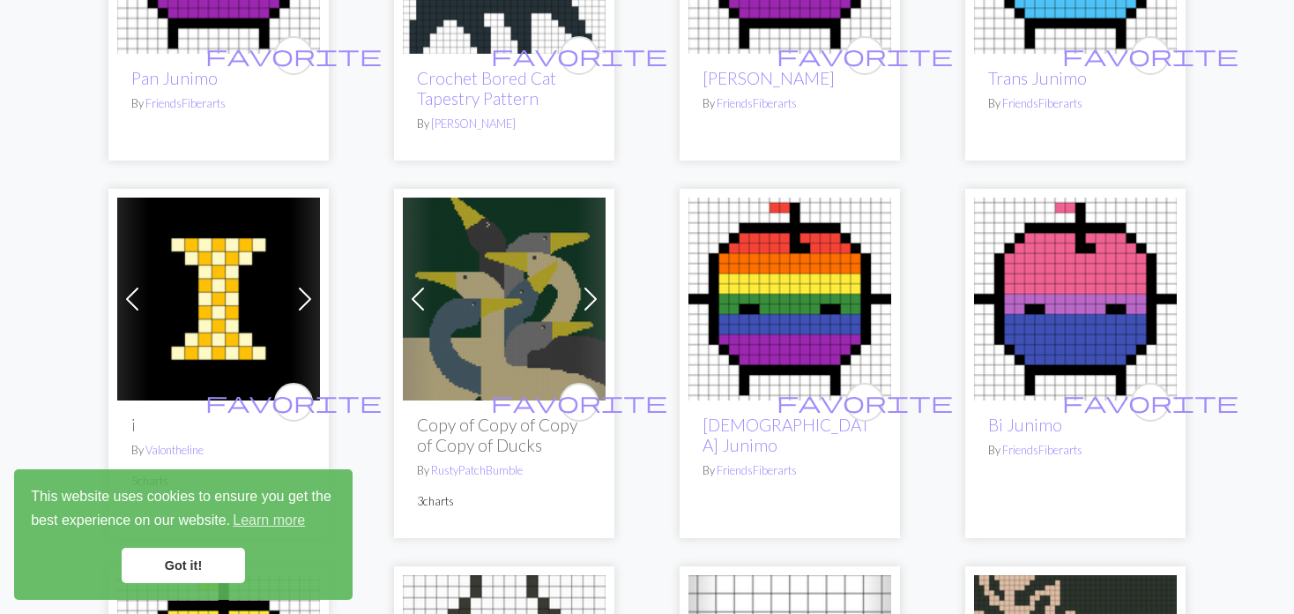
click at [309, 285] on span at bounding box center [305, 299] width 28 height 28
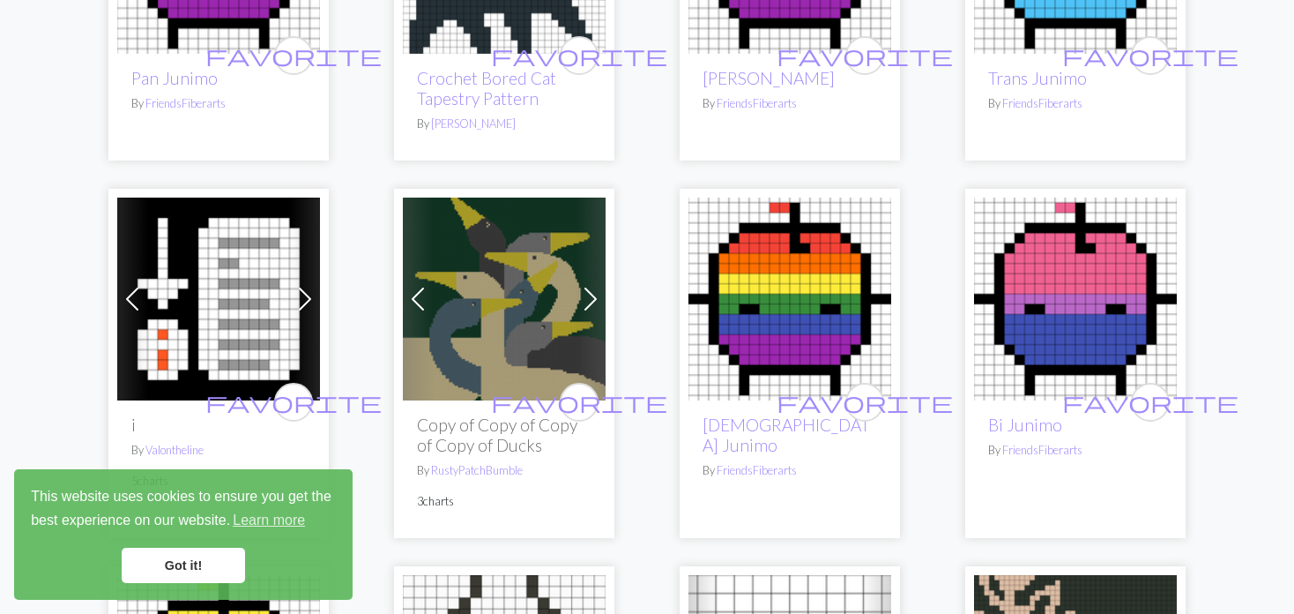
click at [309, 285] on span at bounding box center [305, 299] width 28 height 28
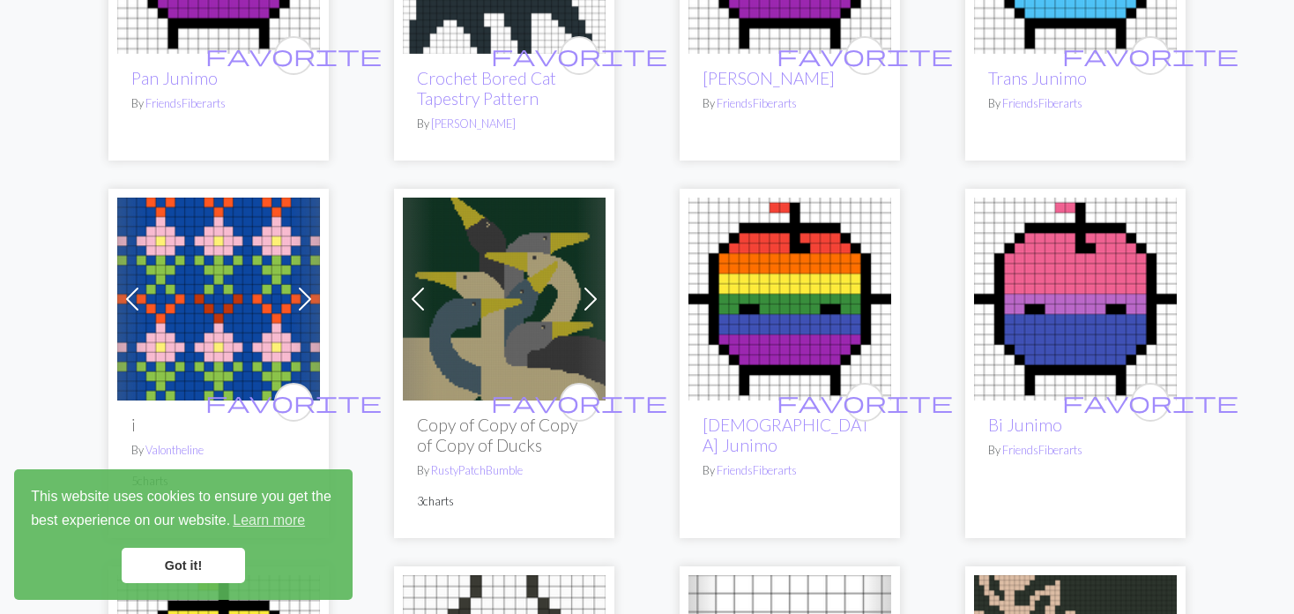
click at [309, 285] on span at bounding box center [305, 299] width 28 height 28
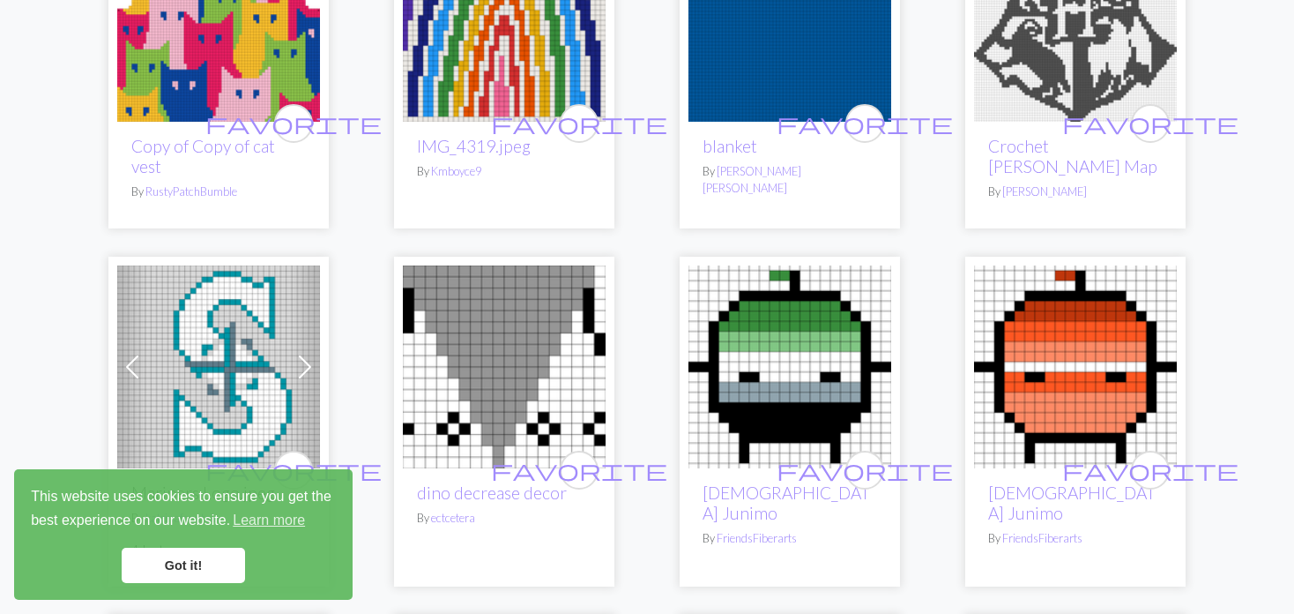
scroll to position [2292, 0]
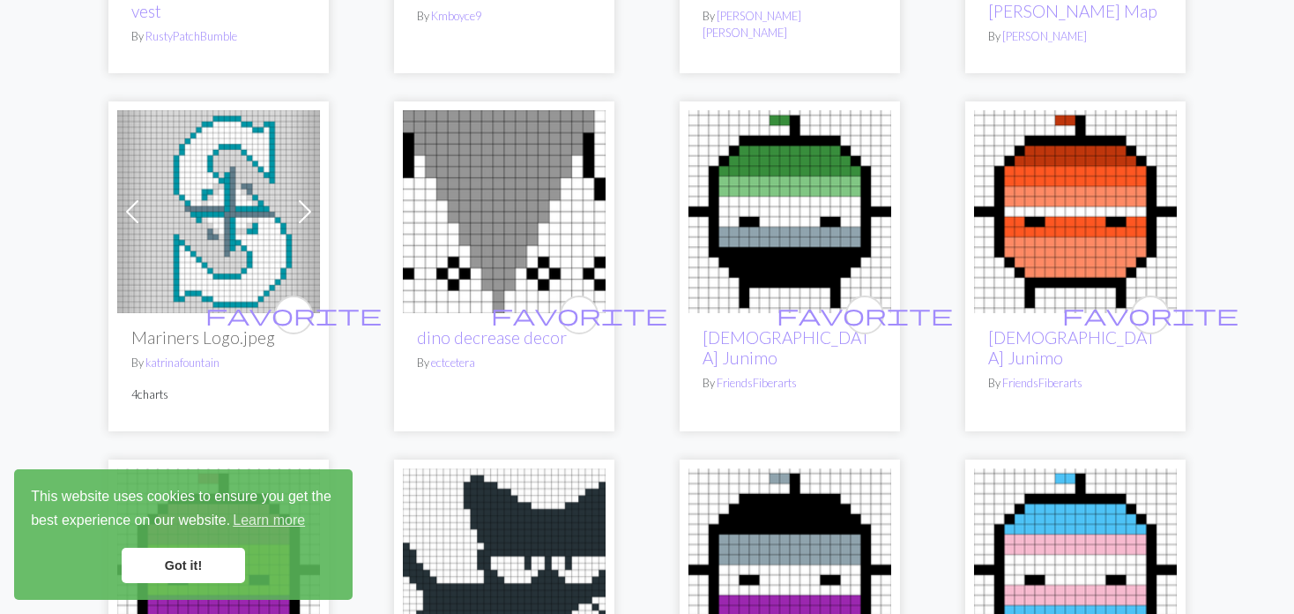
click at [132, 197] on span at bounding box center [132, 211] width 28 height 28
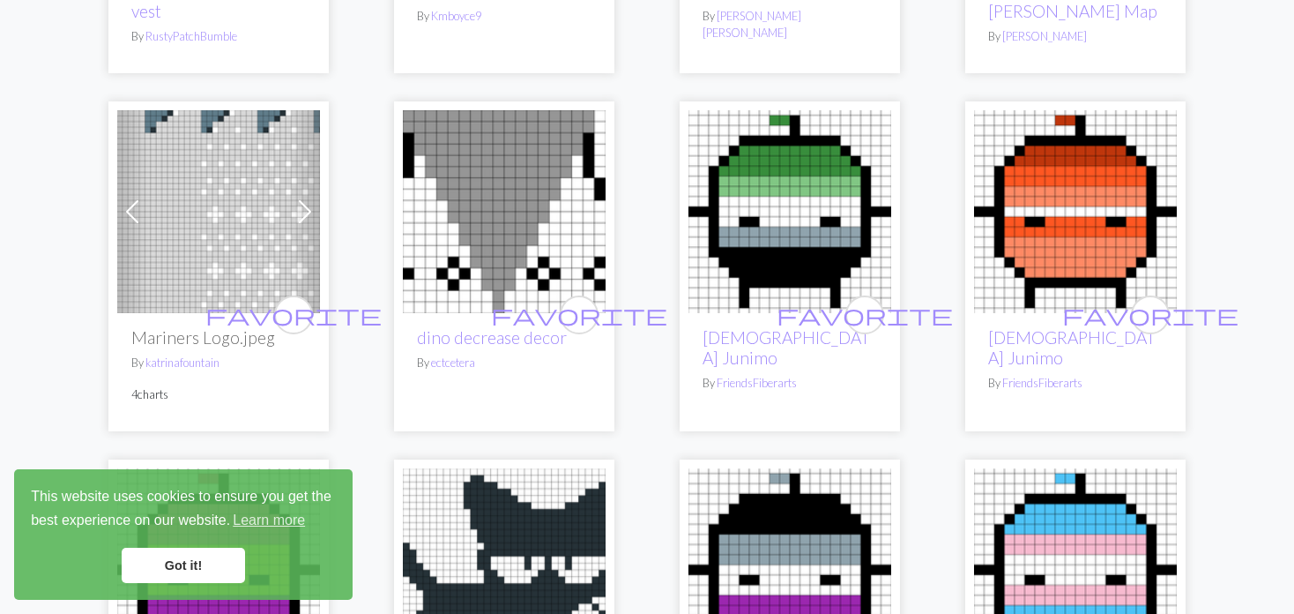
click at [132, 197] on span at bounding box center [132, 211] width 28 height 28
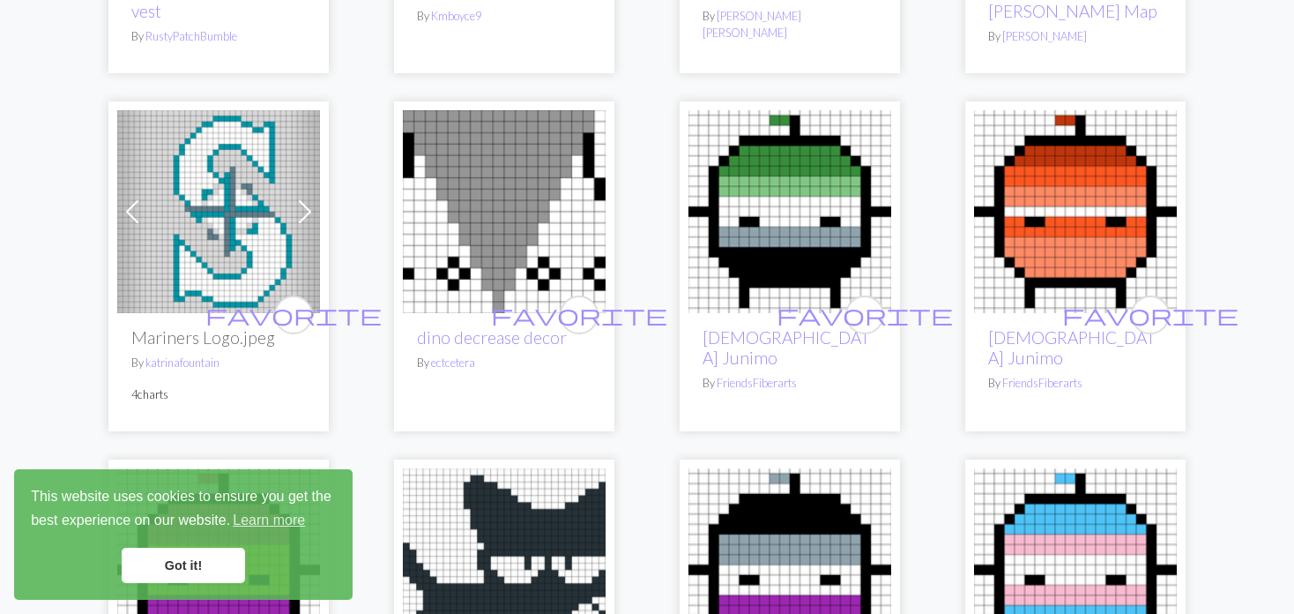
click at [132, 197] on span at bounding box center [132, 211] width 28 height 28
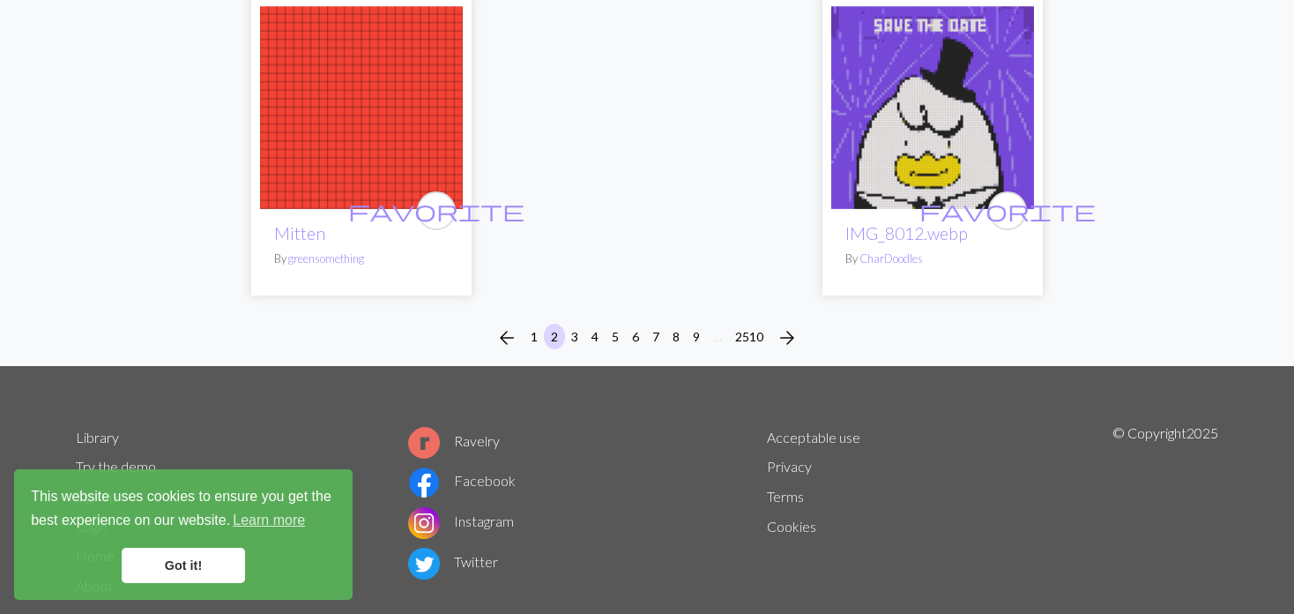
scroll to position [4593, 0]
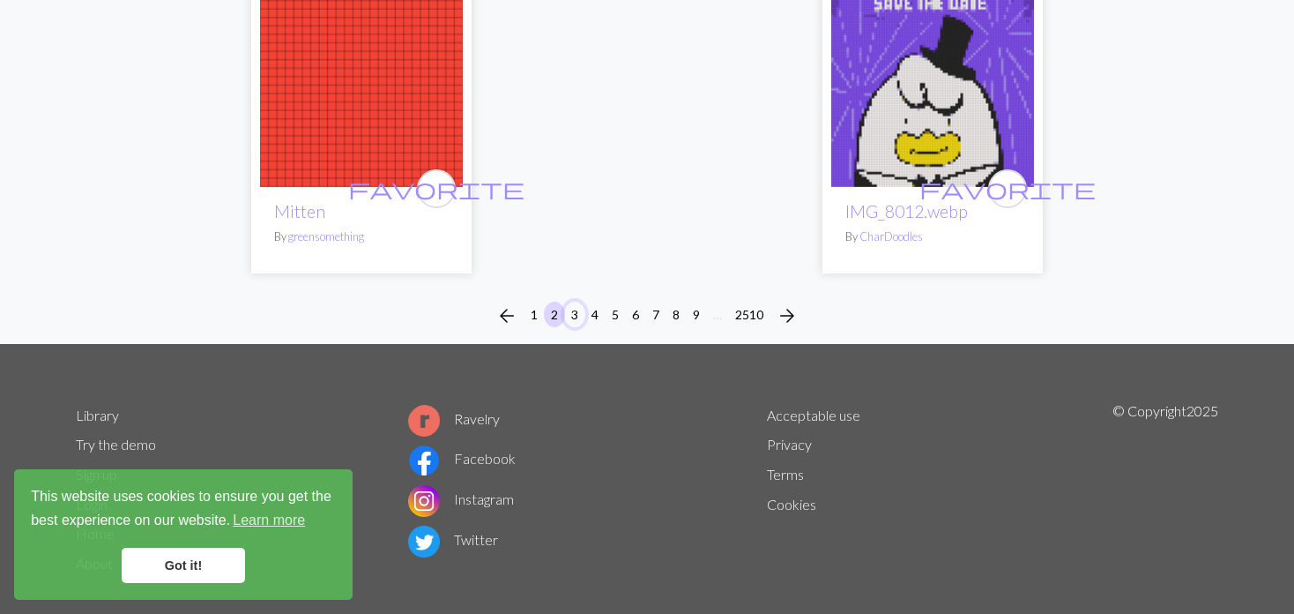
click at [571, 301] on button "3" at bounding box center [574, 314] width 21 height 26
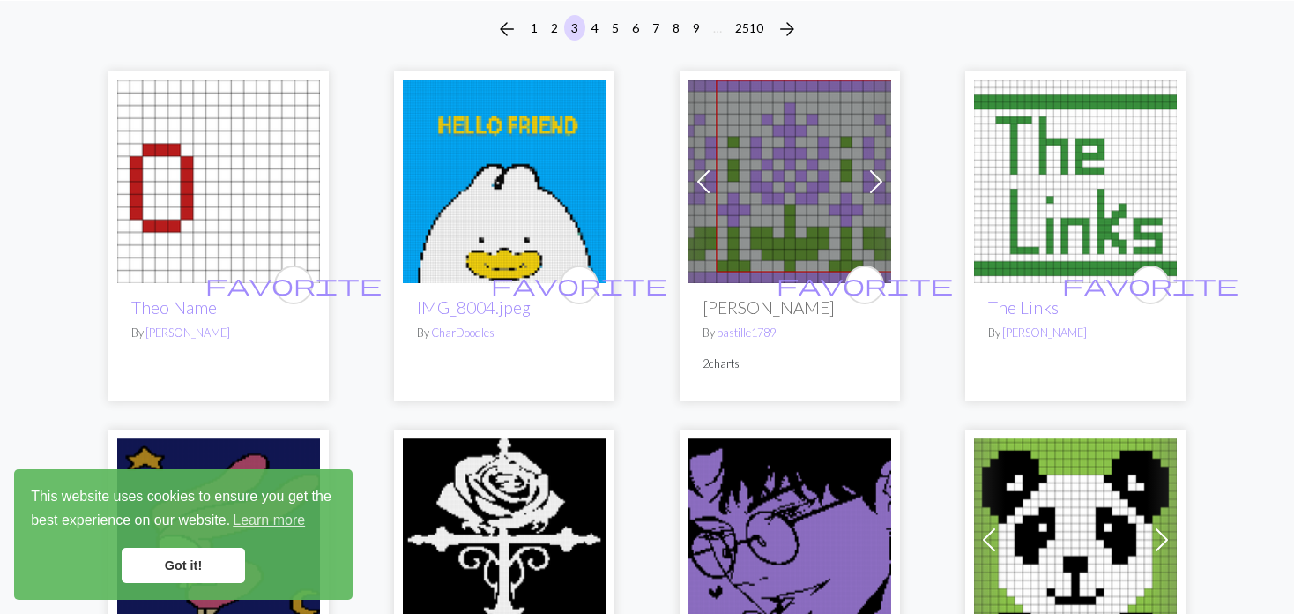
scroll to position [176, 0]
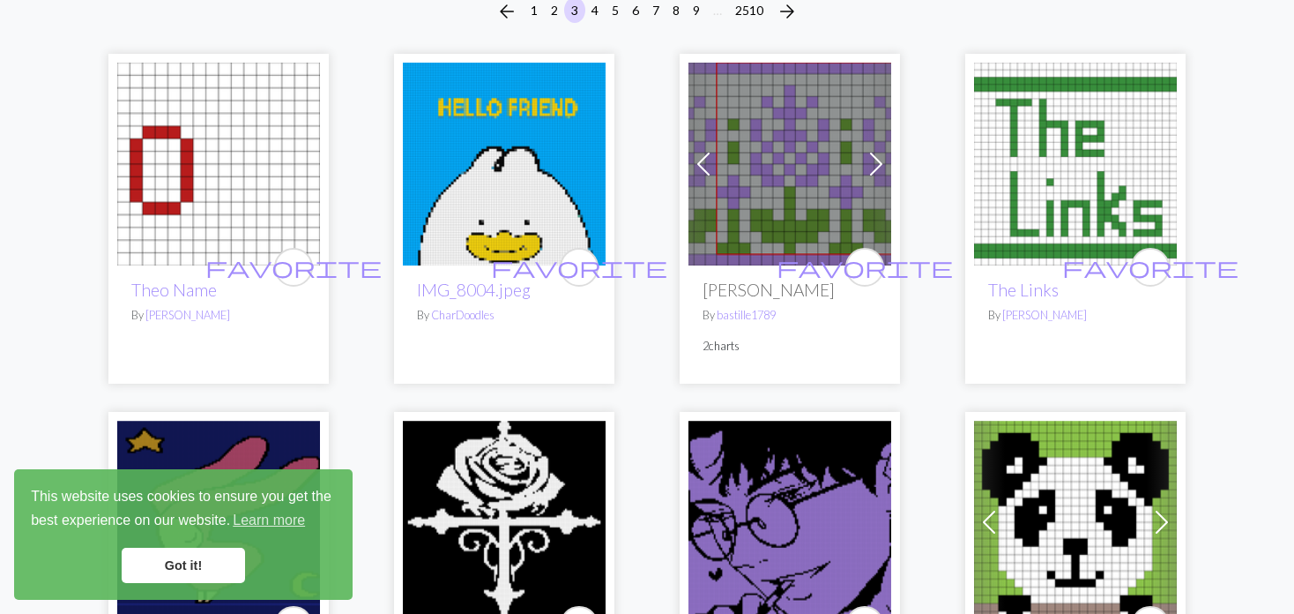
click at [751, 175] on img at bounding box center [789, 164] width 203 height 203
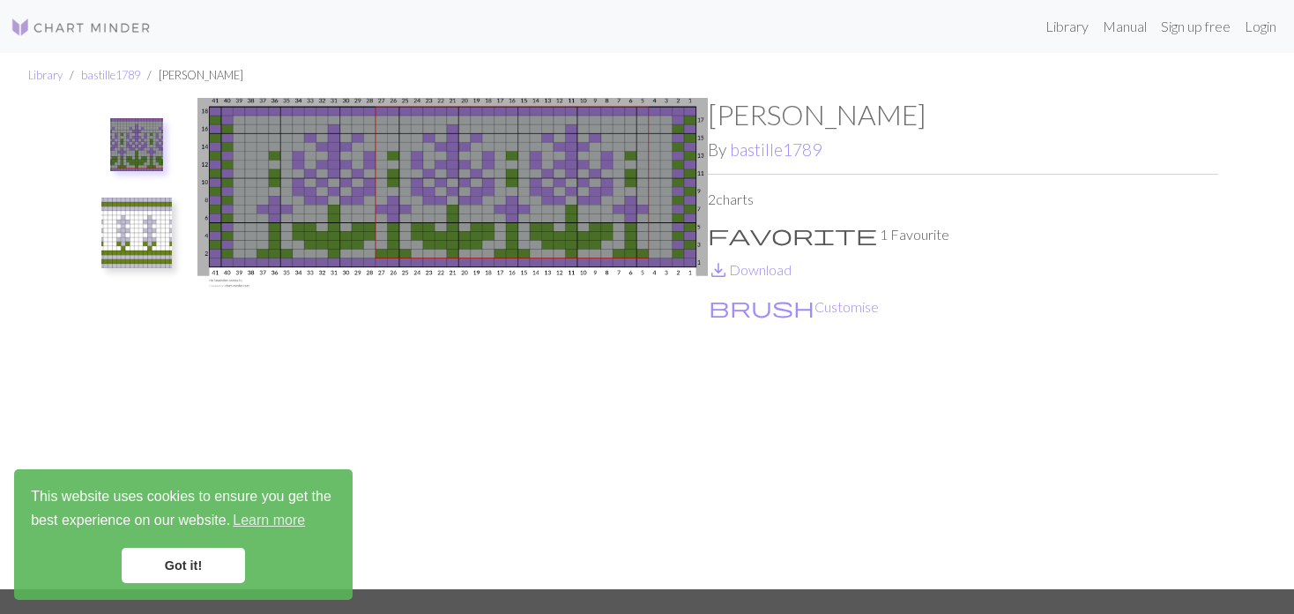
click at [115, 227] on img at bounding box center [136, 232] width 71 height 71
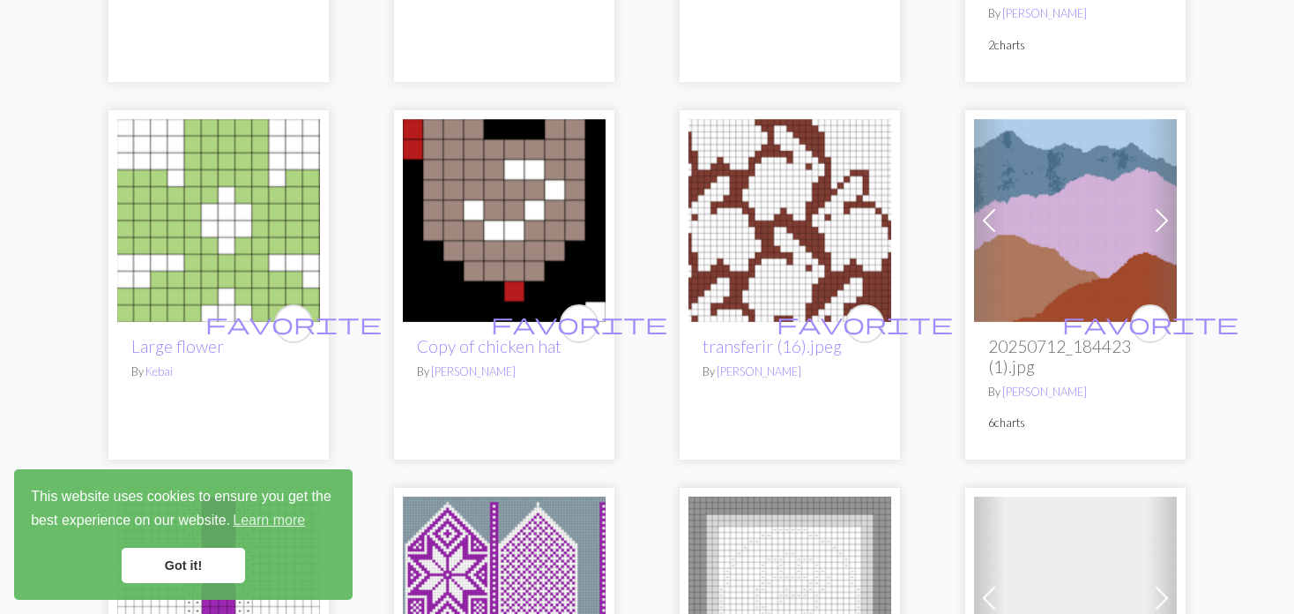
scroll to position [2380, 0]
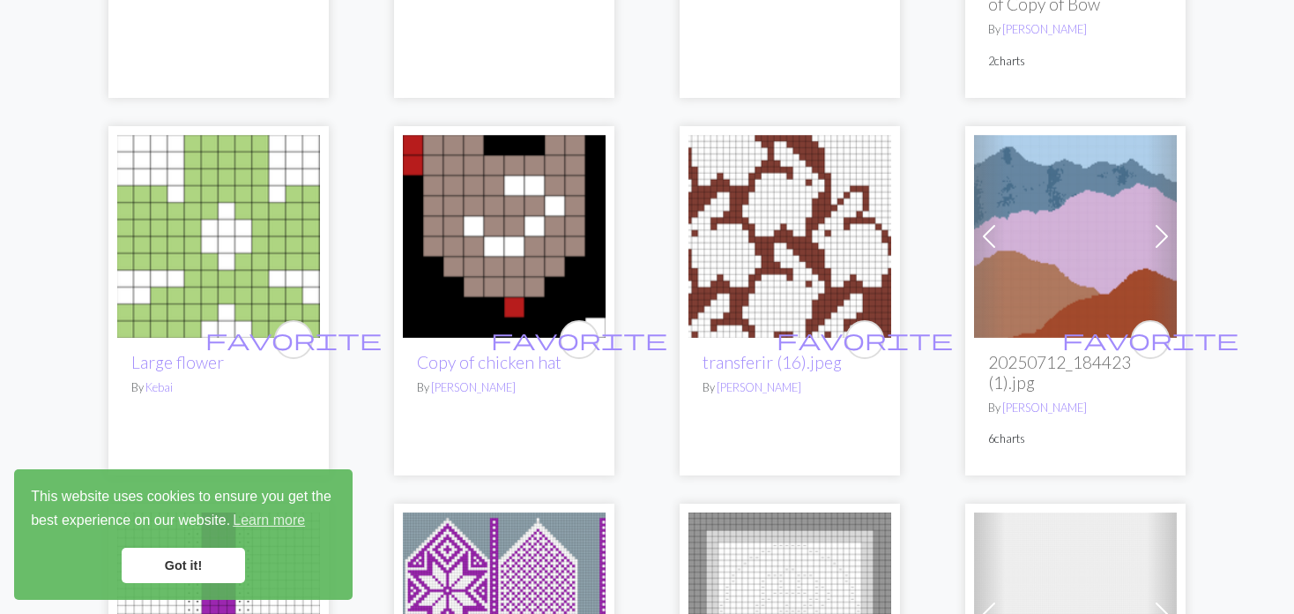
click at [941, 236] on div "favorite Theo Name By [PERSON_NAME] favorite IMG_8004.jpeg By CharDoodles Previ…" at bounding box center [647, 239] width 1164 height 4806
click at [986, 222] on span at bounding box center [989, 236] width 28 height 28
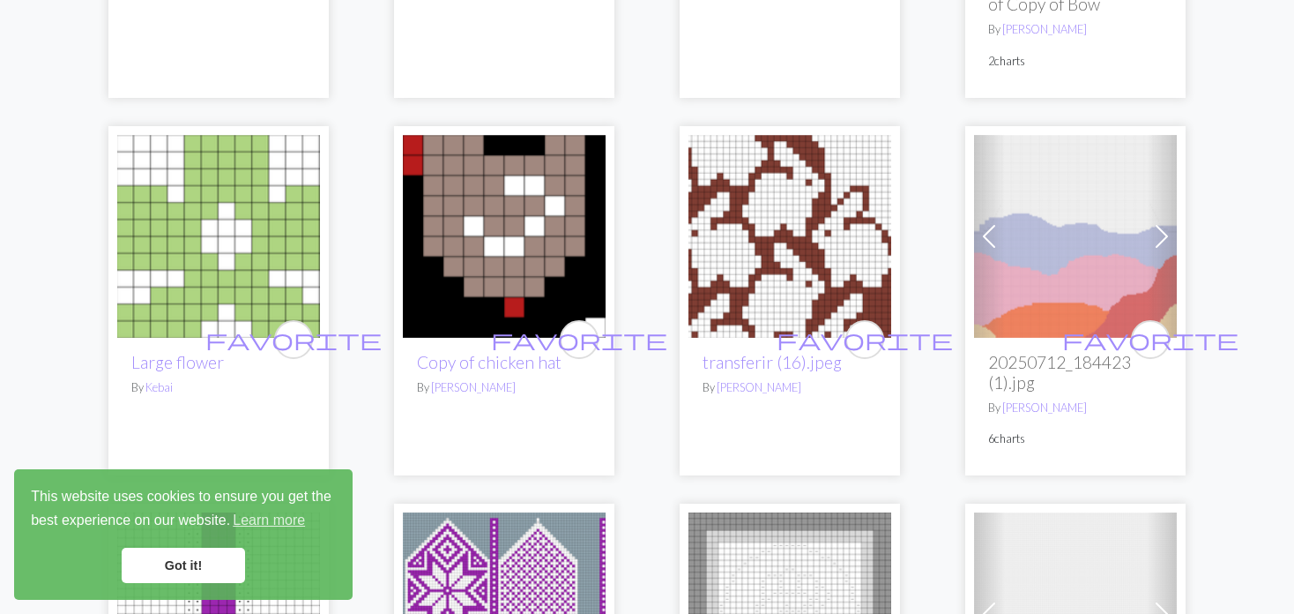
click at [986, 222] on span at bounding box center [989, 236] width 28 height 28
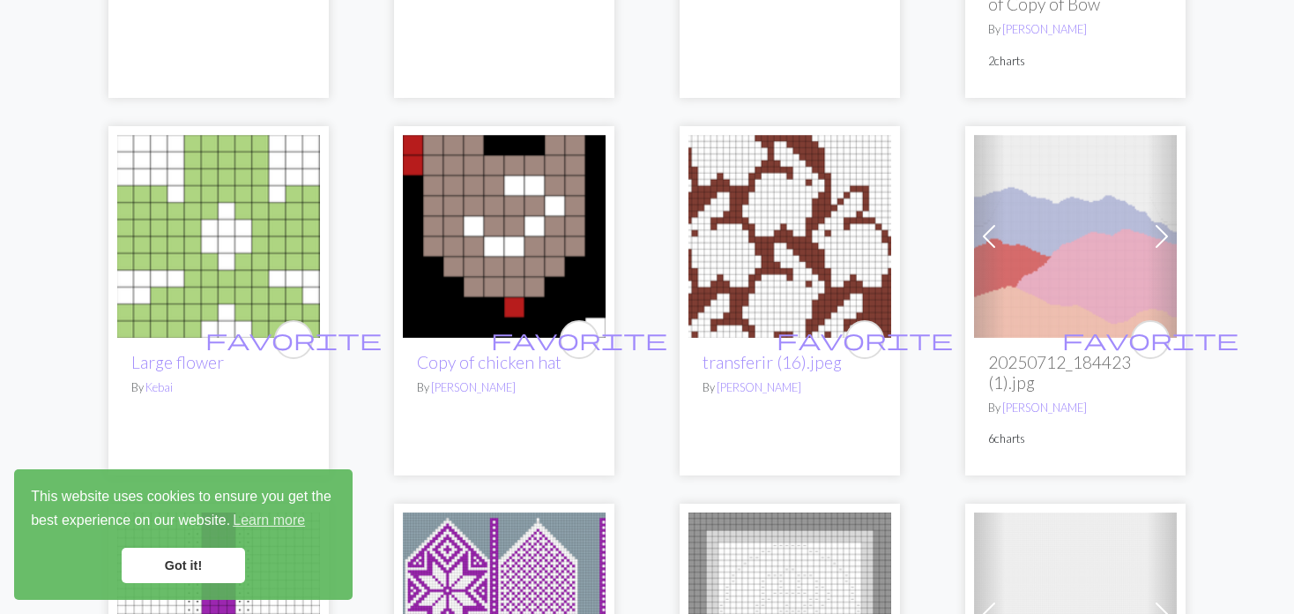
click at [986, 222] on span at bounding box center [989, 236] width 28 height 28
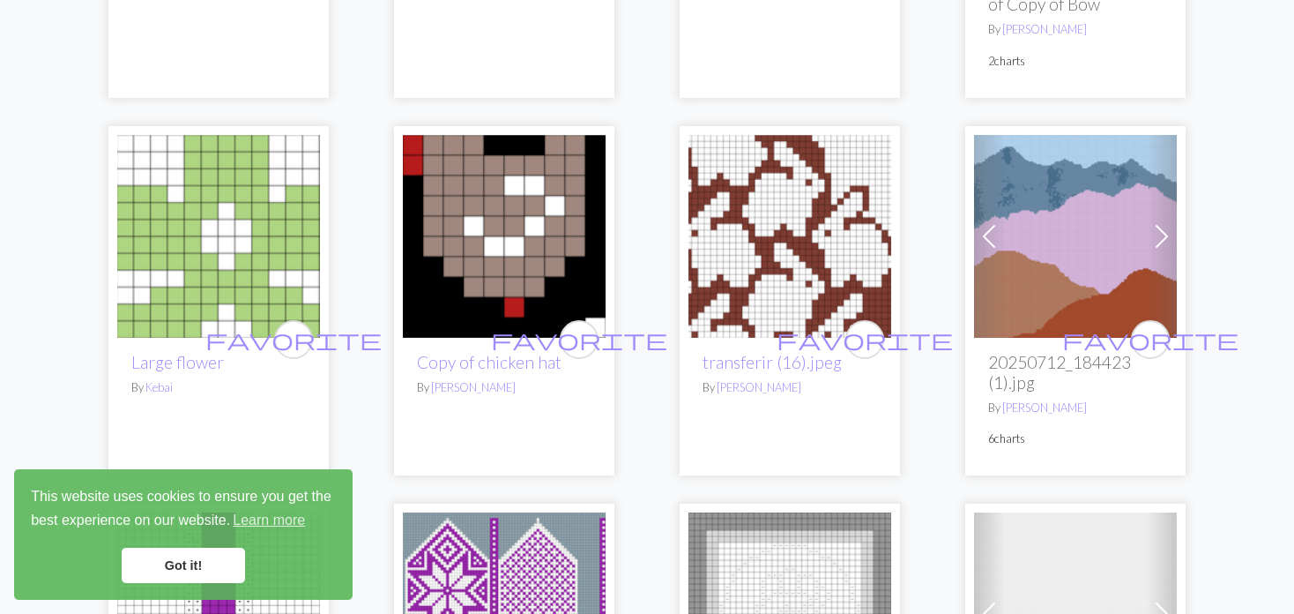
click at [986, 222] on span at bounding box center [989, 236] width 28 height 28
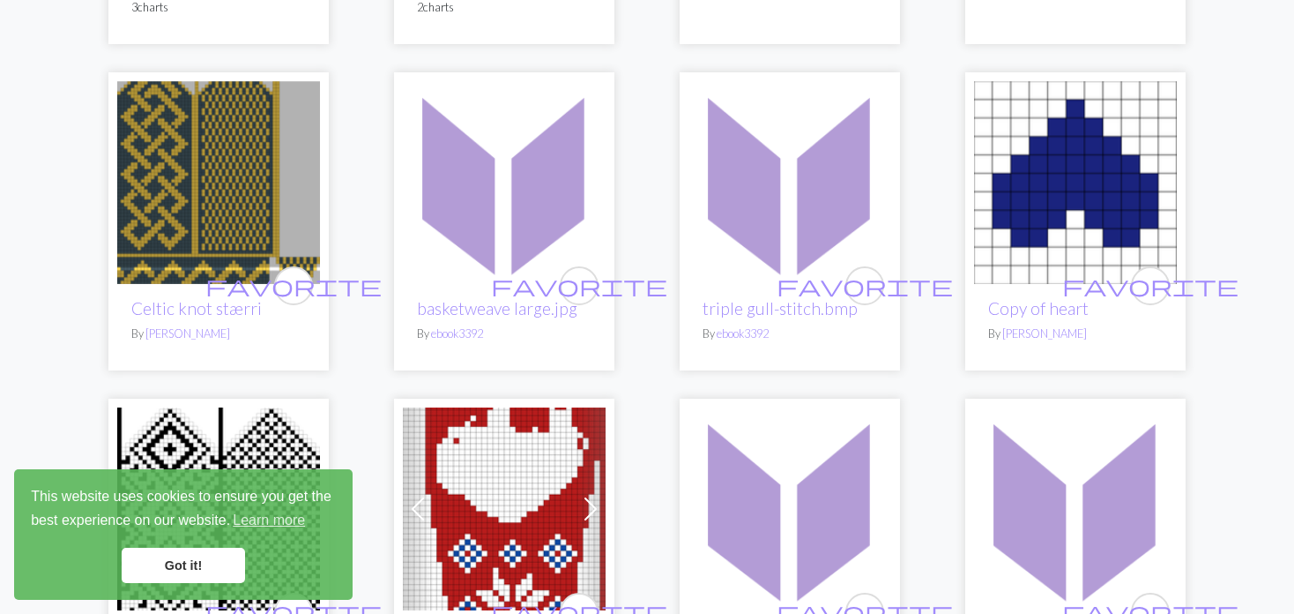
scroll to position [3438, 0]
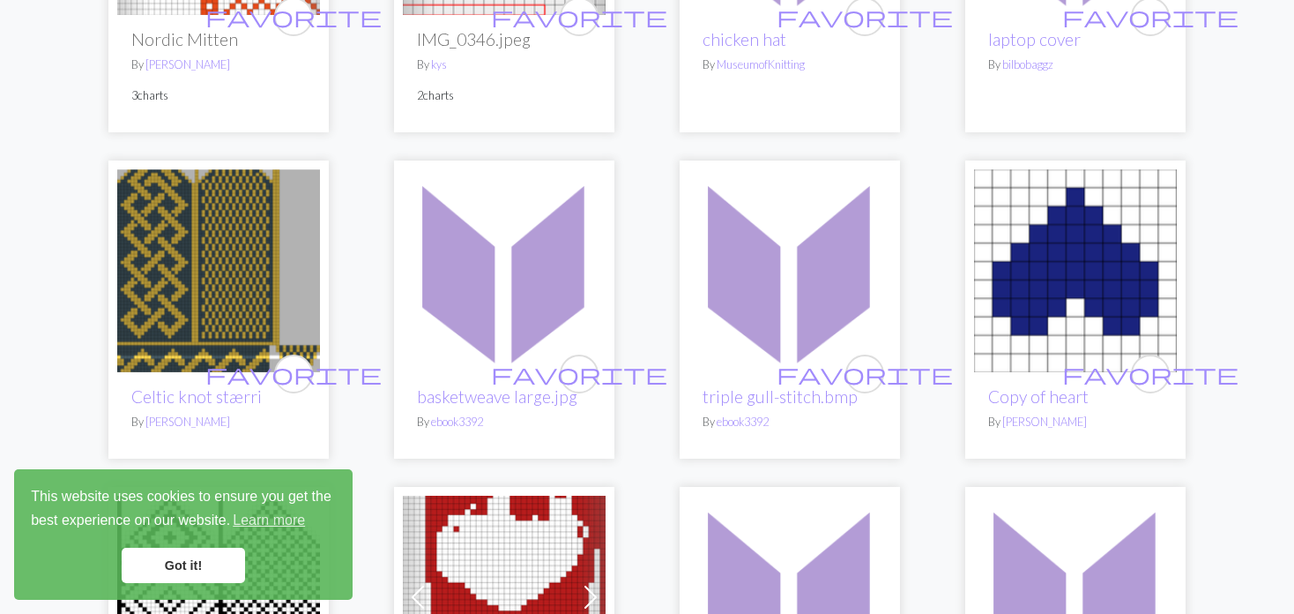
click at [160, 272] on img at bounding box center [218, 270] width 203 height 203
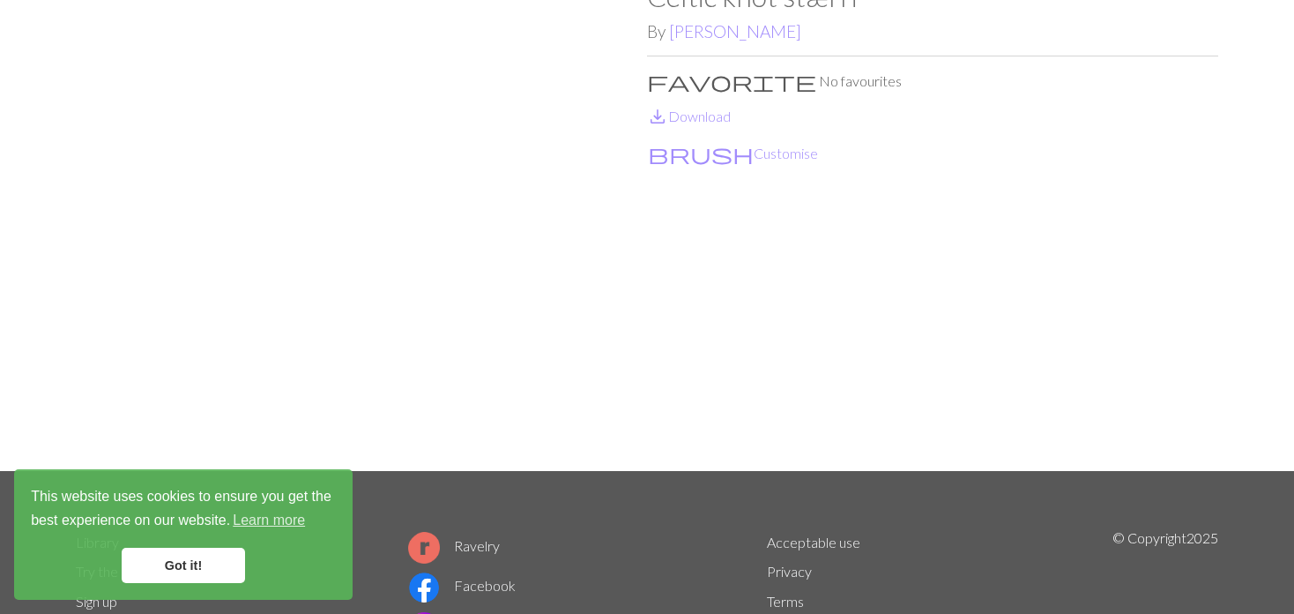
scroll to position [88, 0]
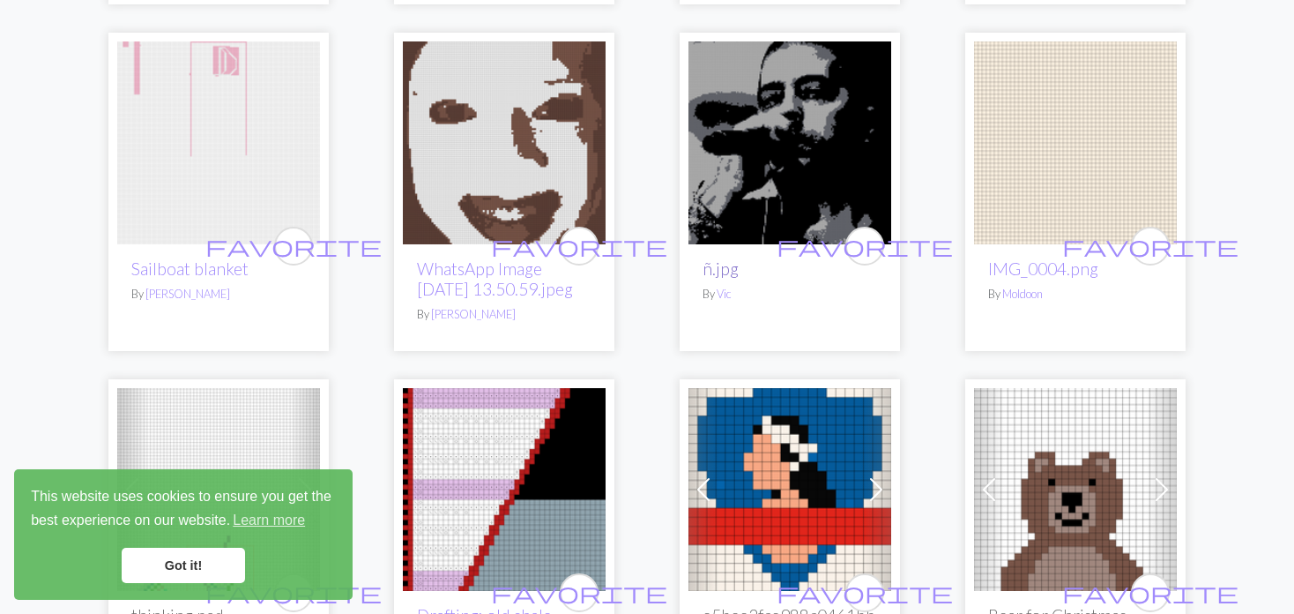
scroll to position [881, 0]
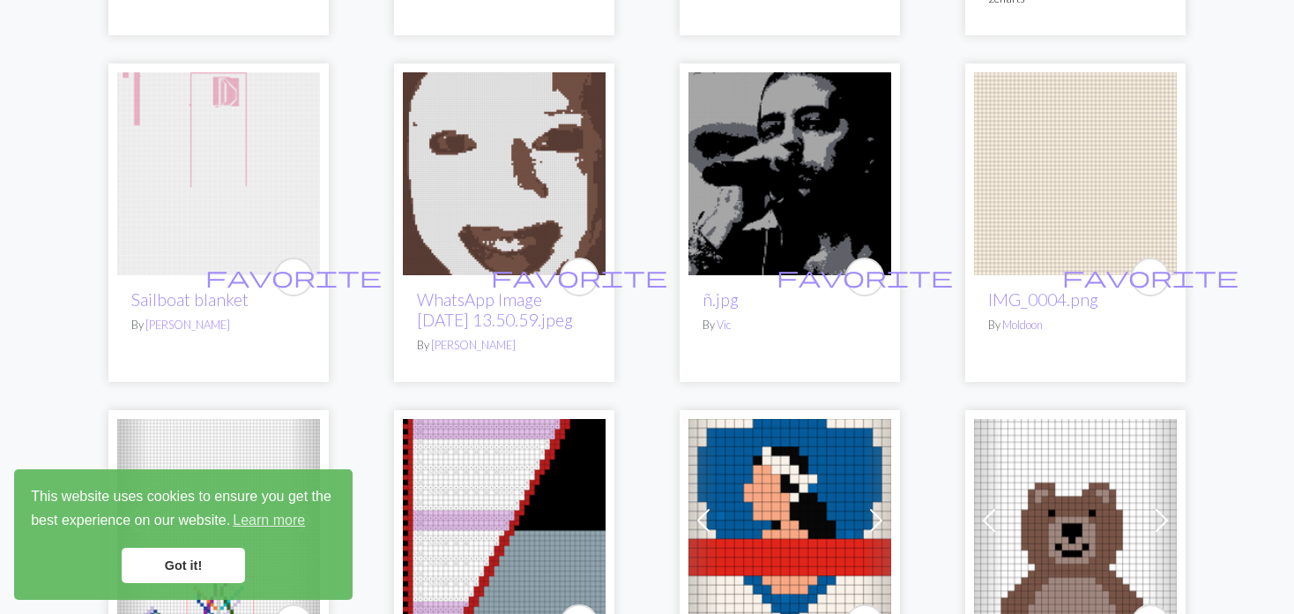
click at [216, 109] on img at bounding box center [218, 173] width 203 height 203
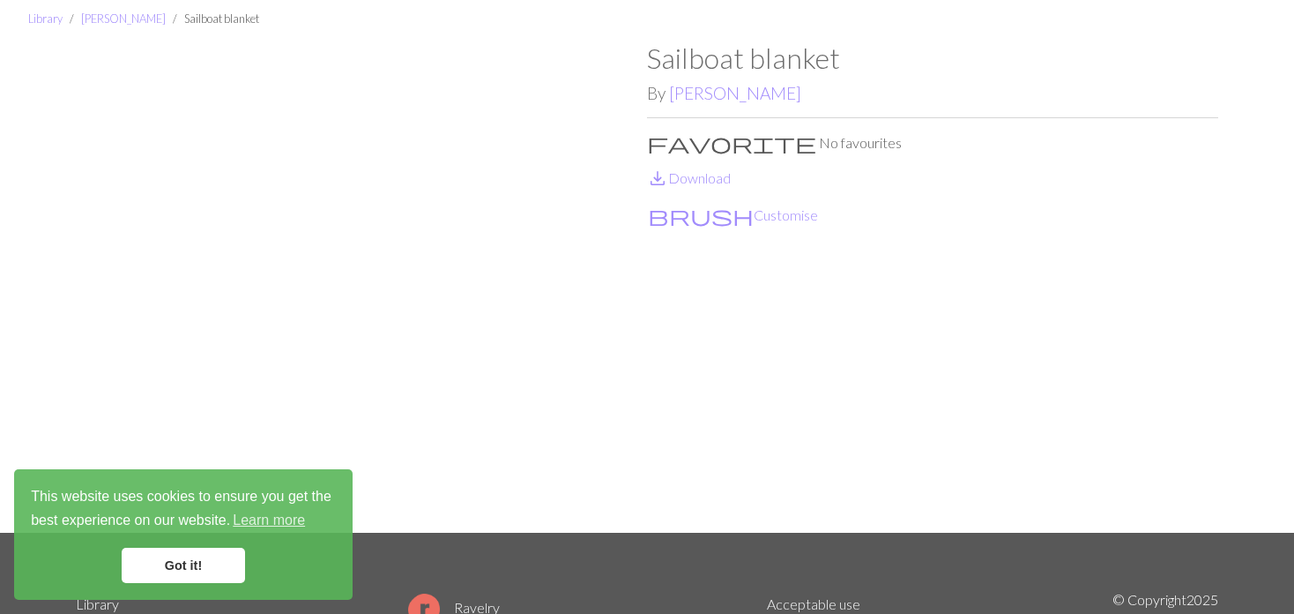
scroll to position [88, 0]
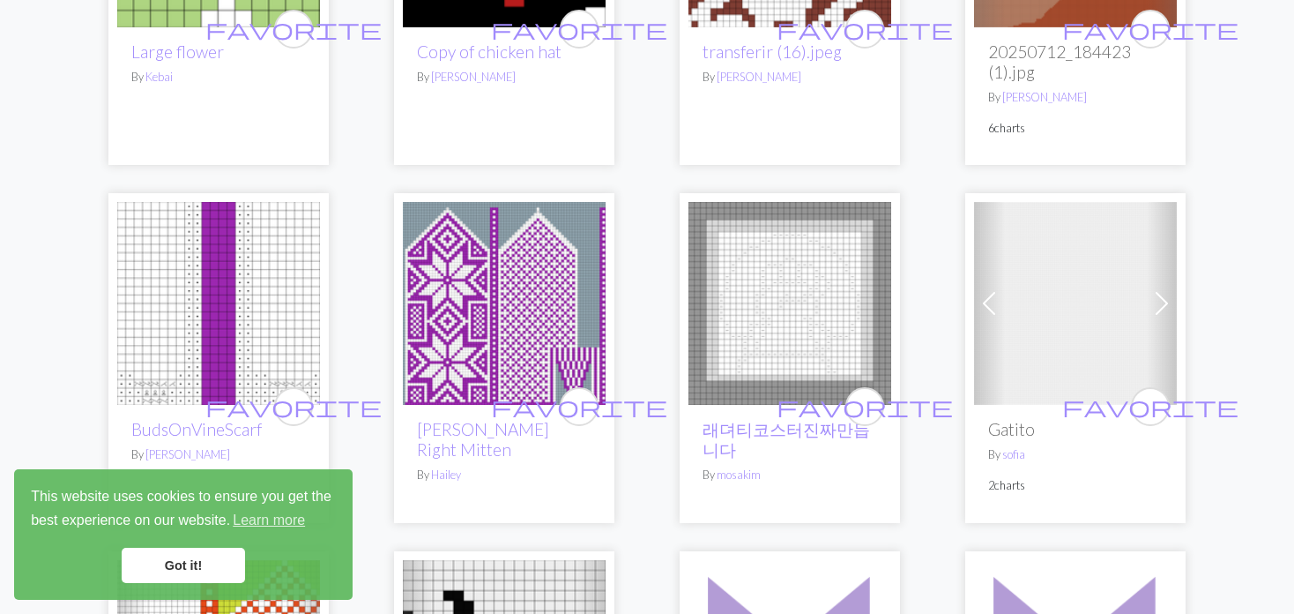
scroll to position [2733, 0]
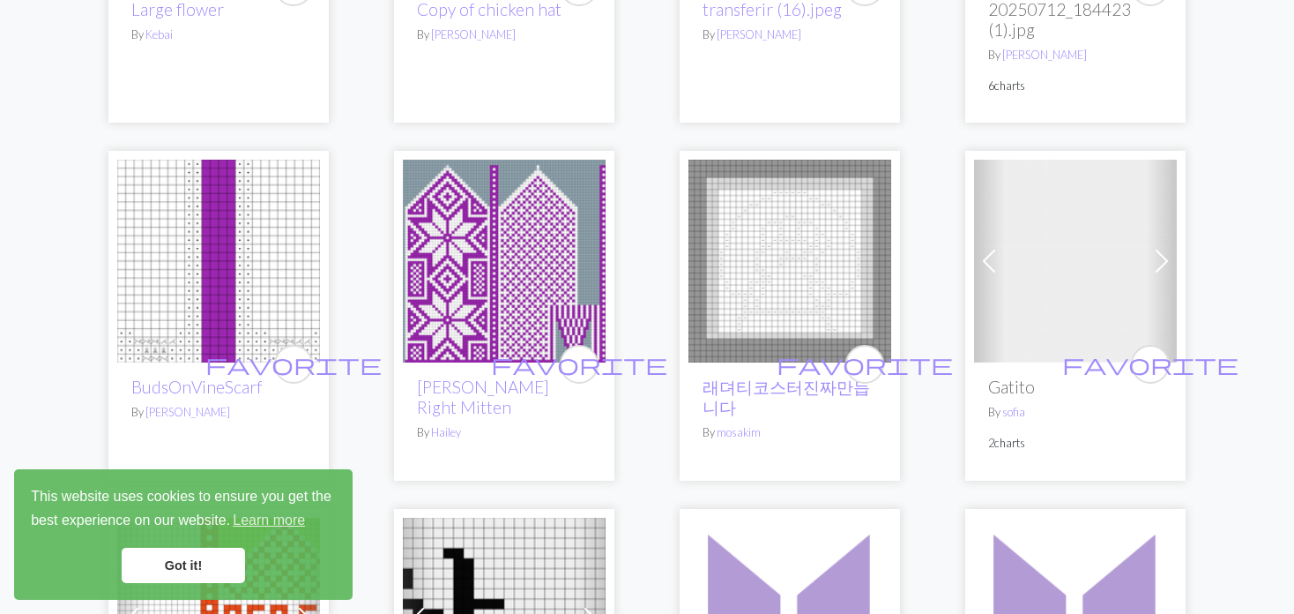
click at [976, 257] on span at bounding box center [989, 261] width 28 height 28
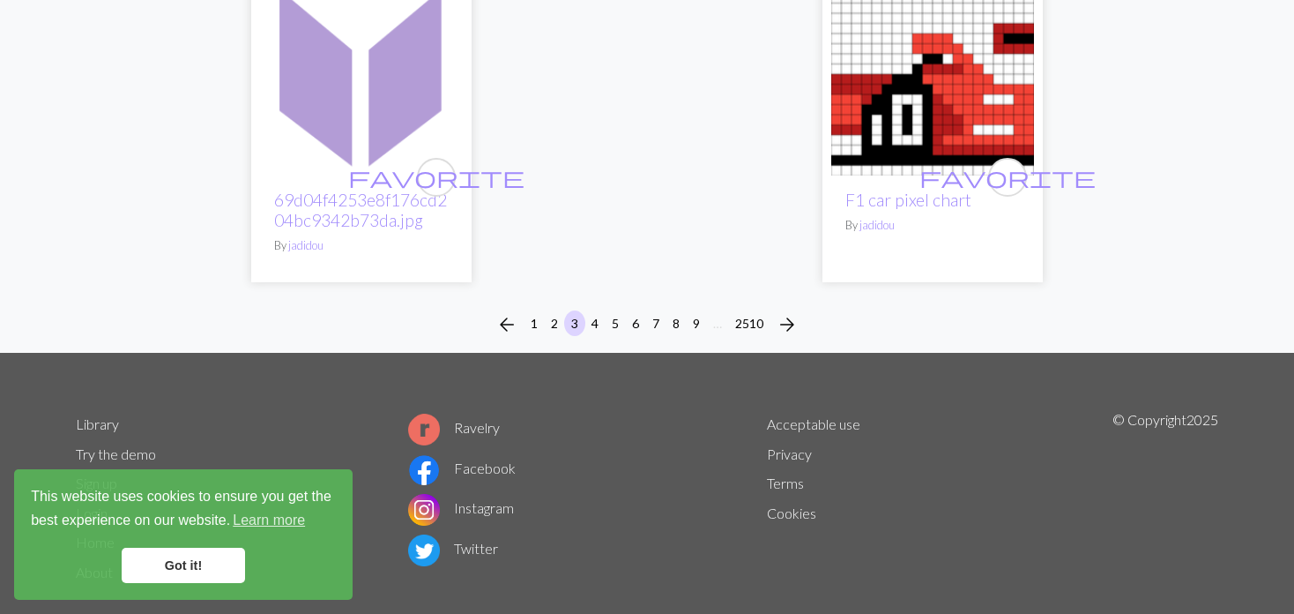
scroll to position [4756, 0]
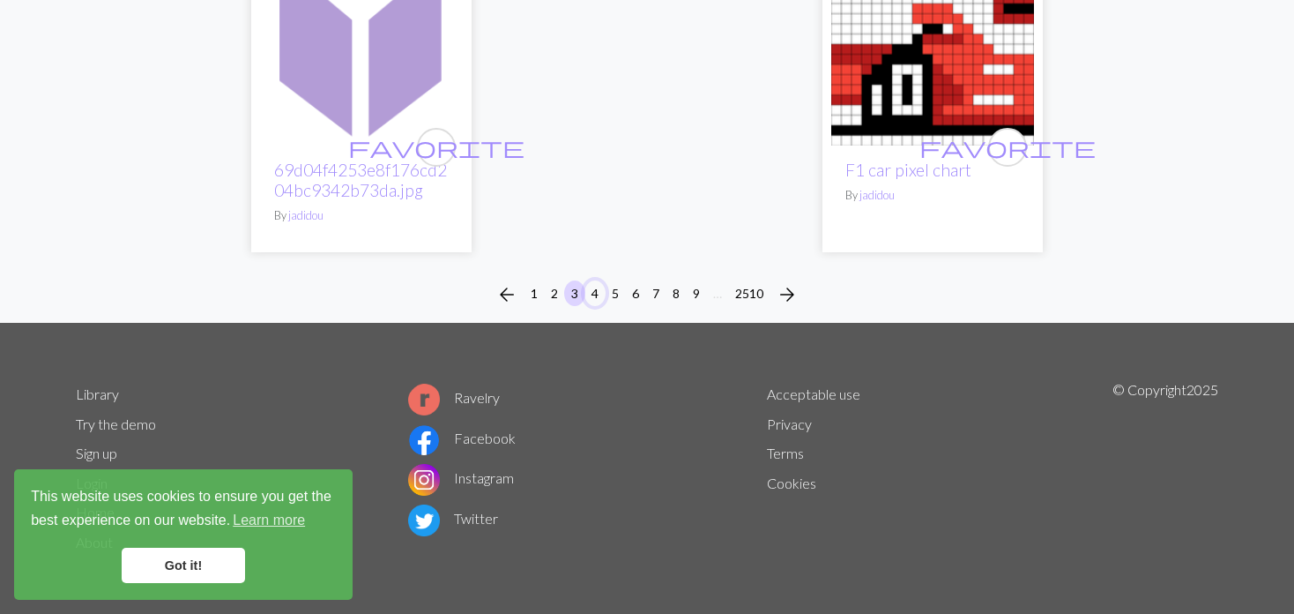
click at [594, 283] on button "4" at bounding box center [594, 293] width 21 height 26
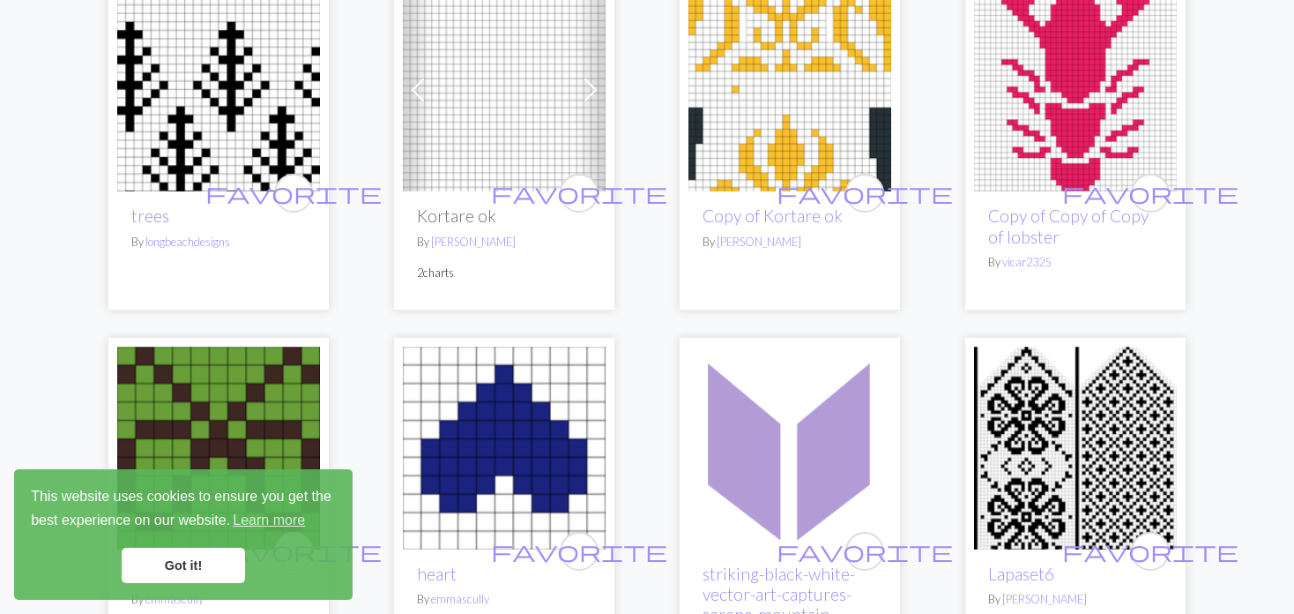
scroll to position [529, 0]
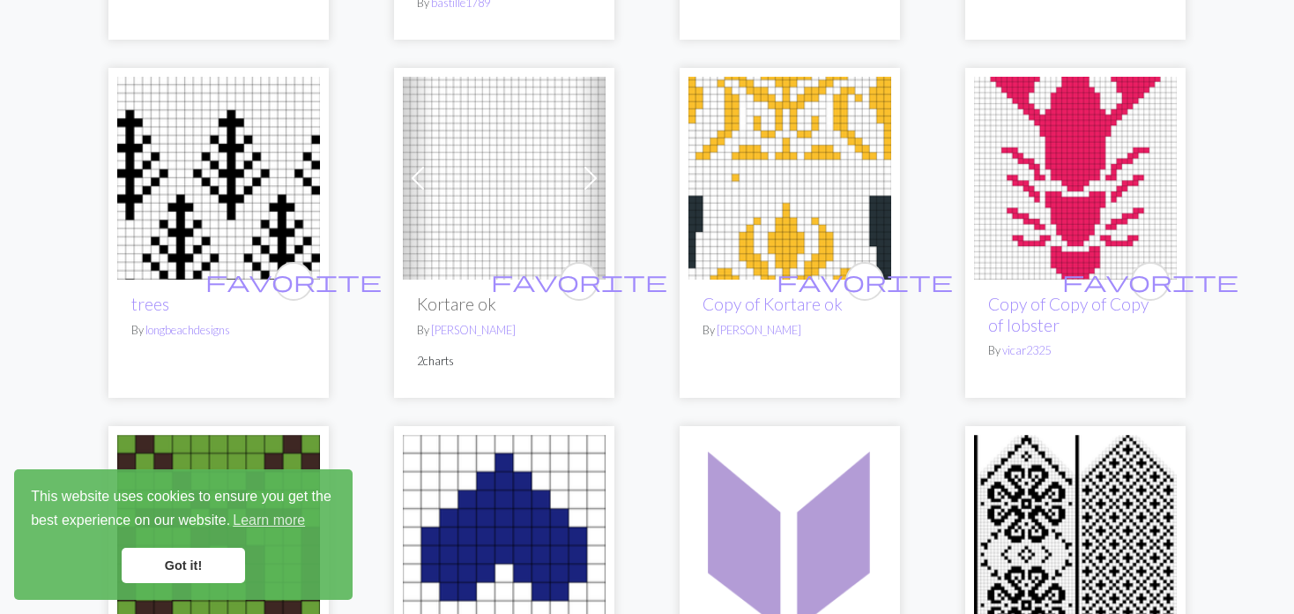
click at [433, 182] on img at bounding box center [504, 178] width 203 height 203
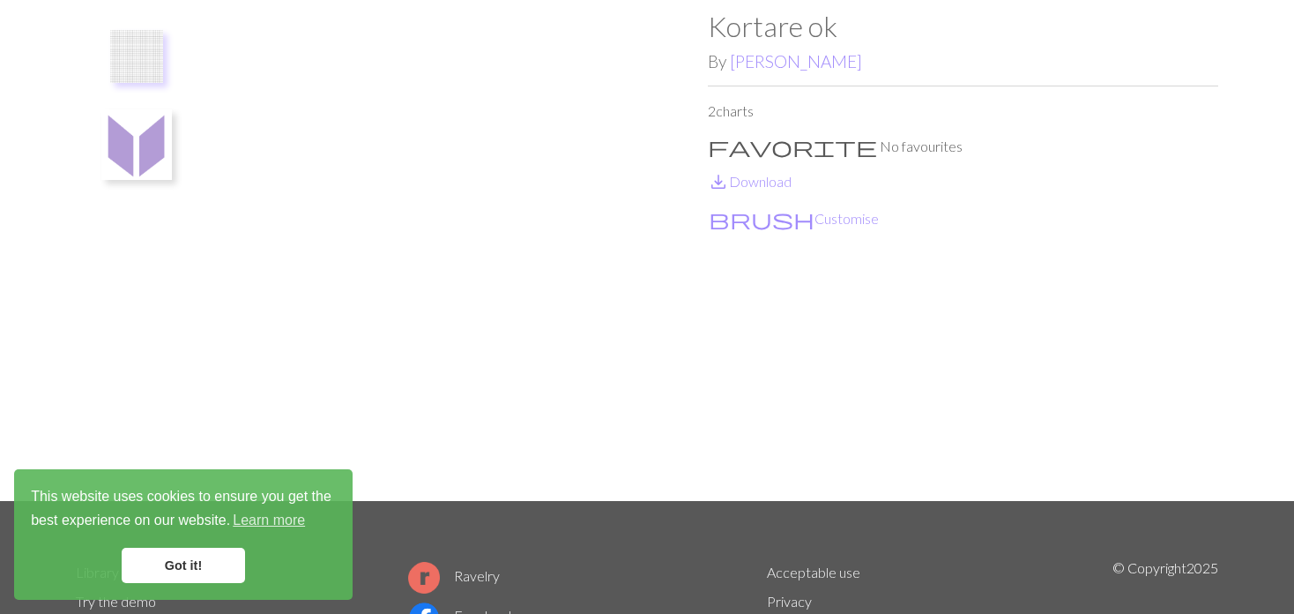
scroll to position [176, 0]
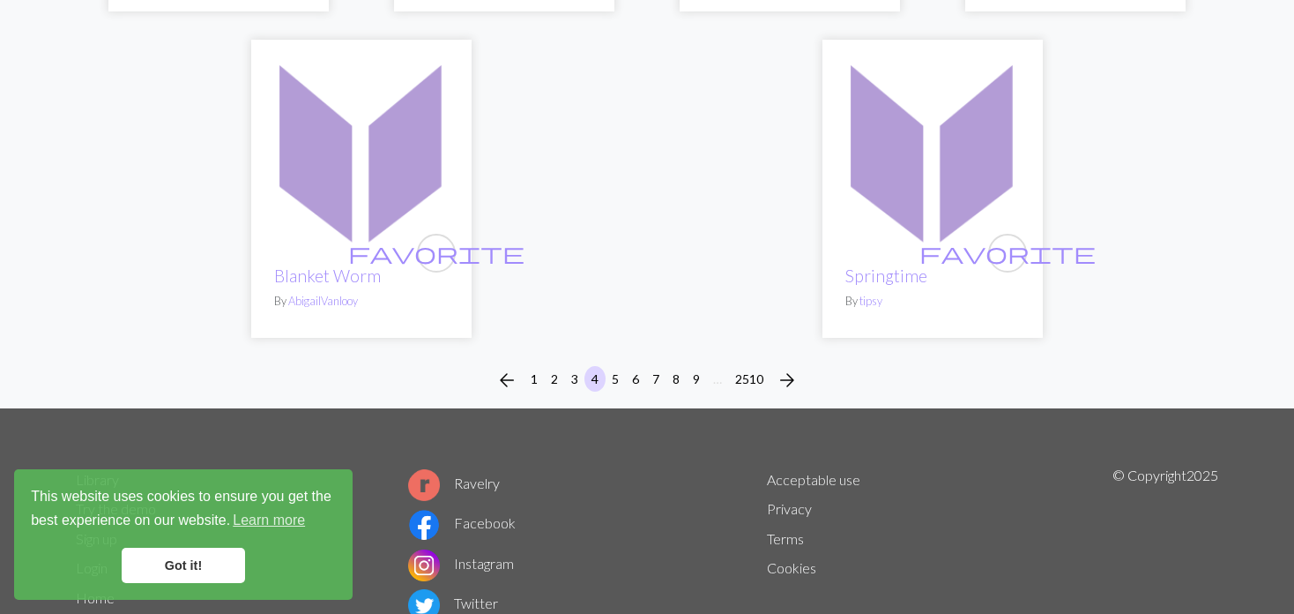
scroll to position [4662, 0]
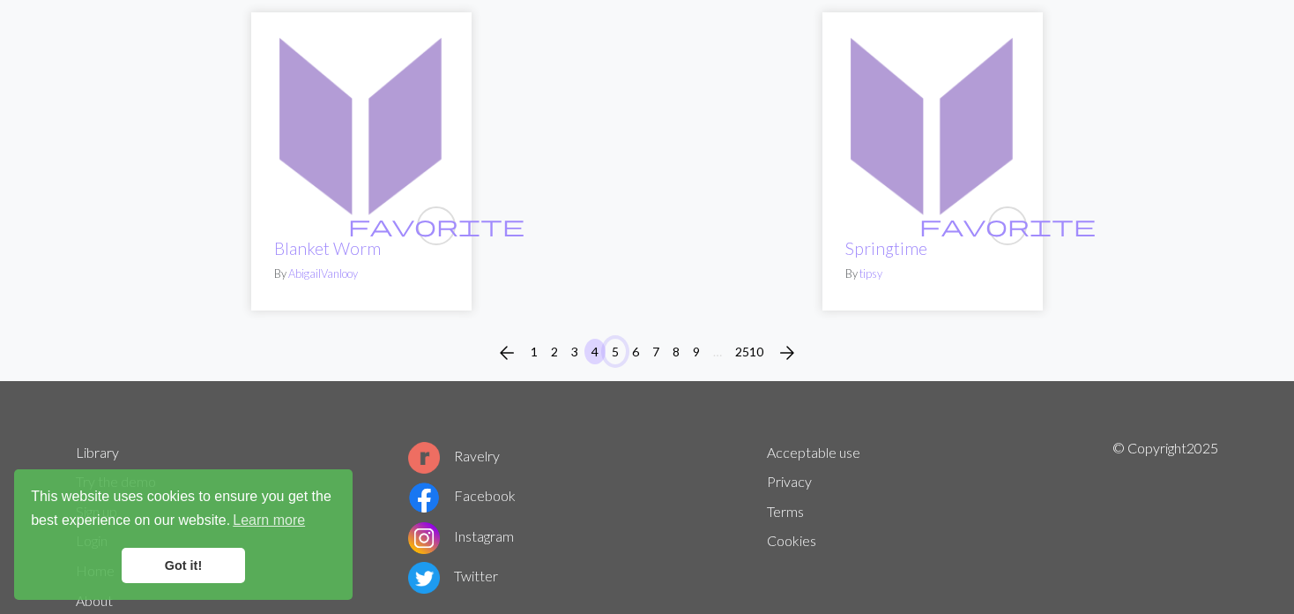
click at [608, 338] on button "5" at bounding box center [615, 351] width 21 height 26
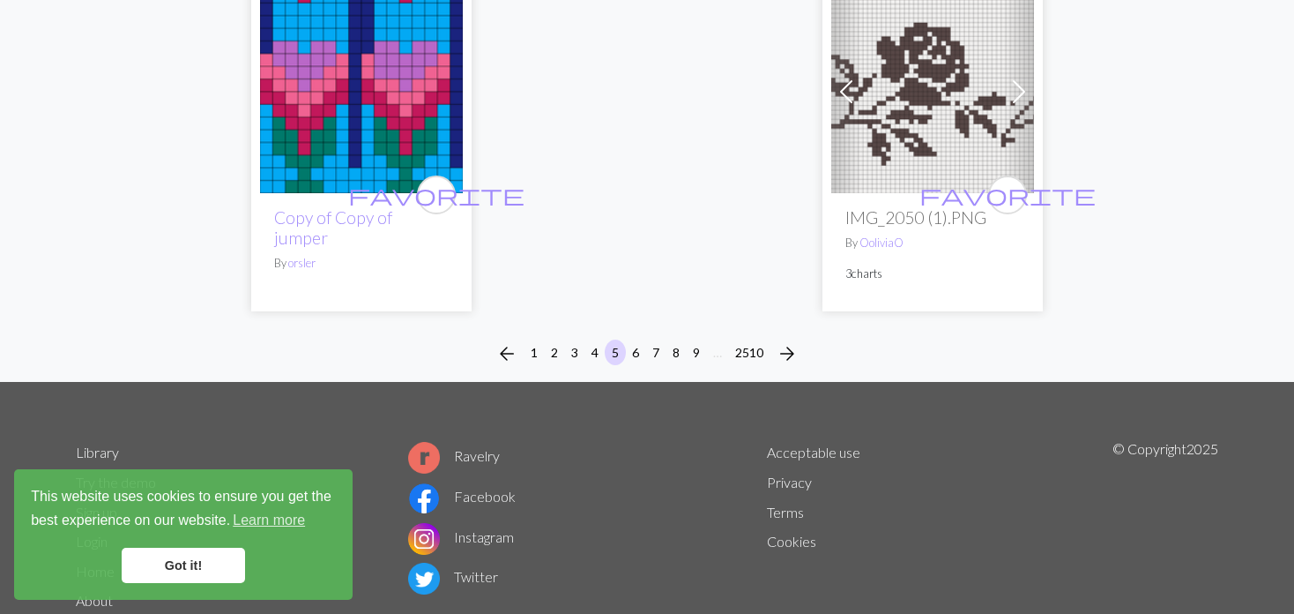
scroll to position [4706, 0]
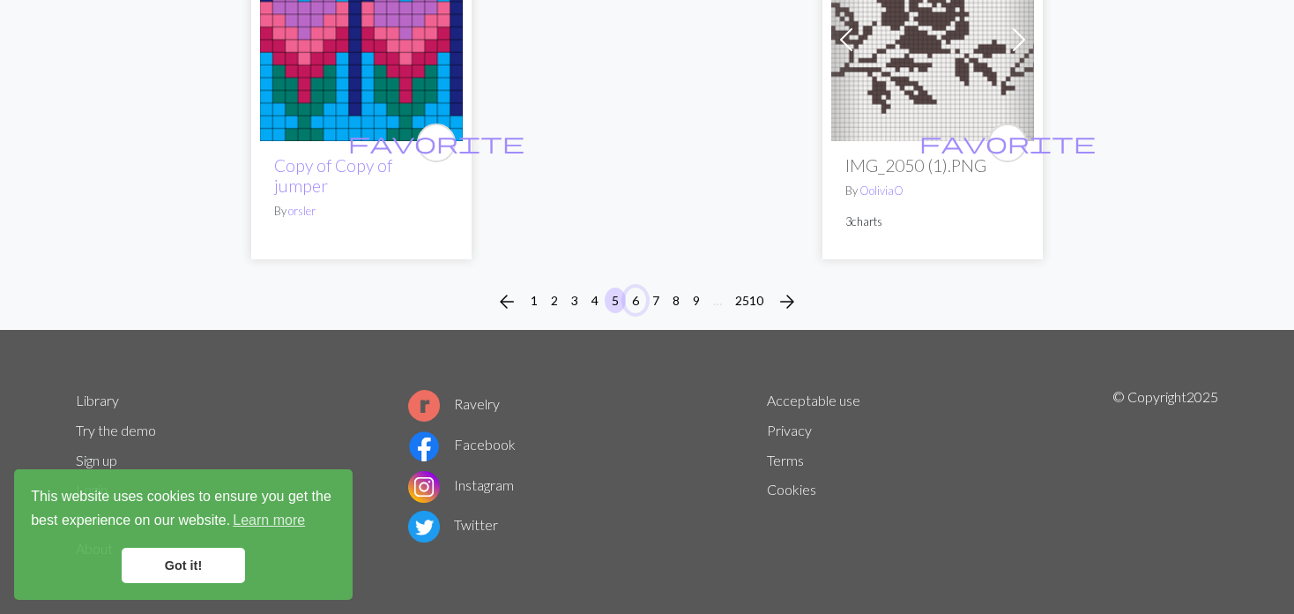
click at [636, 287] on button "6" at bounding box center [635, 300] width 21 height 26
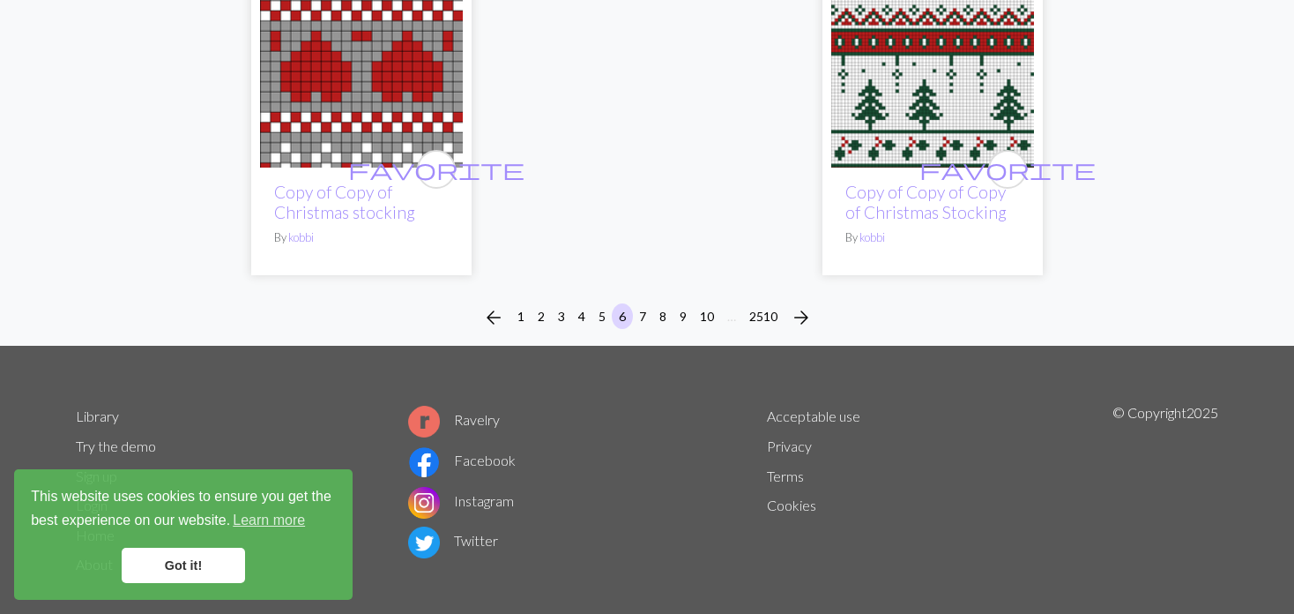
scroll to position [4817, 0]
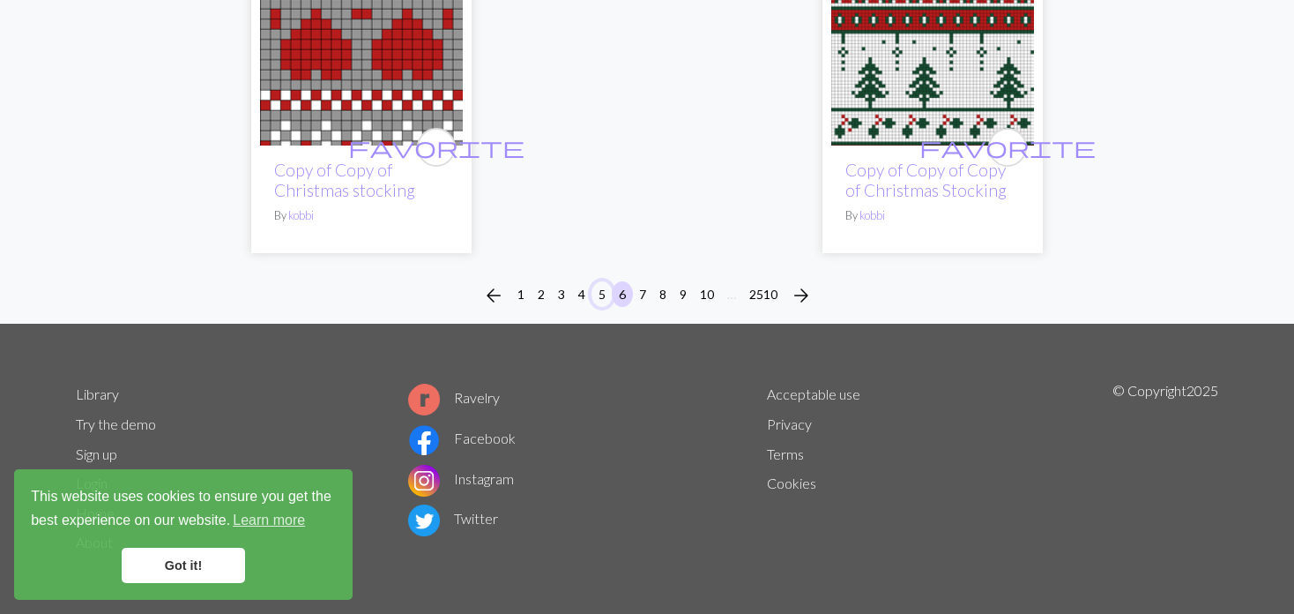
click at [609, 293] on button "5" at bounding box center [601, 294] width 21 height 26
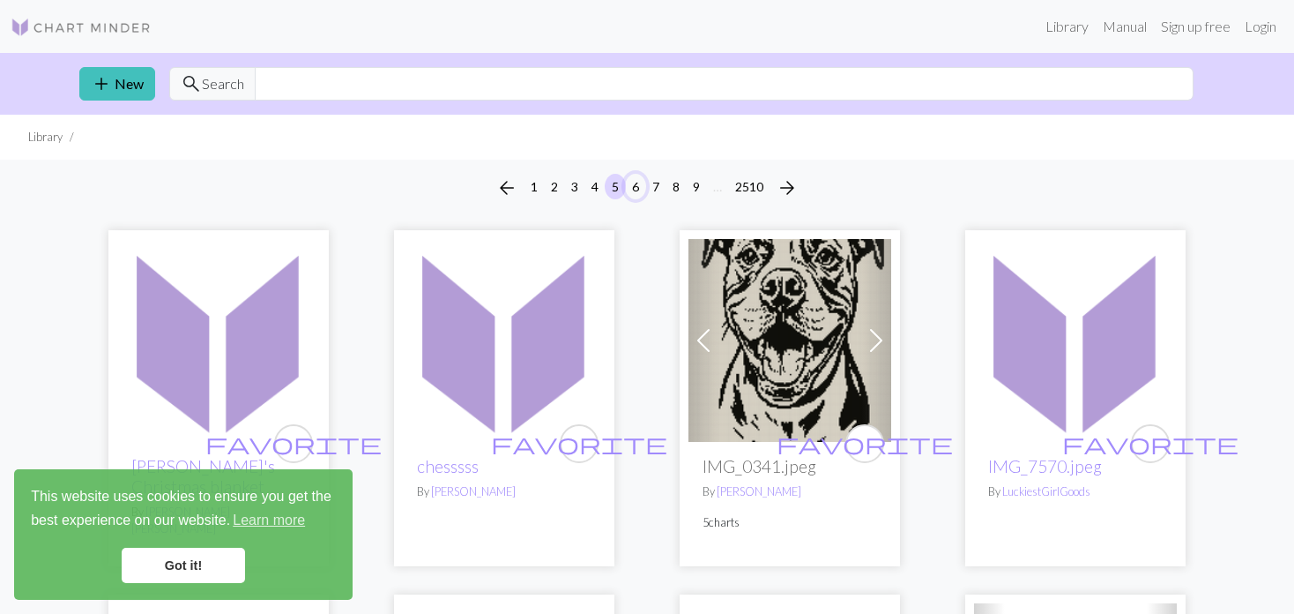
click at [630, 191] on button "6" at bounding box center [635, 187] width 21 height 26
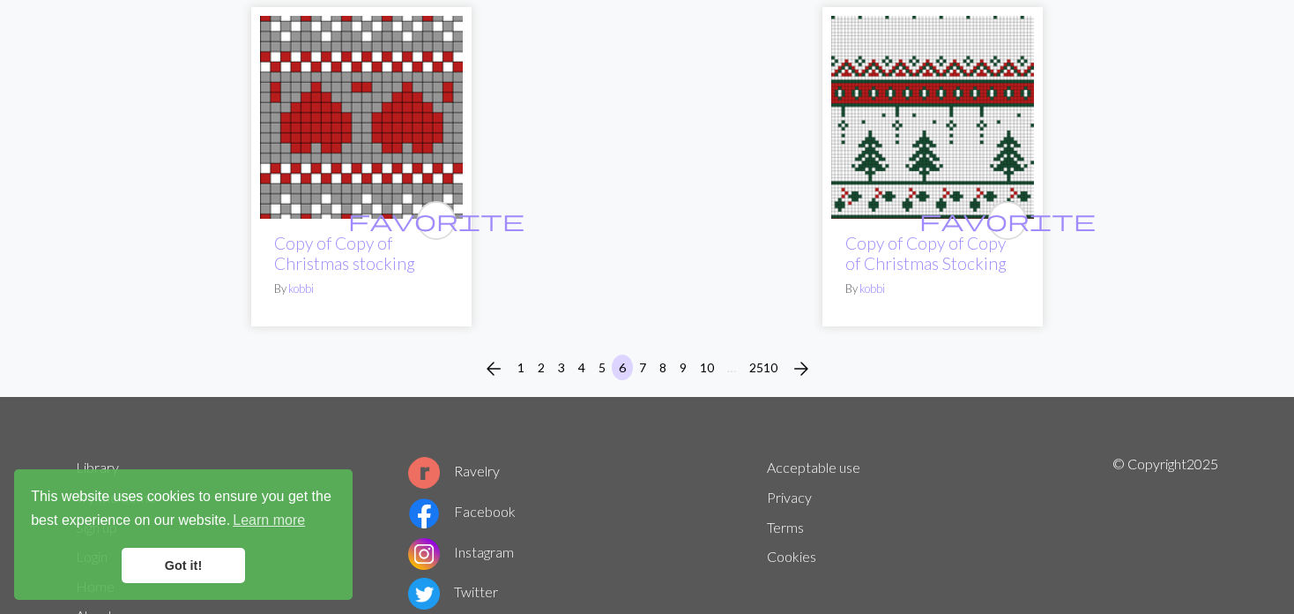
scroll to position [4817, 0]
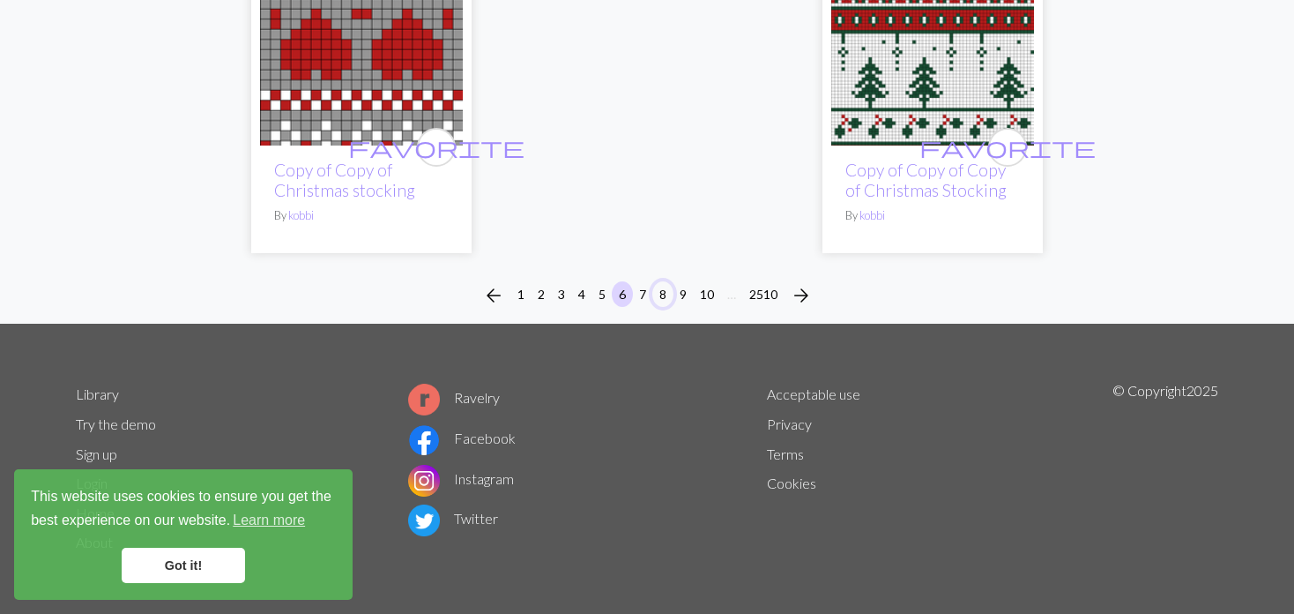
click at [659, 299] on button "8" at bounding box center [662, 294] width 21 height 26
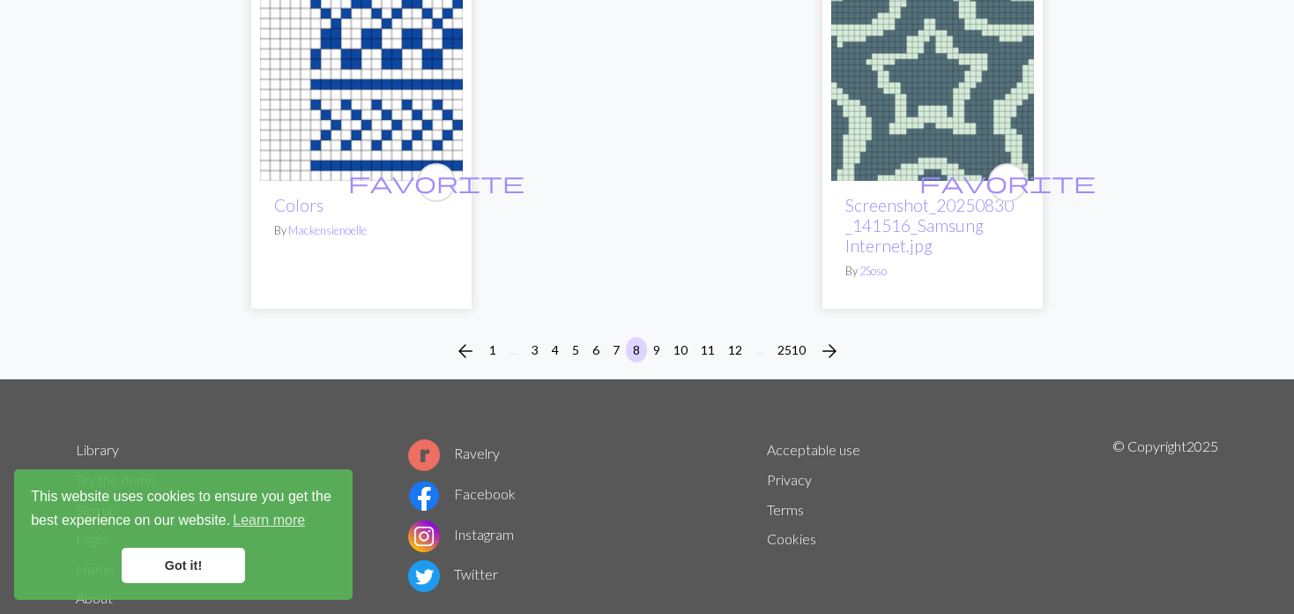
scroll to position [4622, 0]
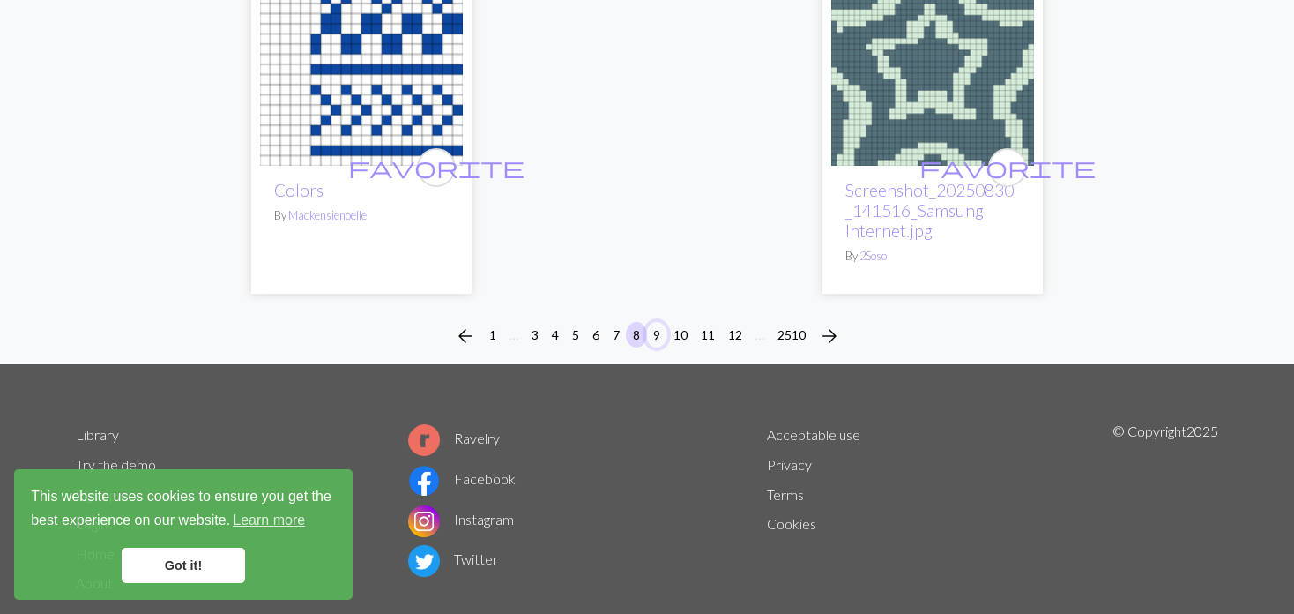
click at [655, 322] on button "9" at bounding box center [656, 335] width 21 height 26
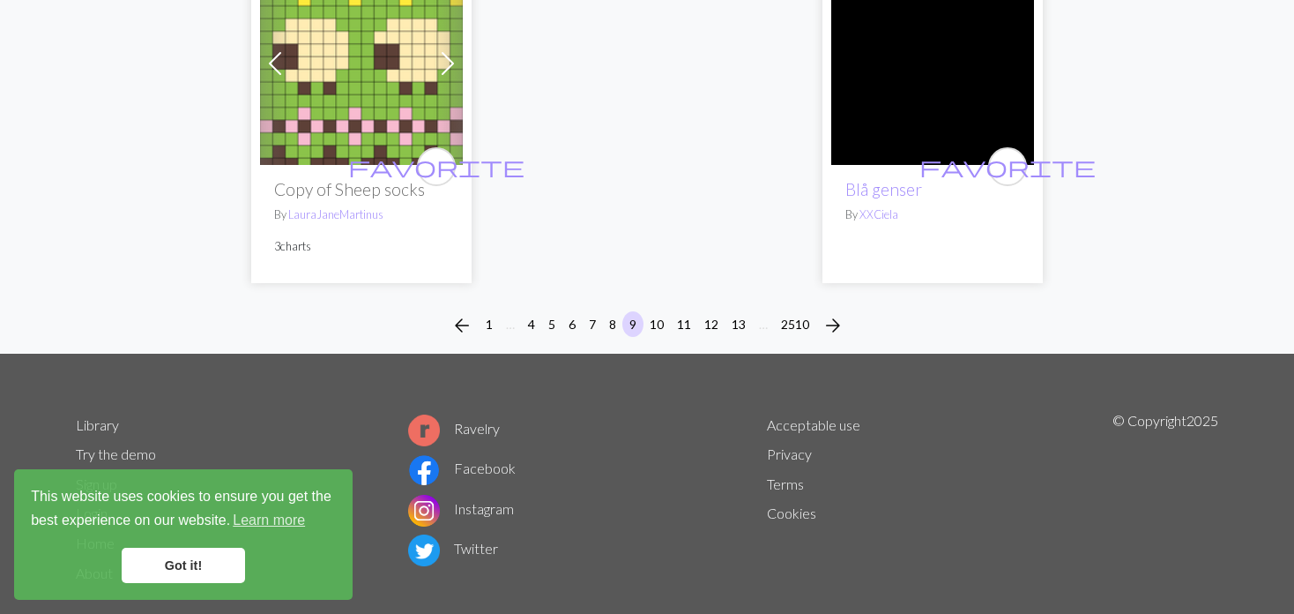
scroll to position [4734, 0]
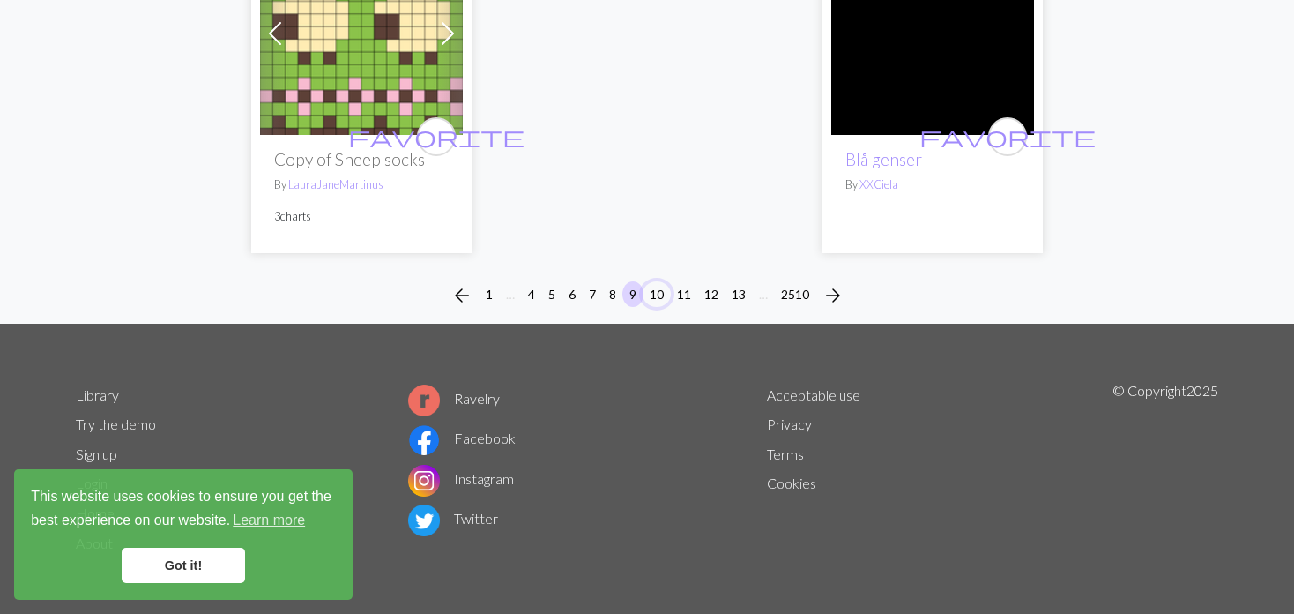
click at [662, 283] on button "10" at bounding box center [657, 294] width 28 height 26
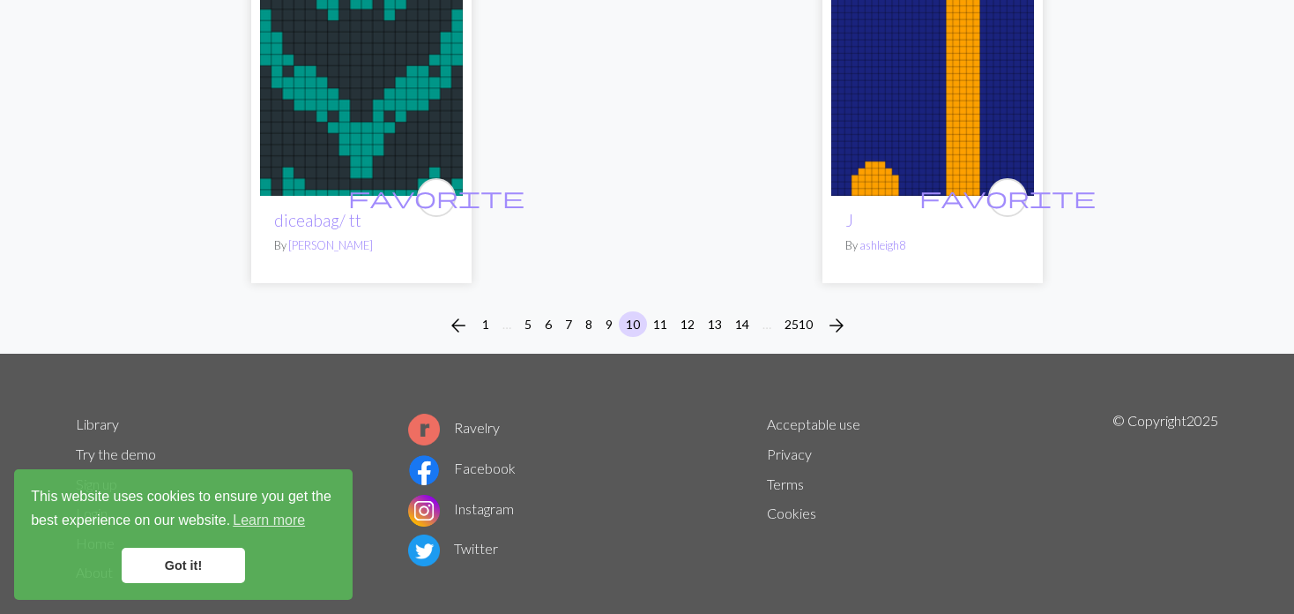
scroll to position [4622, 0]
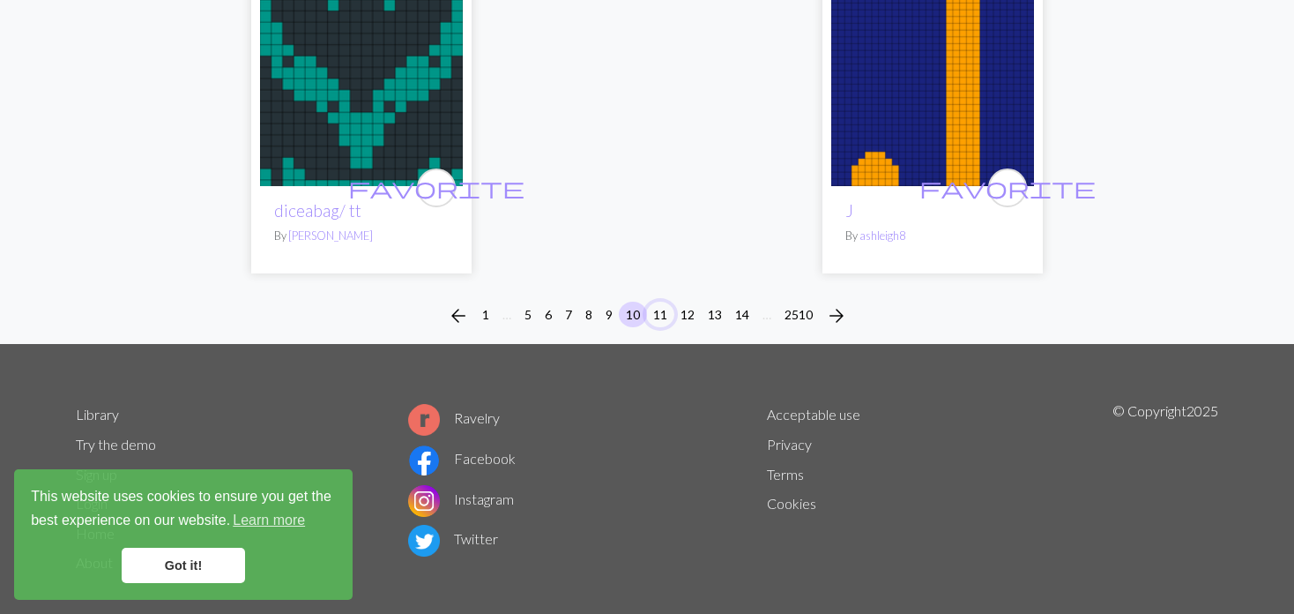
click at [652, 301] on button "11" at bounding box center [660, 314] width 28 height 26
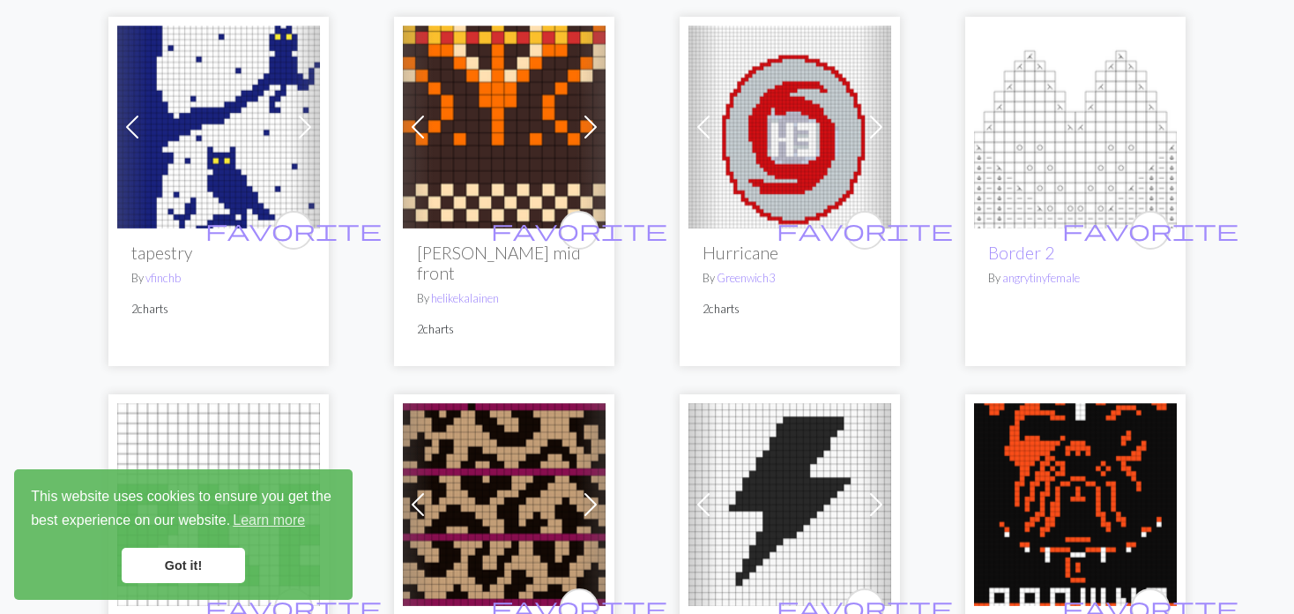
scroll to position [2468, 0]
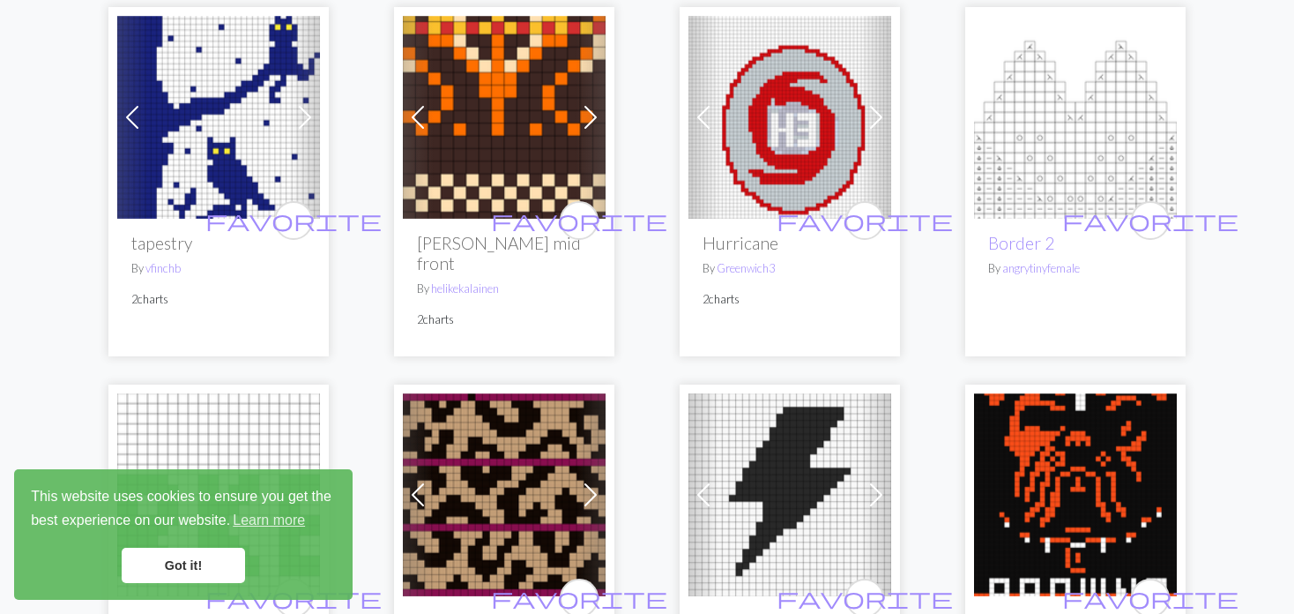
click at [109, 114] on div "Previous Next favorite tapestry By vfinchb 2 charts" at bounding box center [218, 181] width 220 height 349
click at [128, 103] on span at bounding box center [132, 117] width 28 height 28
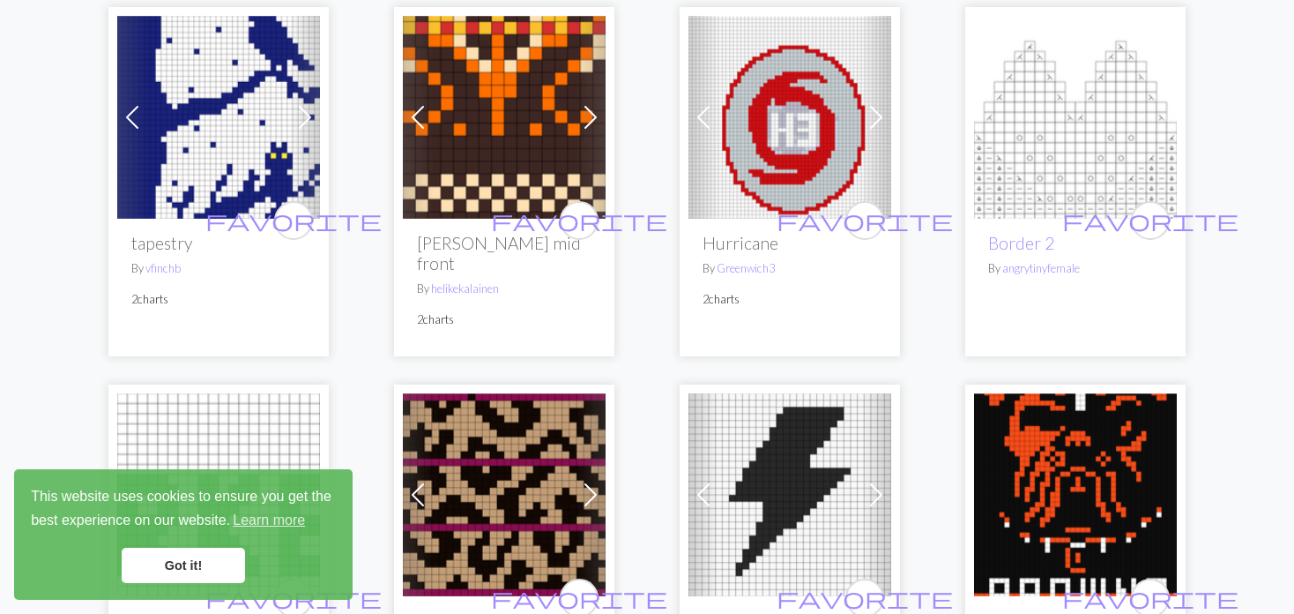
click at [128, 103] on span at bounding box center [132, 117] width 28 height 28
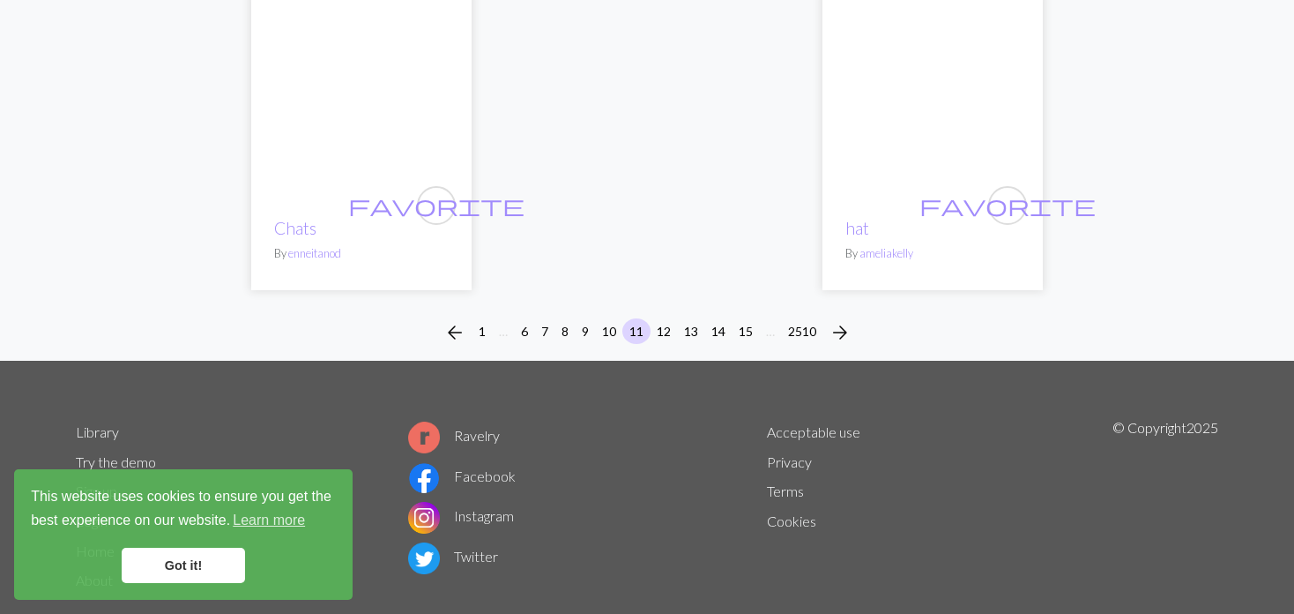
scroll to position [4693, 0]
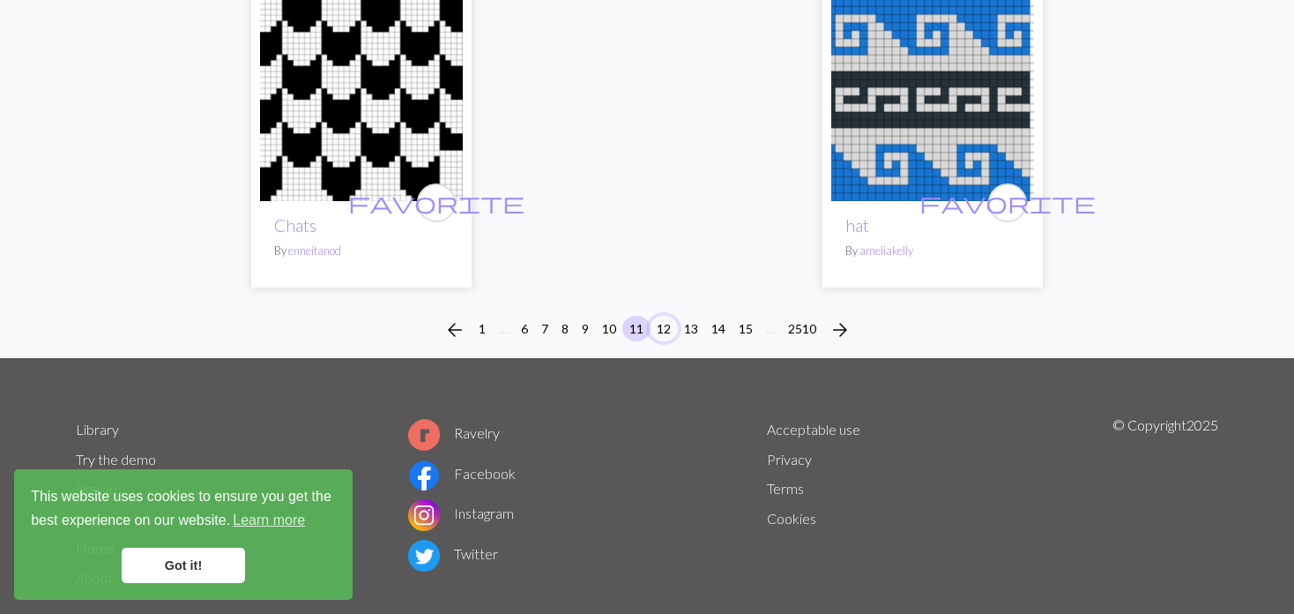
click at [658, 316] on button "12" at bounding box center [664, 329] width 28 height 26
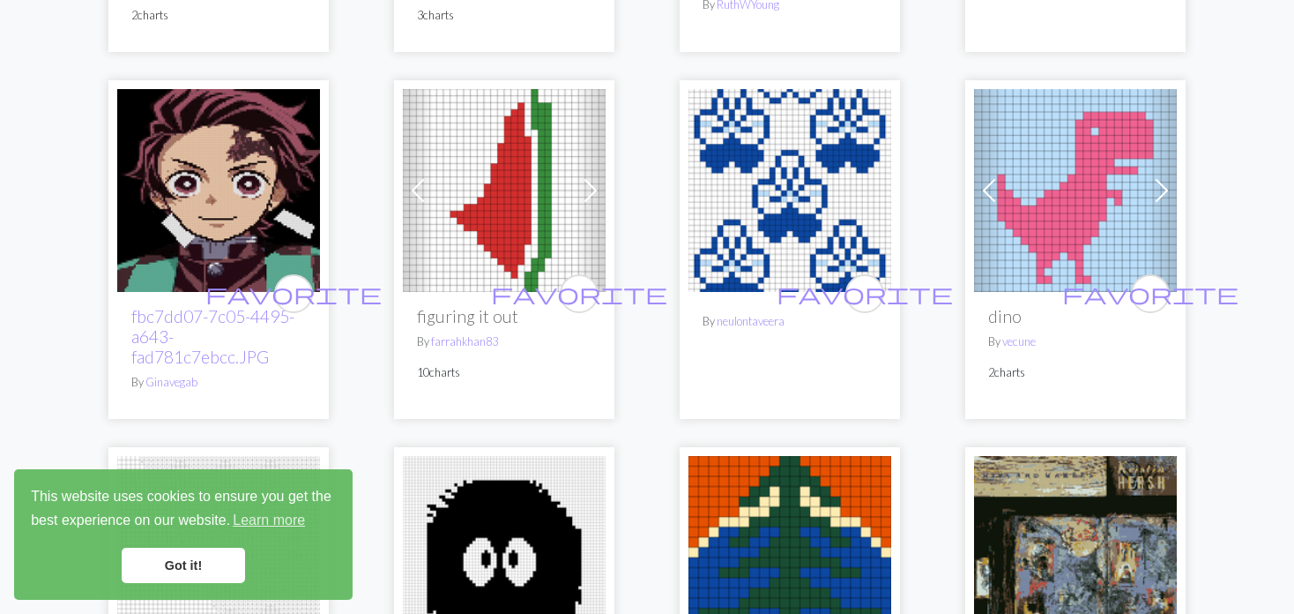
scroll to position [2027, 0]
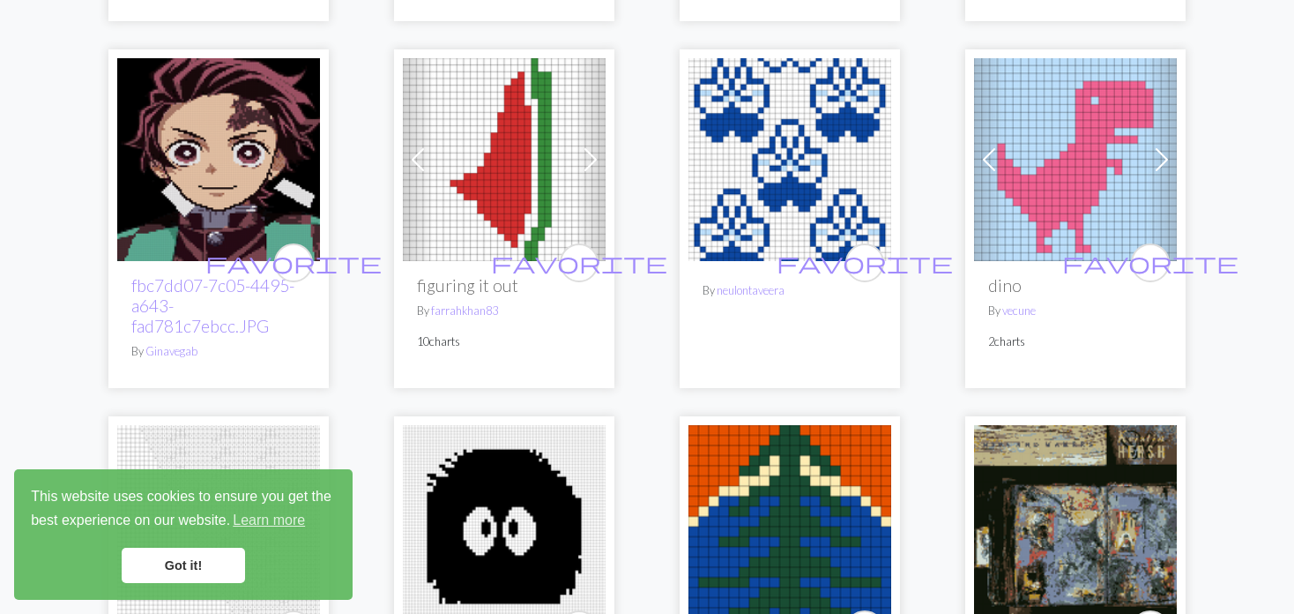
click at [765, 195] on img at bounding box center [789, 159] width 203 height 203
click at [765, 194] on img at bounding box center [789, 159] width 203 height 203
click at [728, 140] on img at bounding box center [789, 159] width 203 height 203
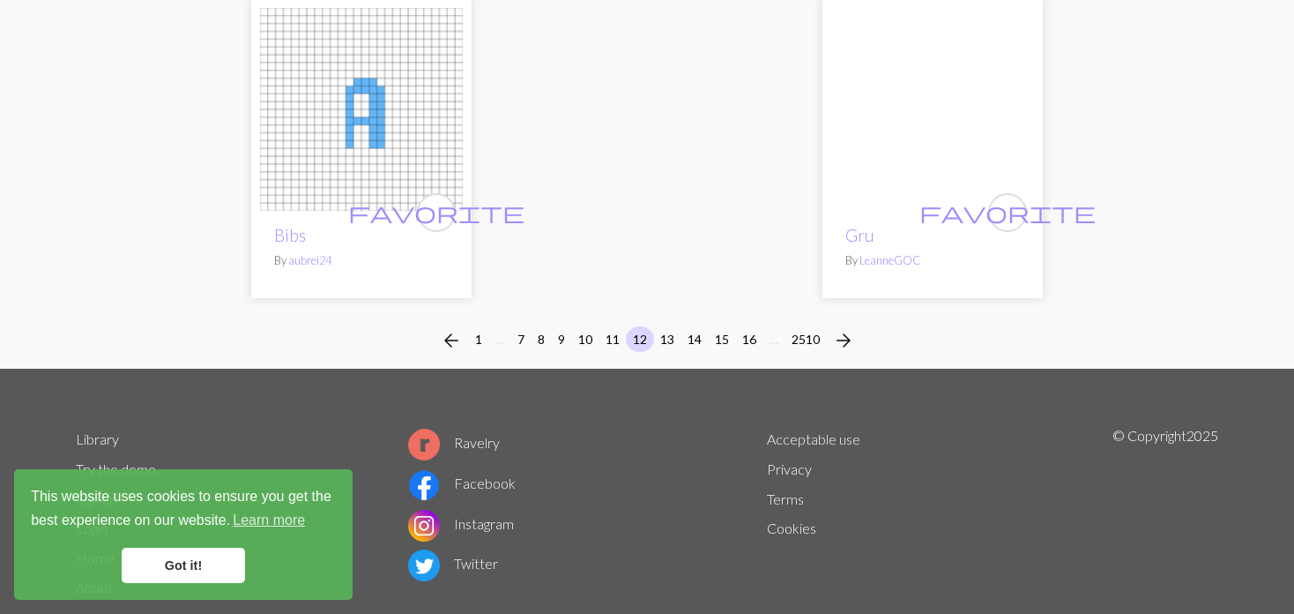
scroll to position [4642, 0]
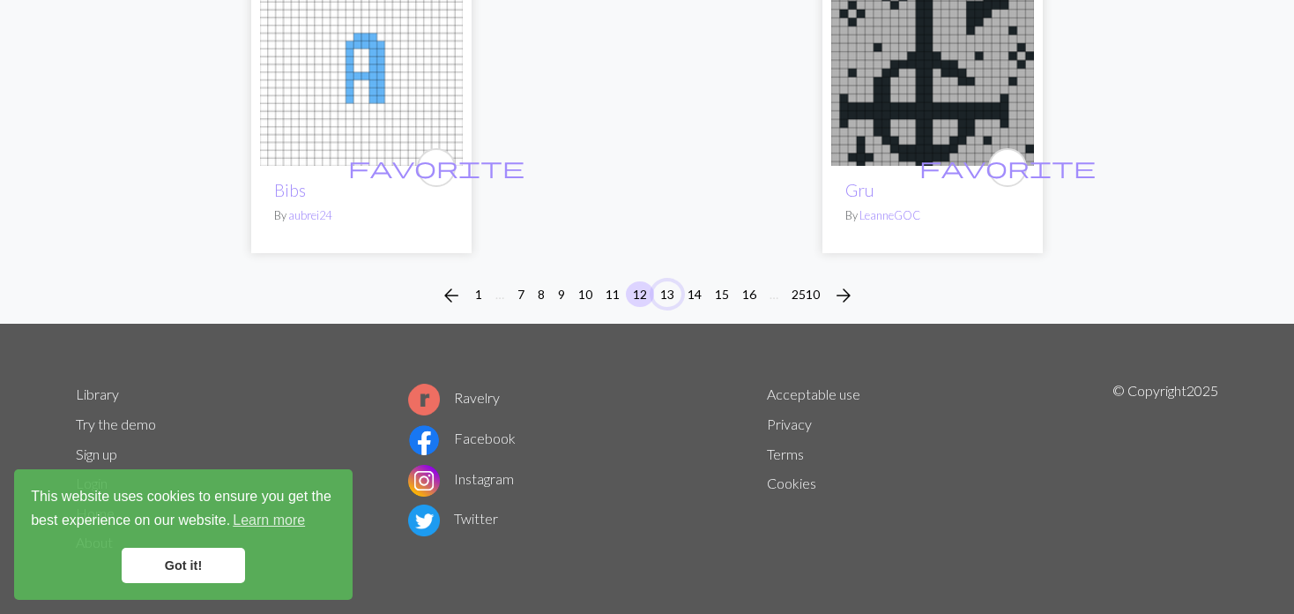
click at [673, 290] on button "13" at bounding box center [667, 294] width 28 height 26
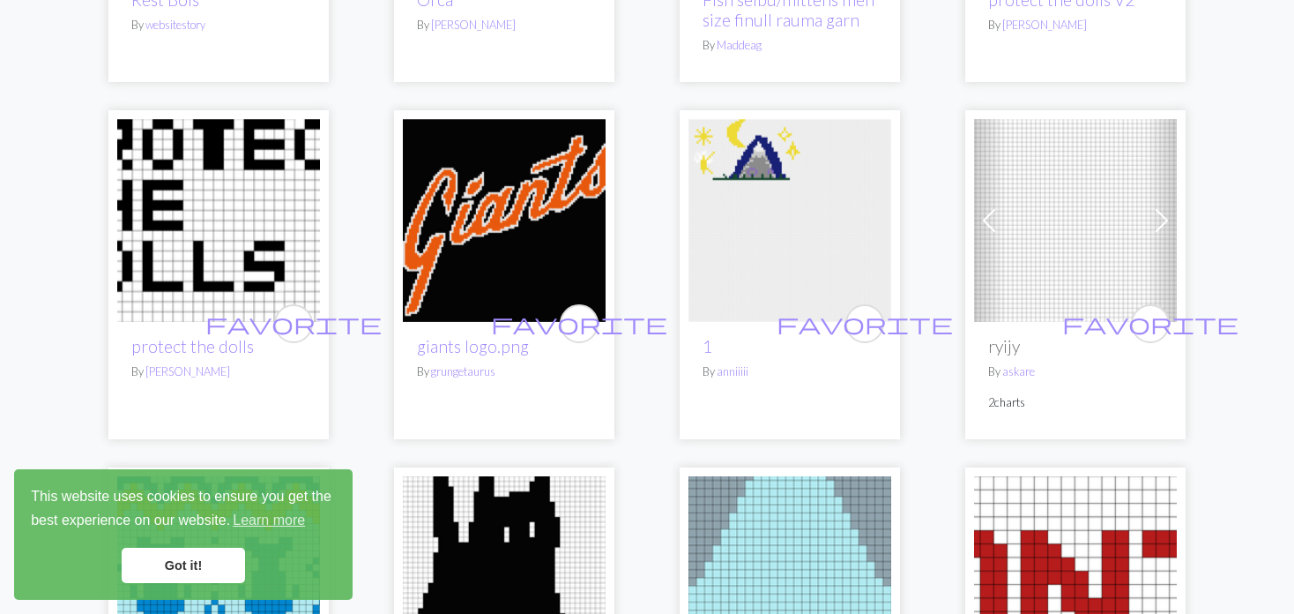
scroll to position [2027, 0]
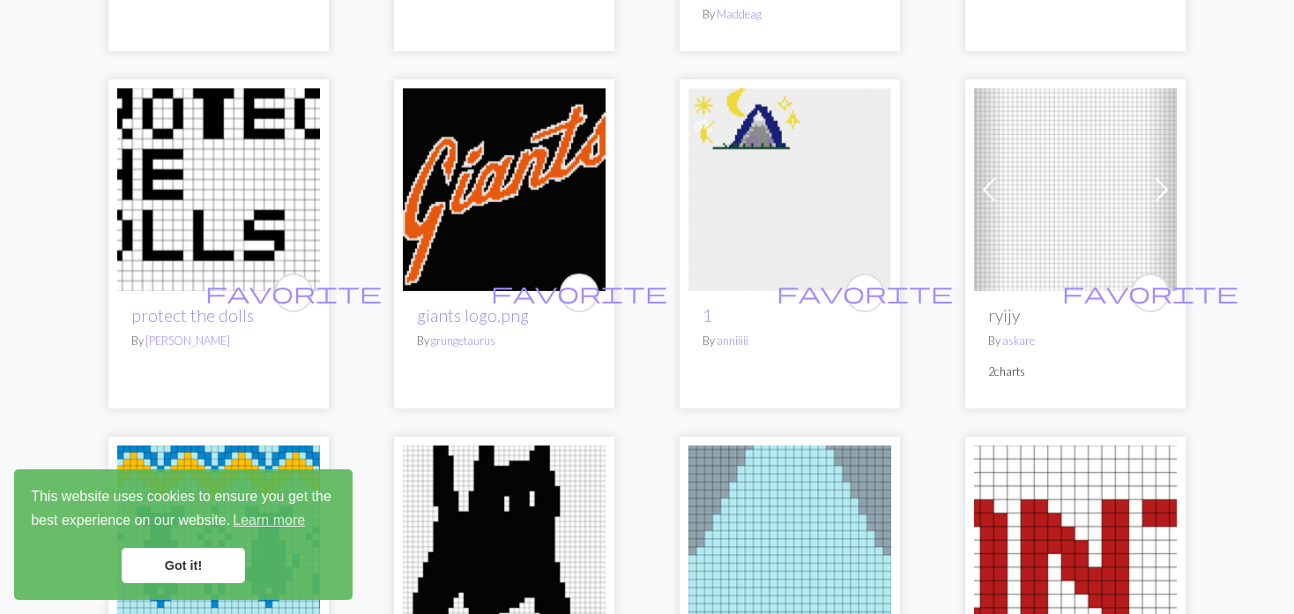
click at [993, 186] on span at bounding box center [989, 189] width 28 height 28
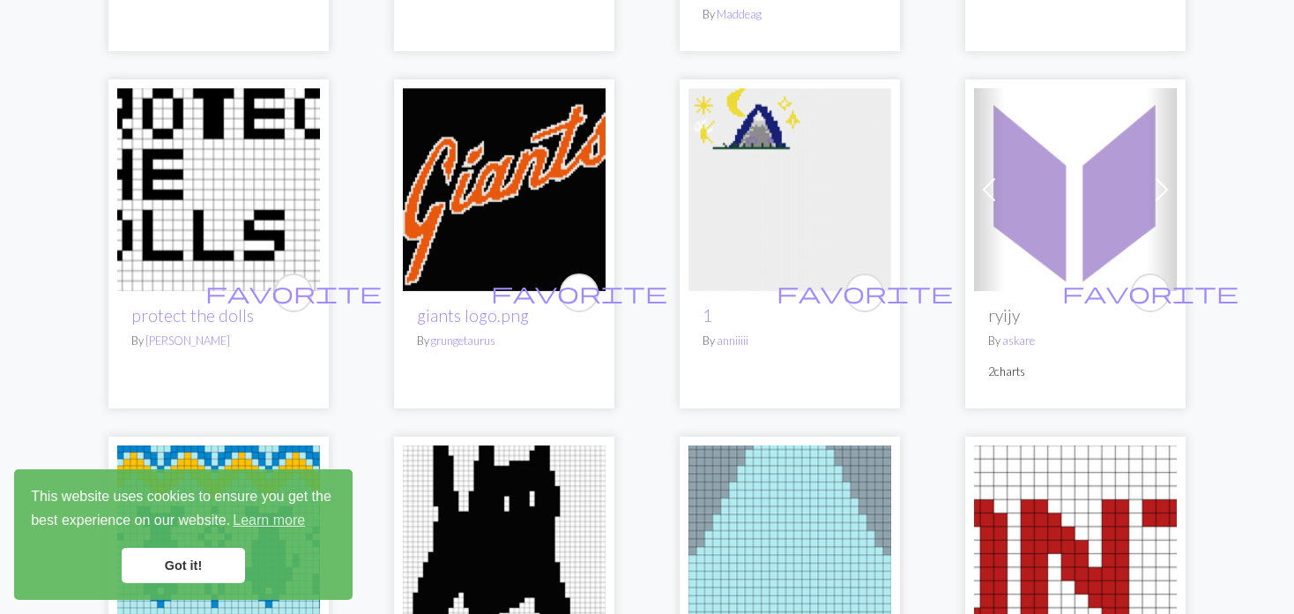
click at [815, 199] on img at bounding box center [789, 189] width 203 height 203
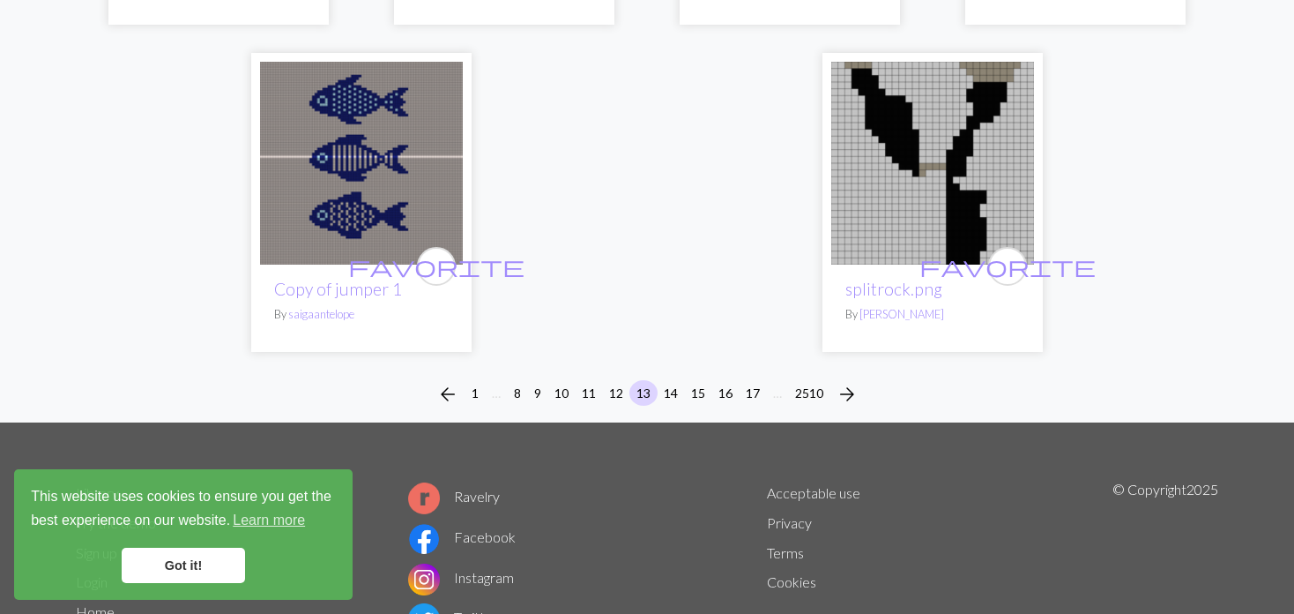
scroll to position [4682, 0]
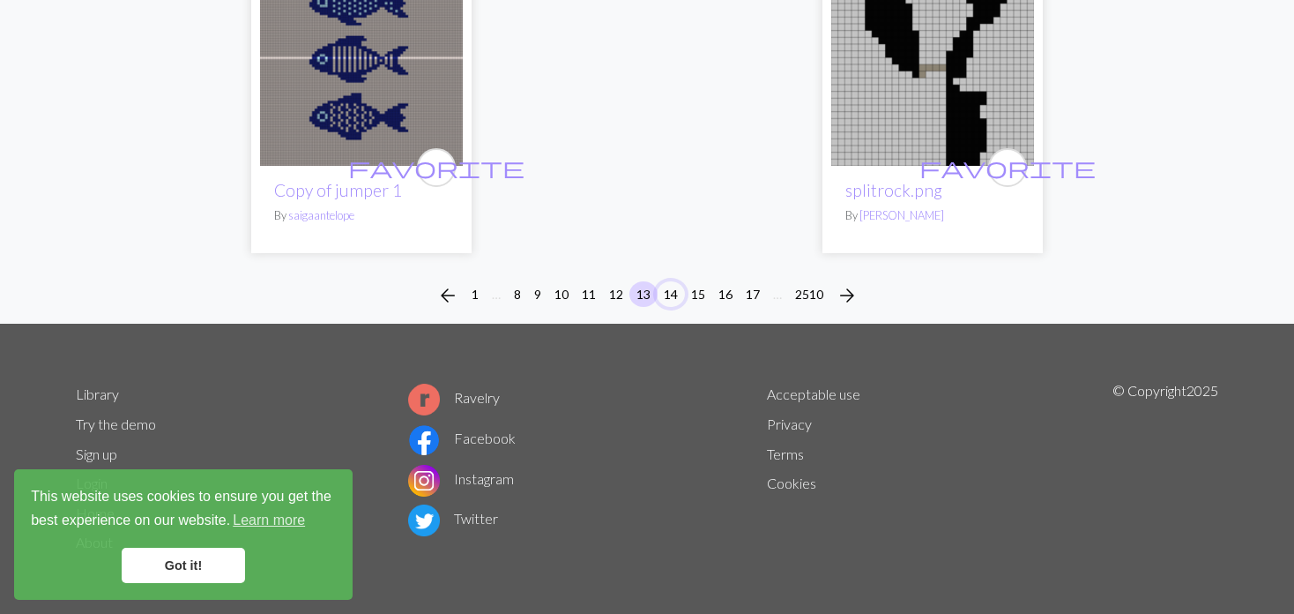
click at [674, 287] on button "14" at bounding box center [671, 294] width 28 height 26
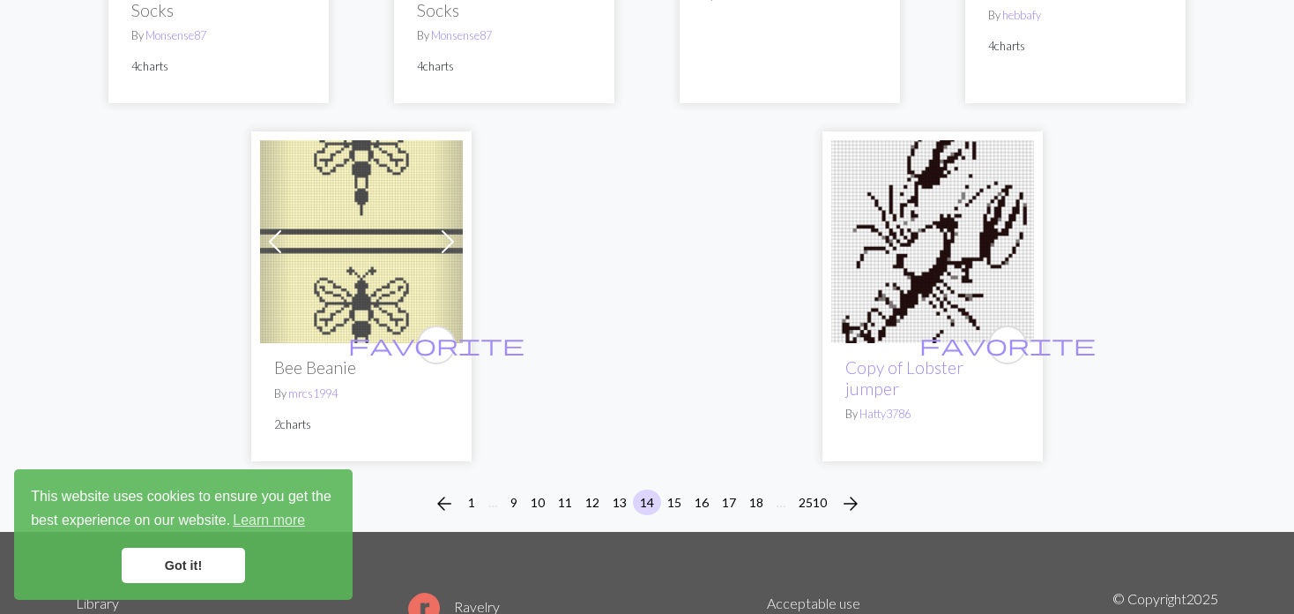
scroll to position [4643, 0]
